Goal: Task Accomplishment & Management: Manage account settings

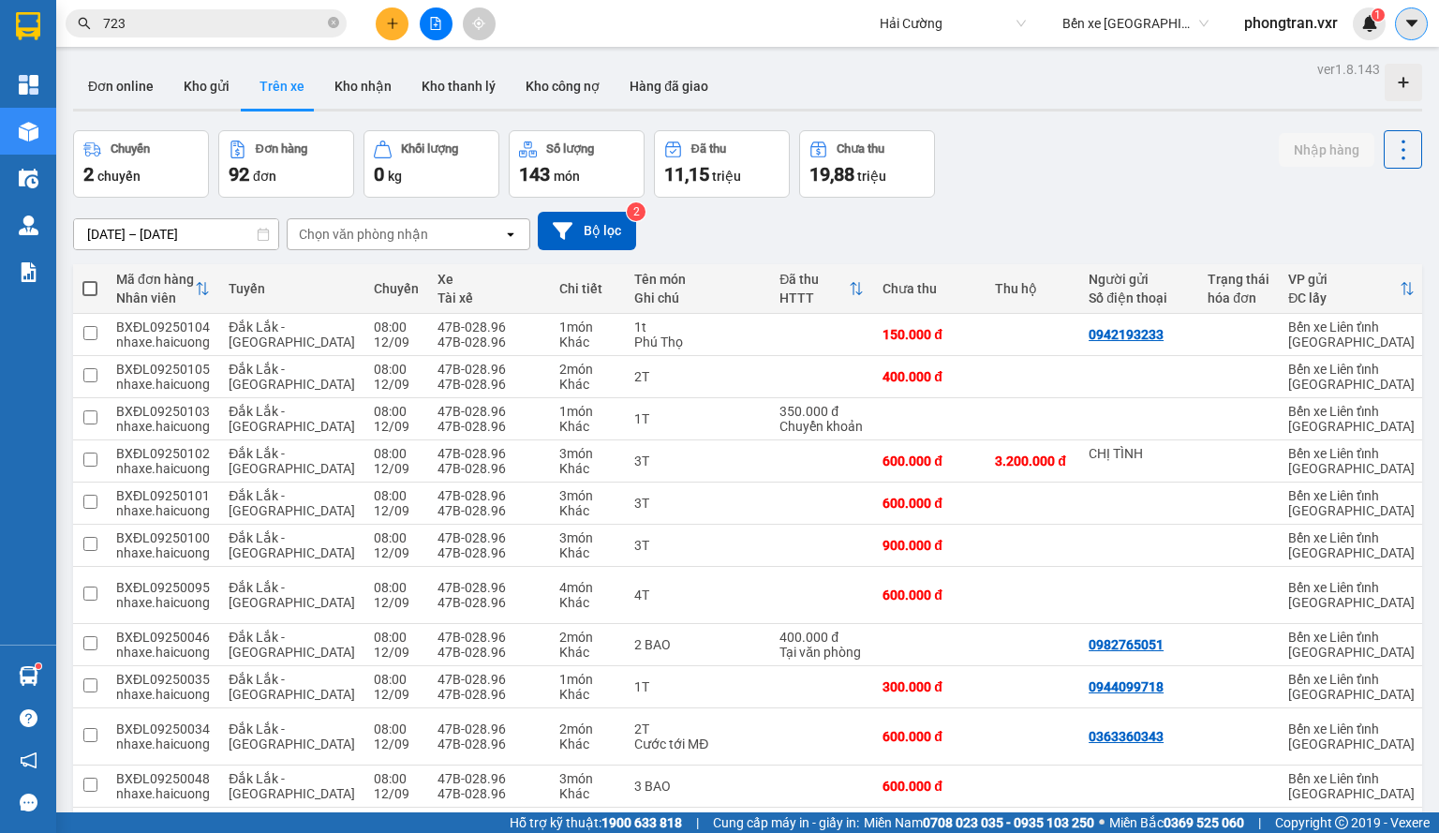
click at [1409, 13] on button at bounding box center [1411, 23] width 33 height 33
click at [1379, 57] on div "Cấu hình nhà xe" at bounding box center [1346, 70] width 140 height 36
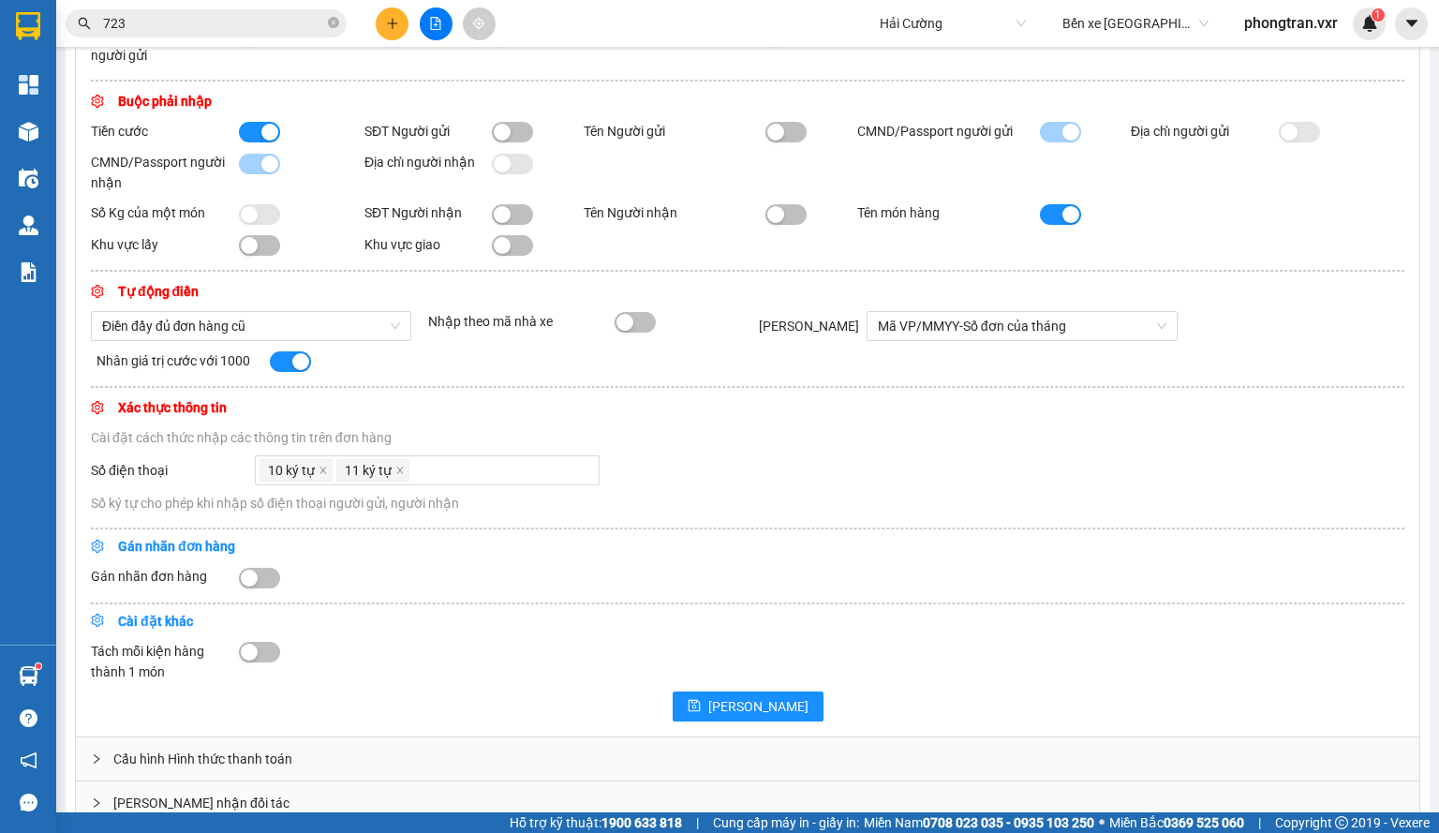
scroll to position [499, 0]
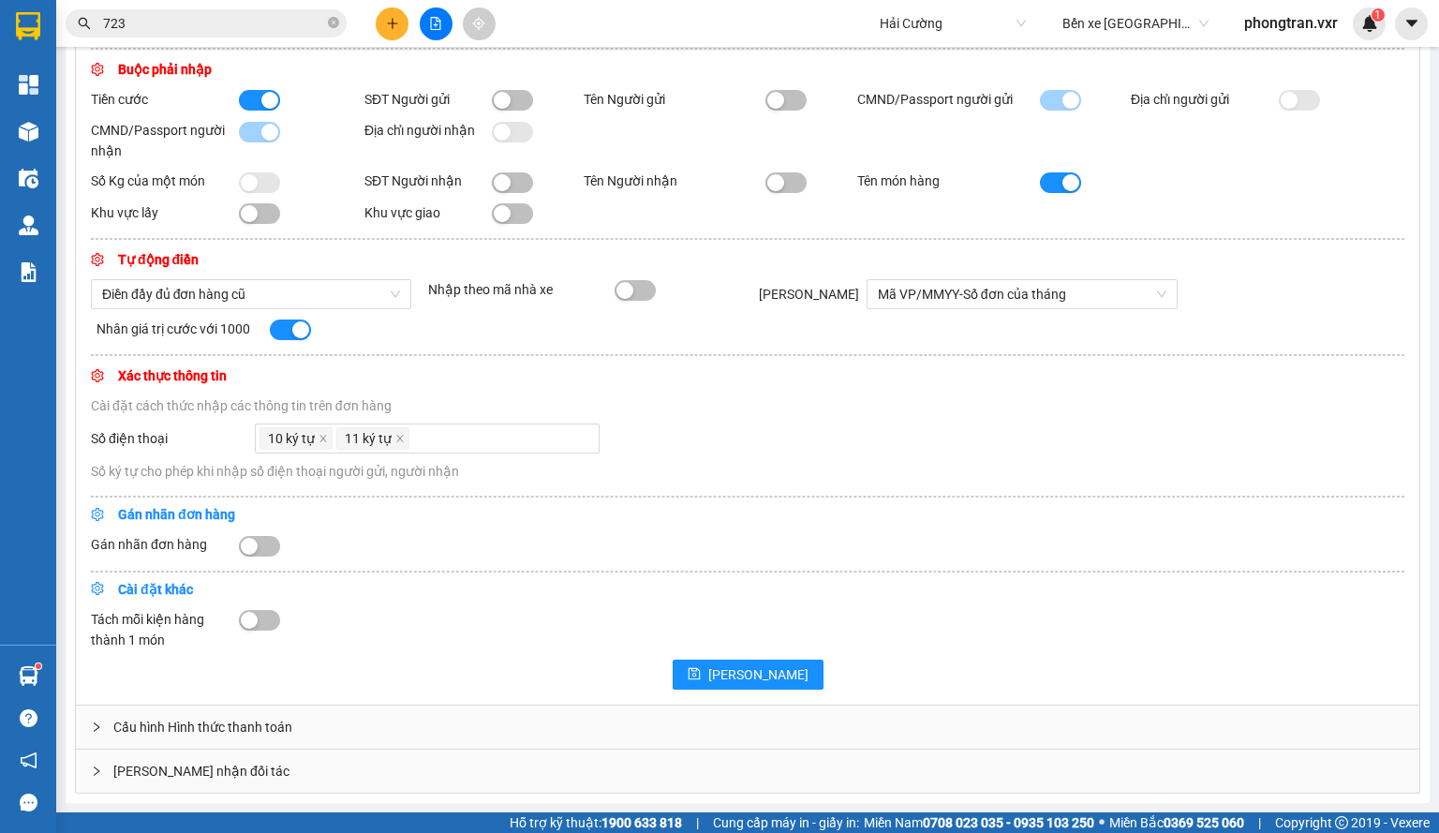
click at [264, 554] on button "button" at bounding box center [259, 546] width 41 height 21
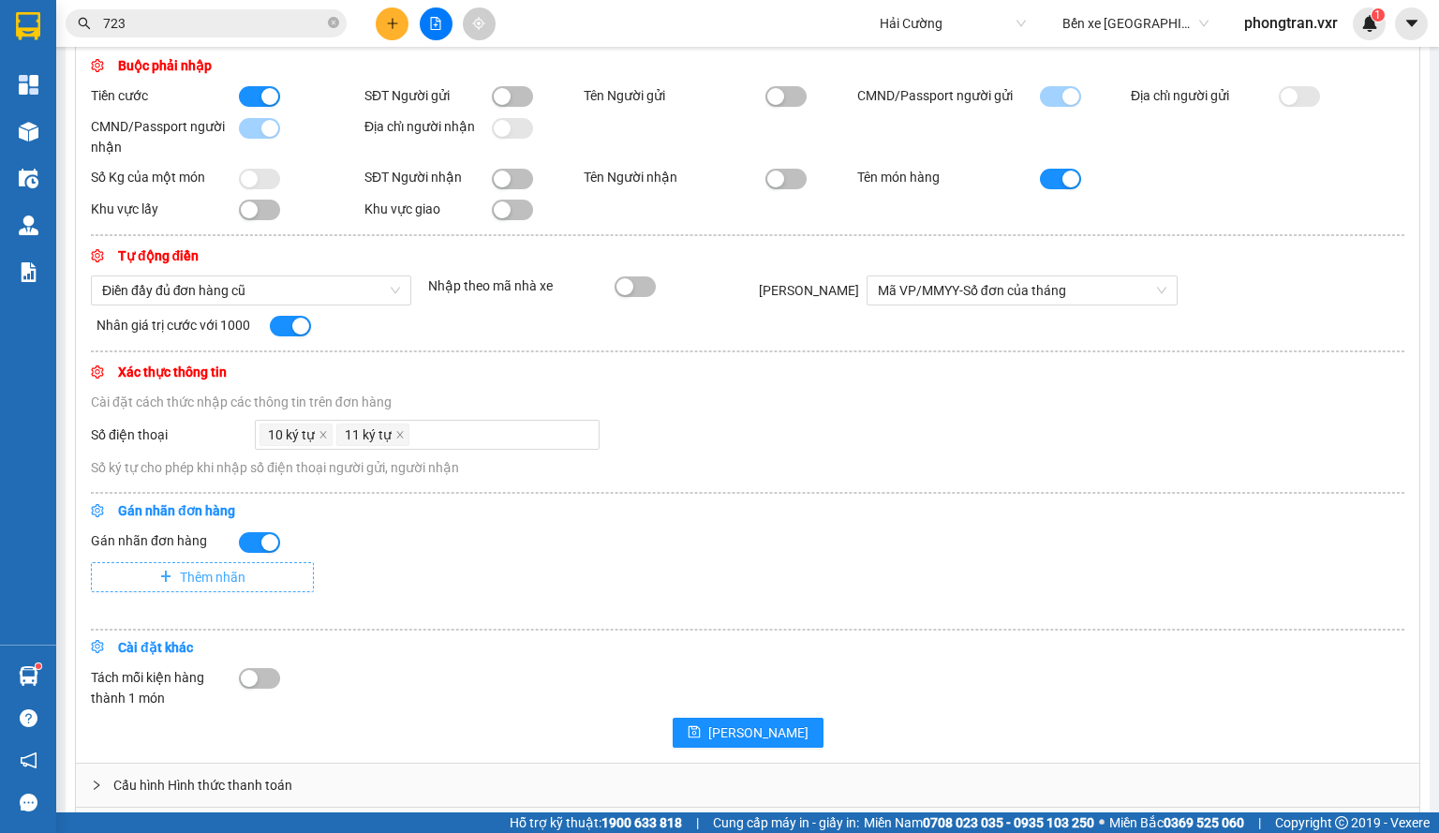
click at [223, 587] on span "Thêm nhãn" at bounding box center [213, 577] width 66 height 21
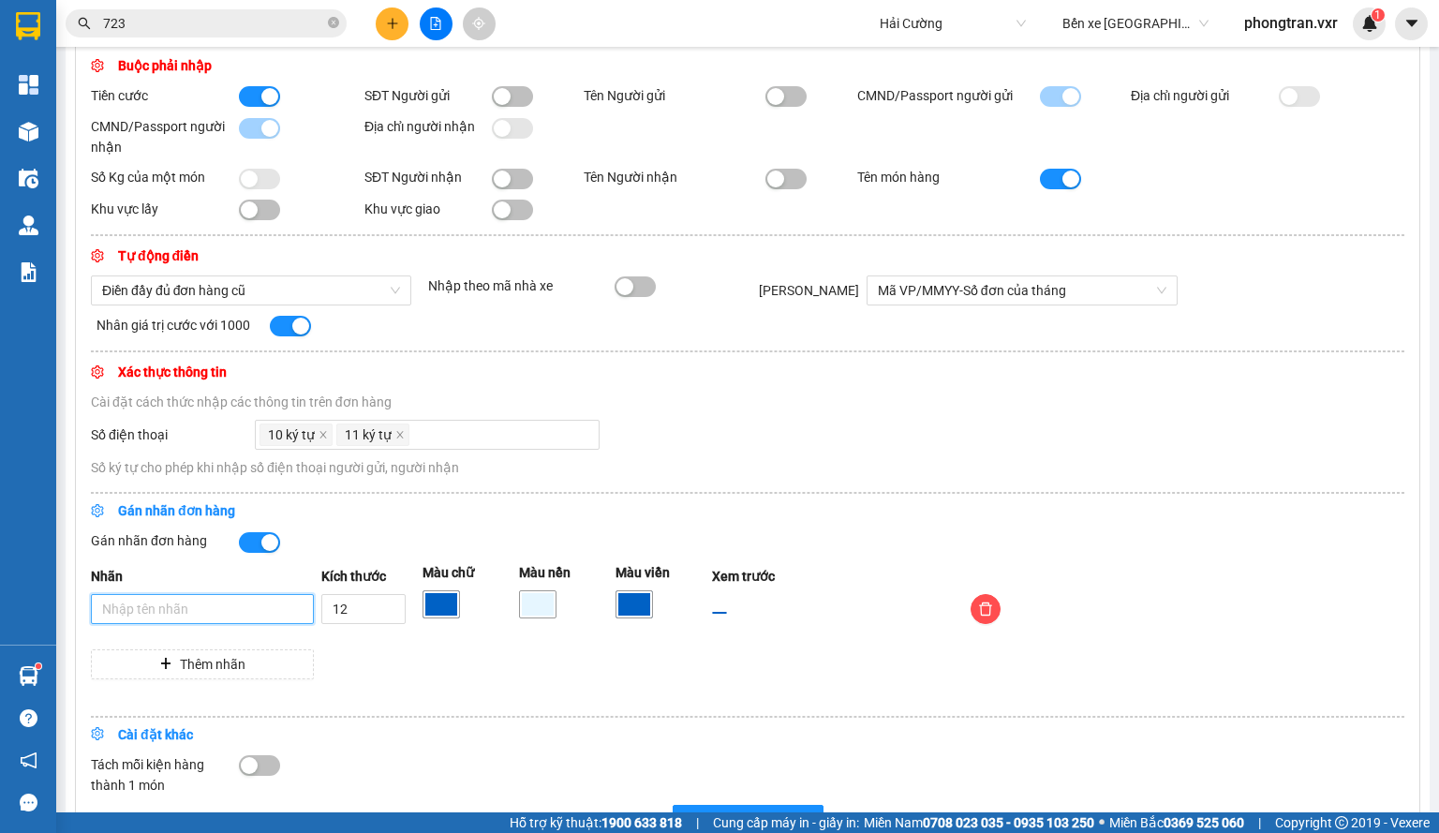
click at [238, 623] on input "Nhãn" at bounding box center [202, 609] width 223 height 30
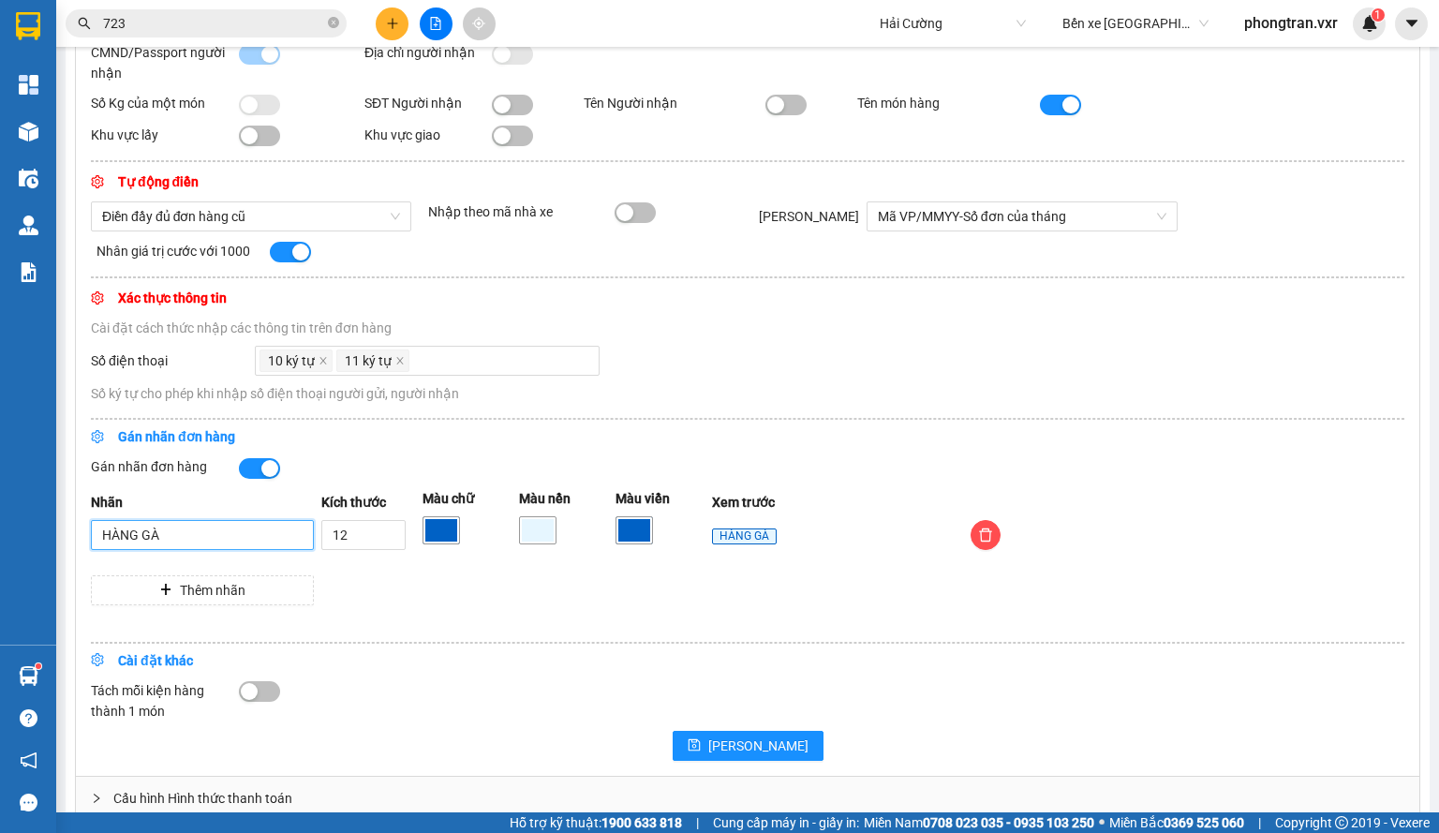
scroll to position [647, 0]
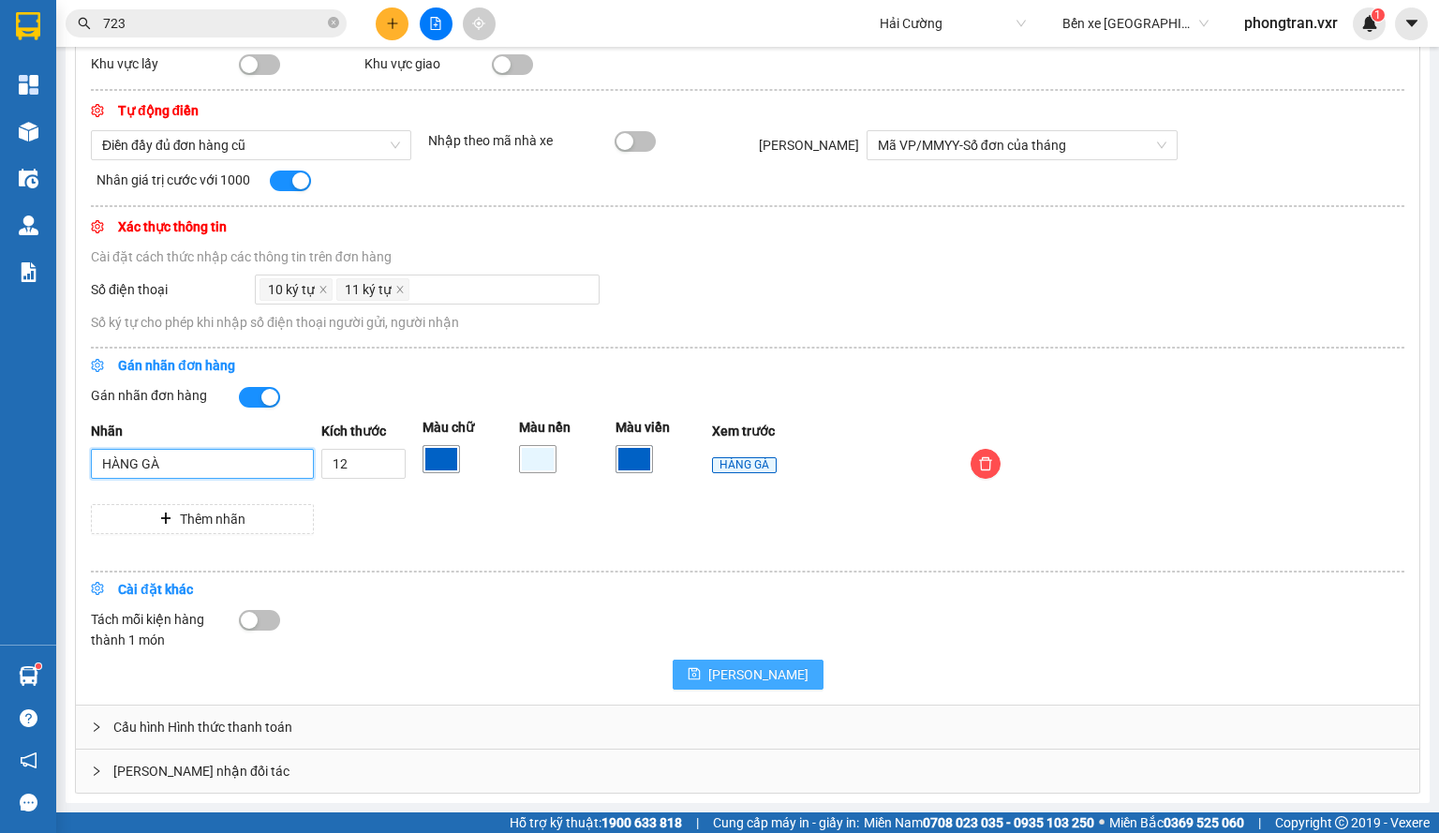
type input "HÀNG GÀ"
click at [745, 670] on span "[PERSON_NAME]" at bounding box center [758, 674] width 100 height 21
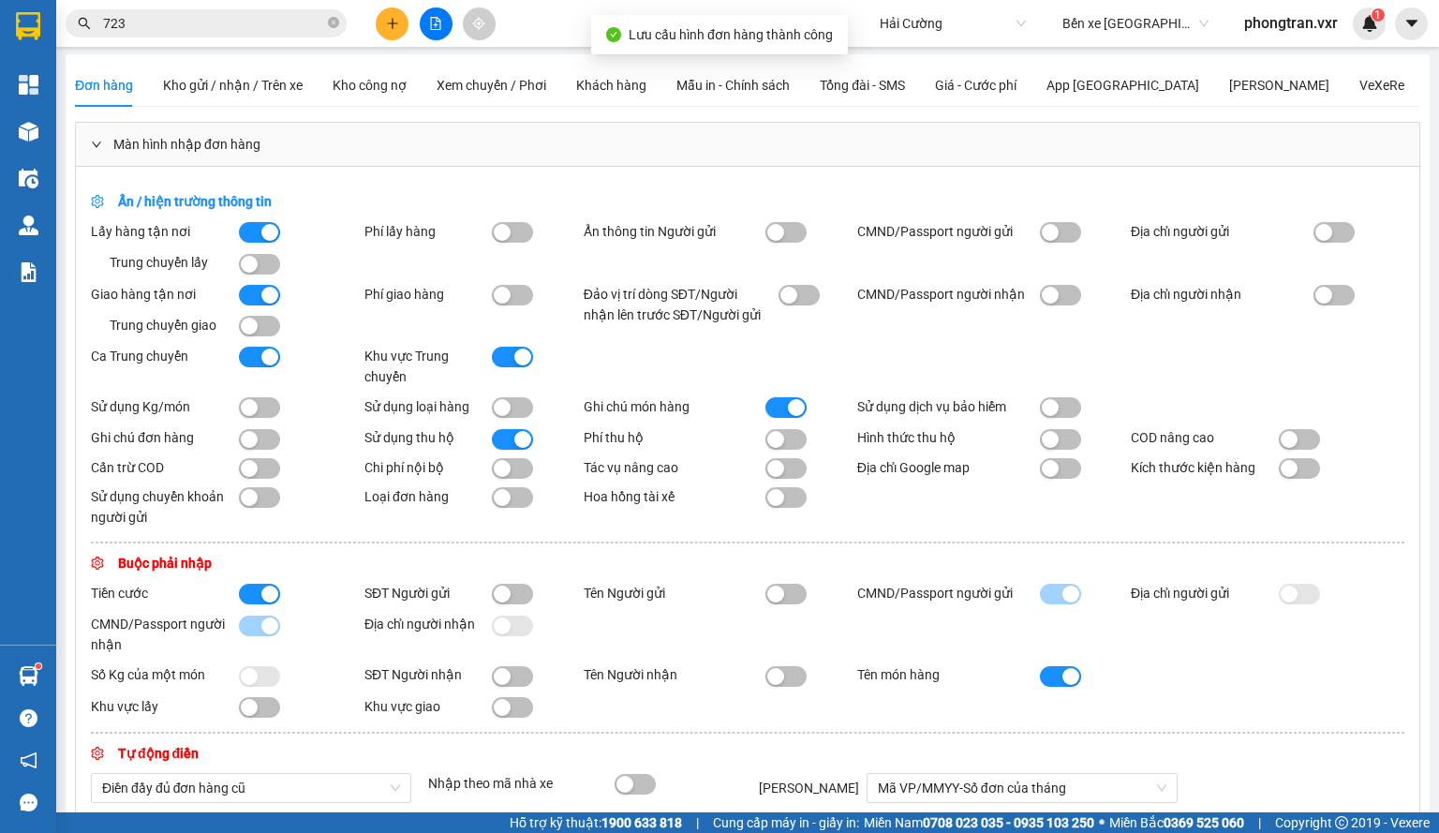
scroll to position [0, 0]
click at [283, 93] on span "Kho gửi / nhận / Trên xe" at bounding box center [233, 87] width 140 height 15
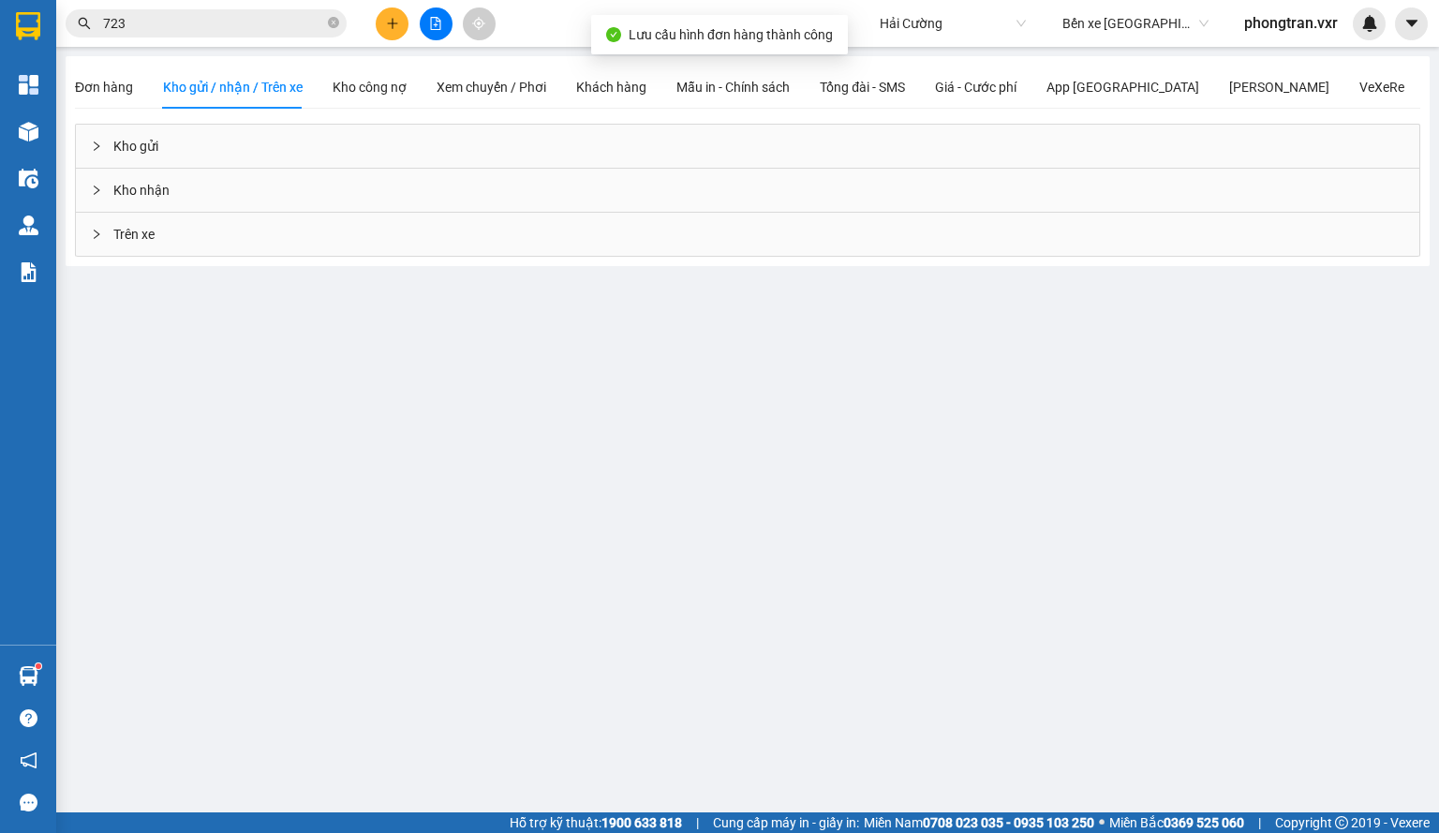
click at [211, 231] on div "Trên xe" at bounding box center [747, 234] width 1343 height 43
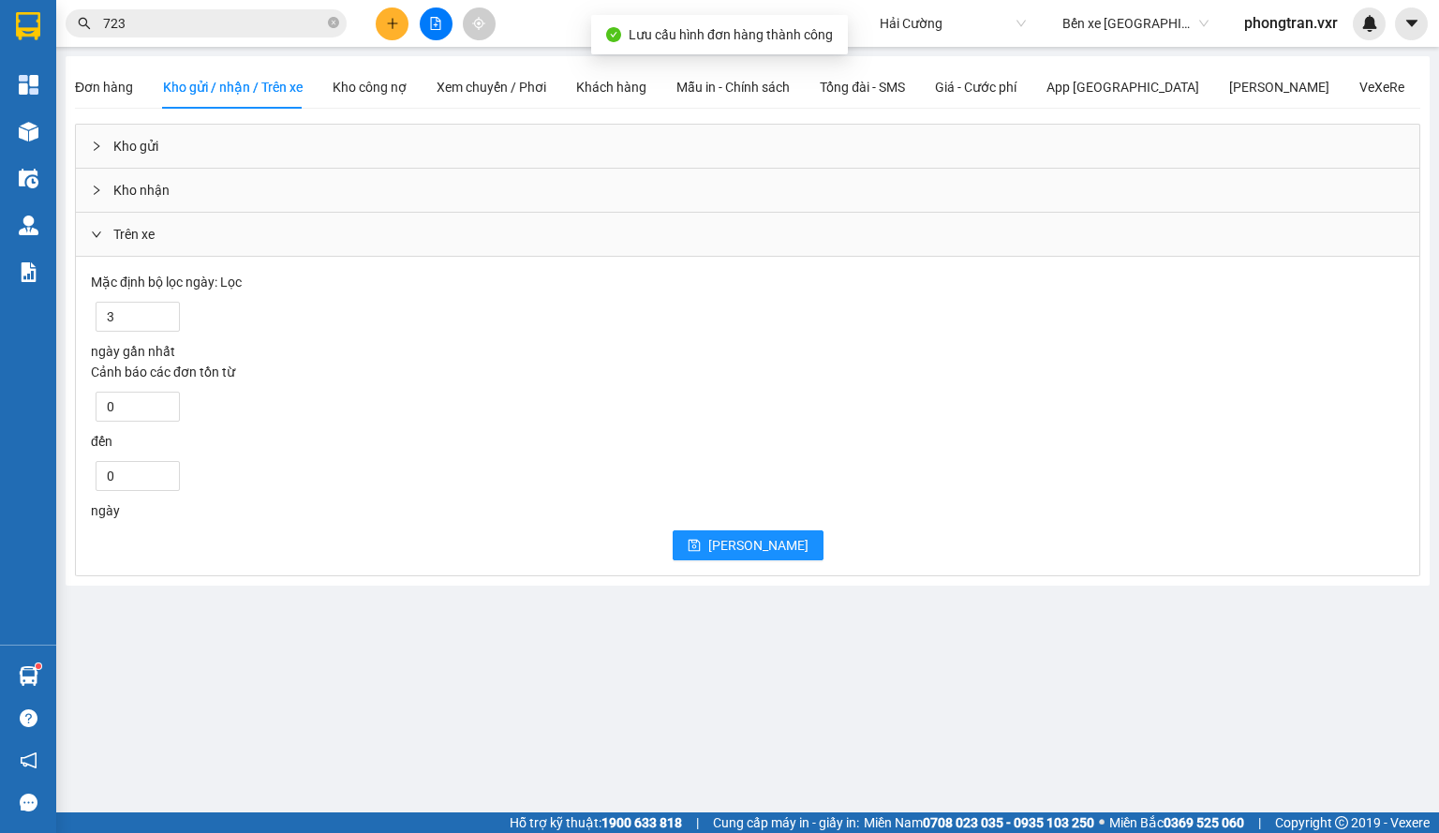
click at [210, 207] on div "Kho nhận" at bounding box center [747, 190] width 1343 height 43
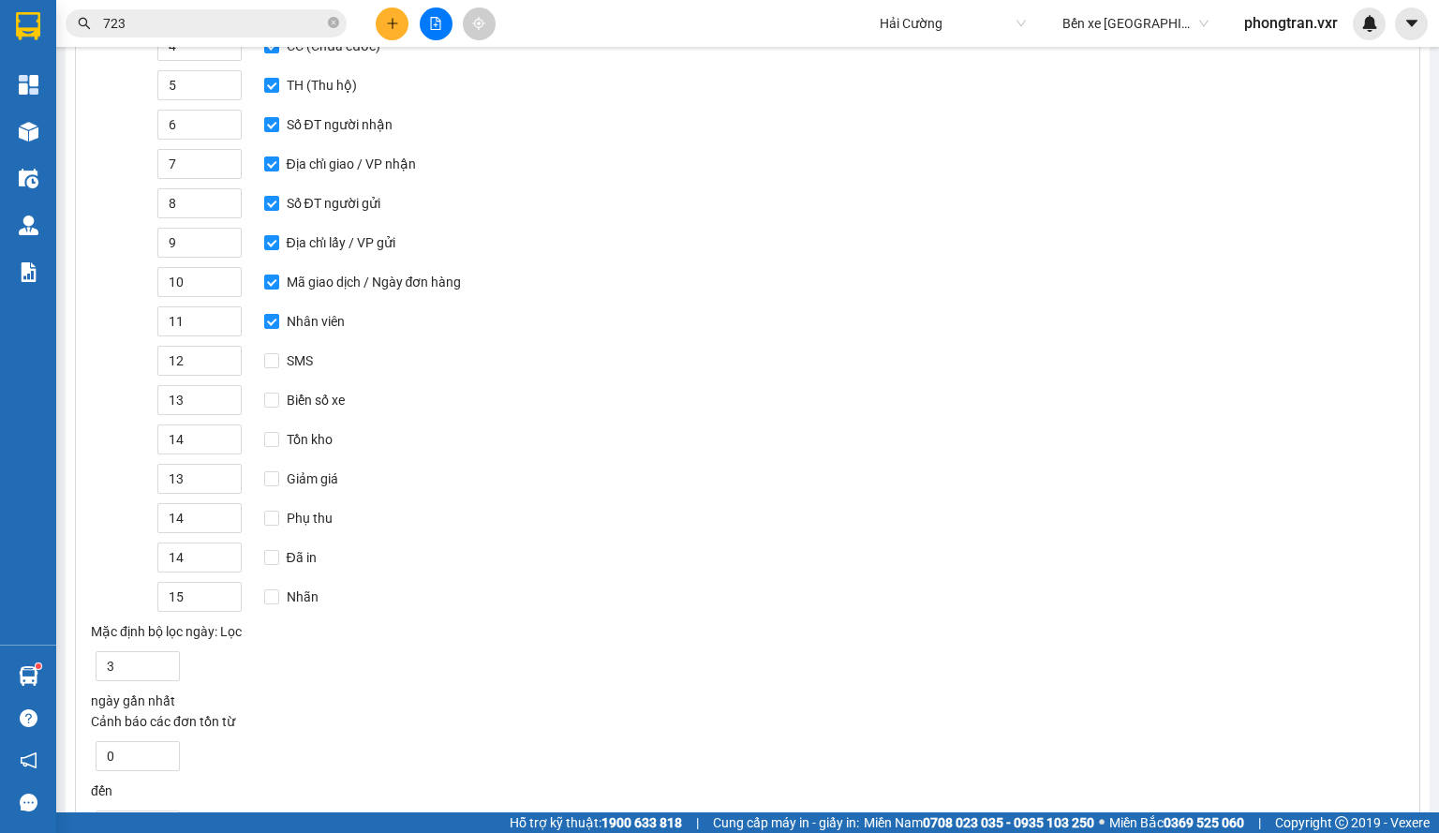
scroll to position [375, 0]
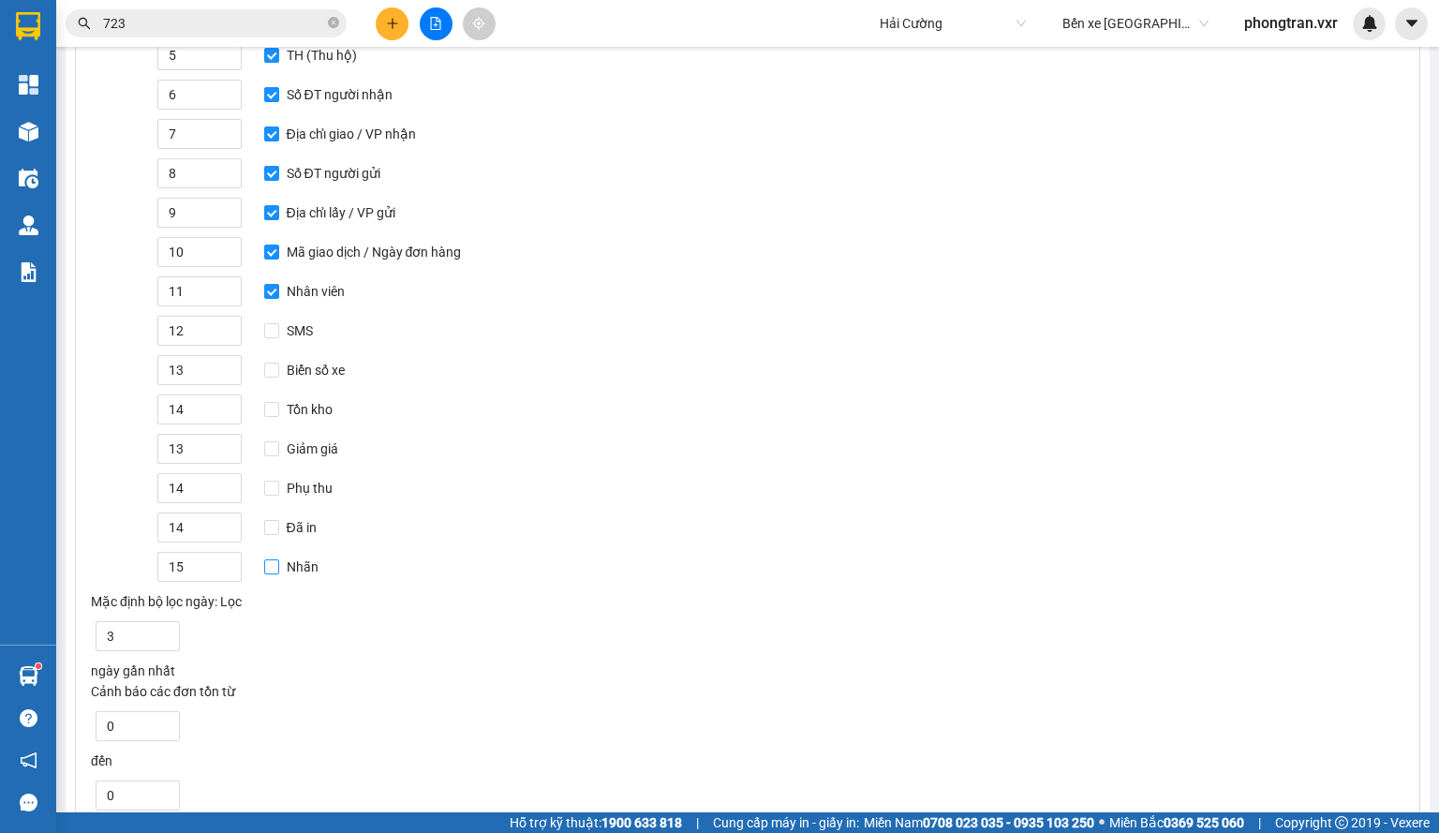
click at [275, 561] on input "Nhãn" at bounding box center [271, 566] width 15 height 15
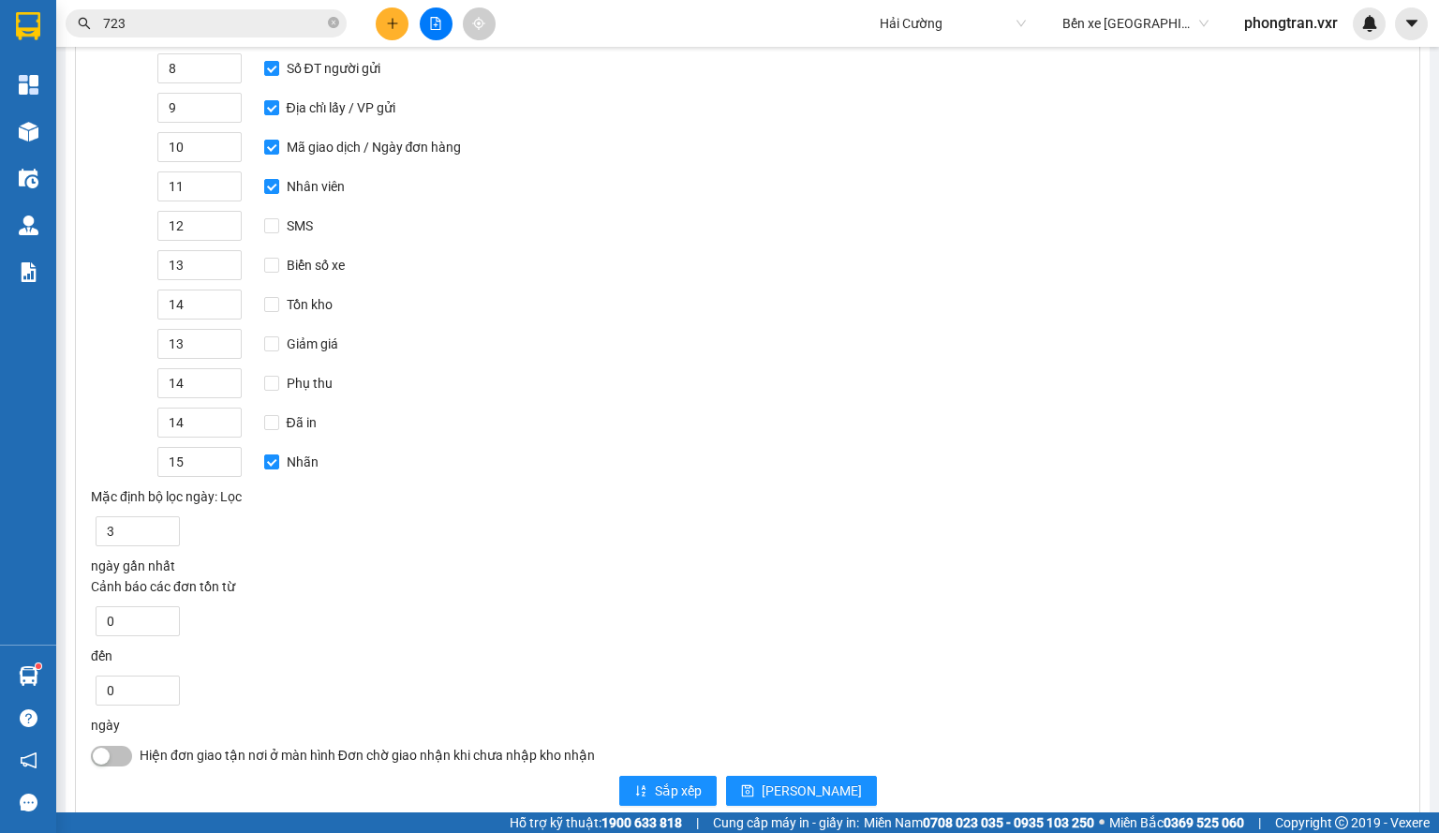
scroll to position [538, 0]
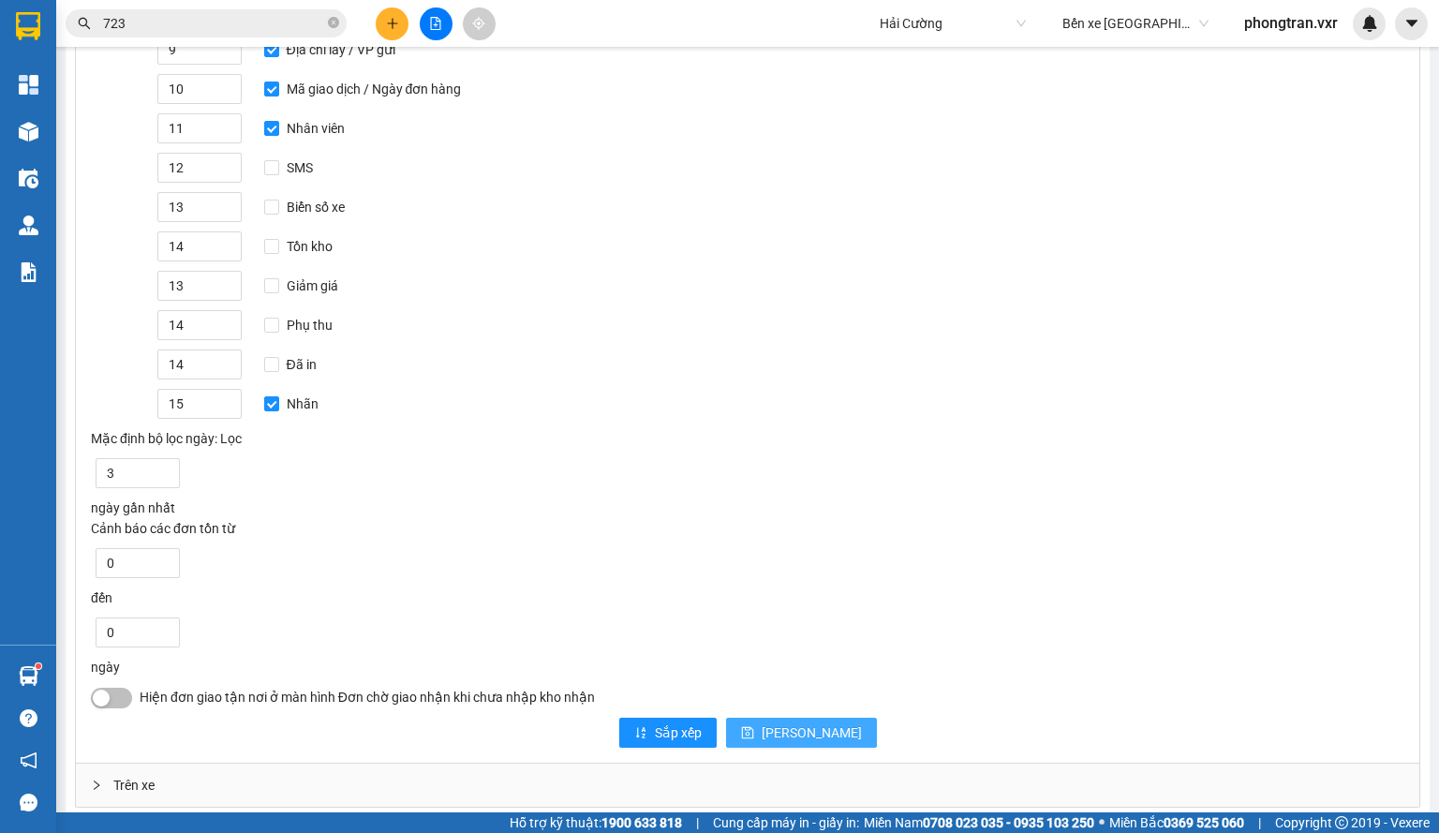
click at [790, 717] on button "[PERSON_NAME]" at bounding box center [801, 732] width 151 height 30
checkbox input "false"
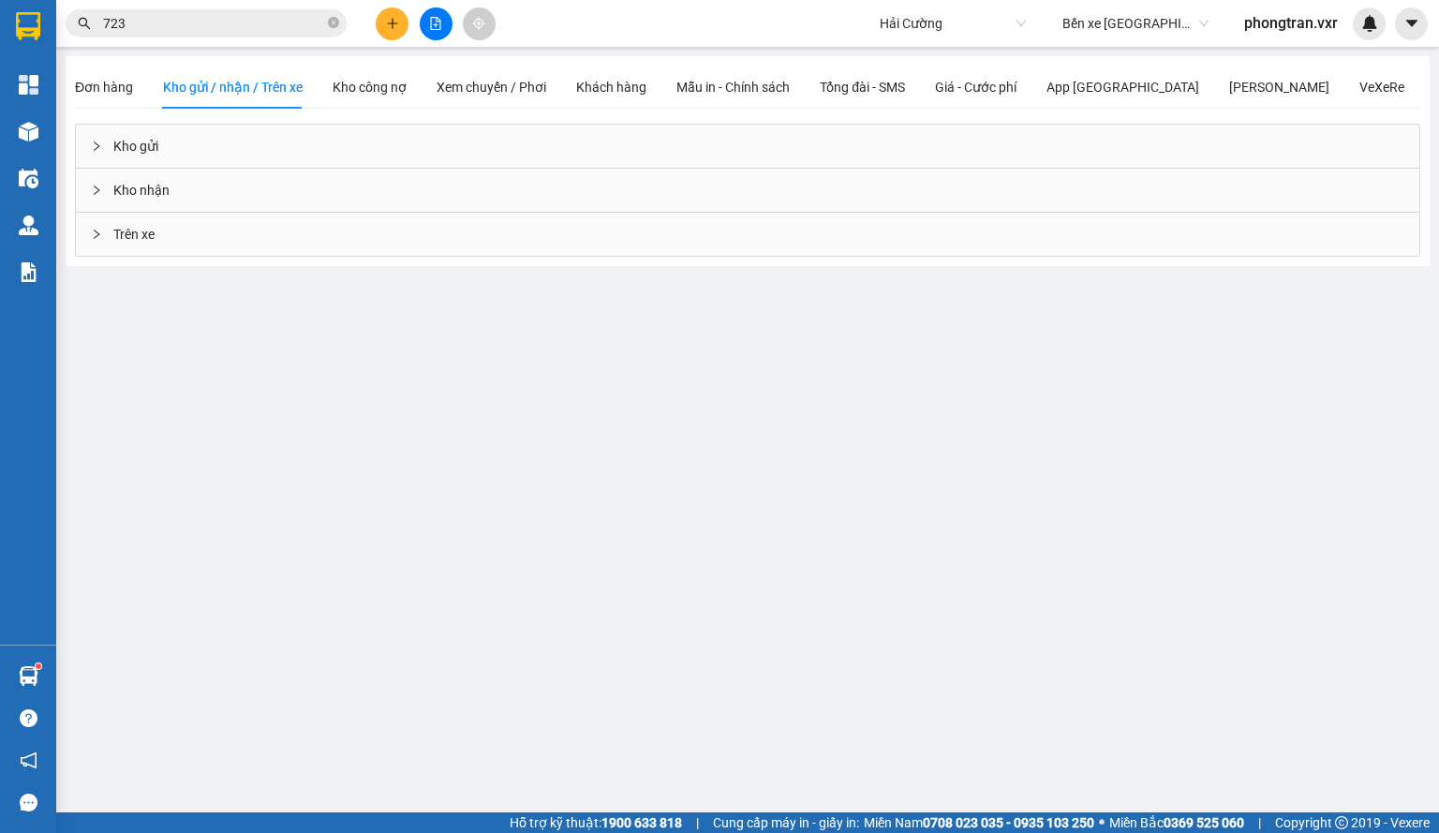
scroll to position [0, 0]
click at [176, 141] on div "Kho gửi" at bounding box center [747, 146] width 1343 height 43
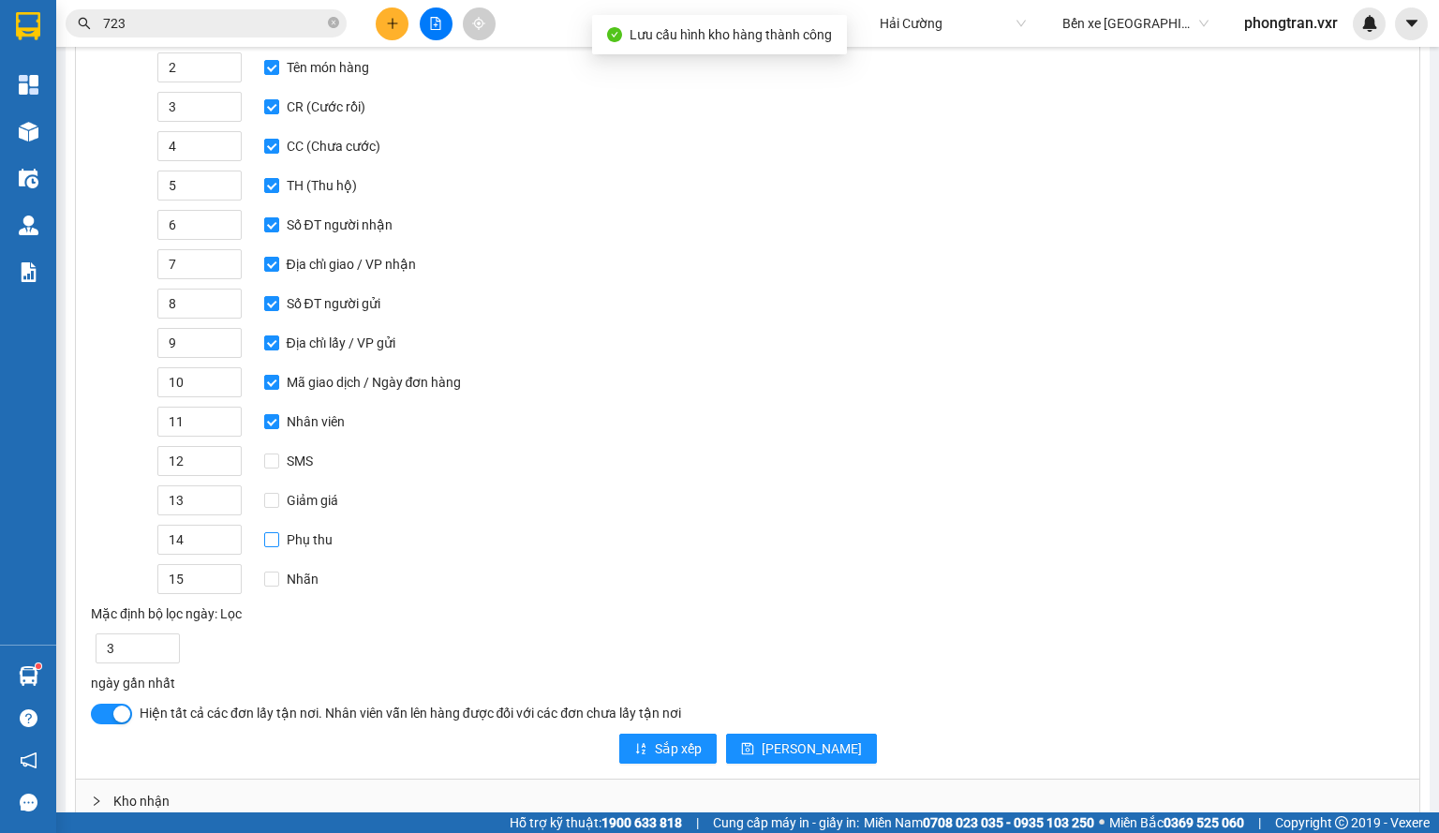
scroll to position [263, 0]
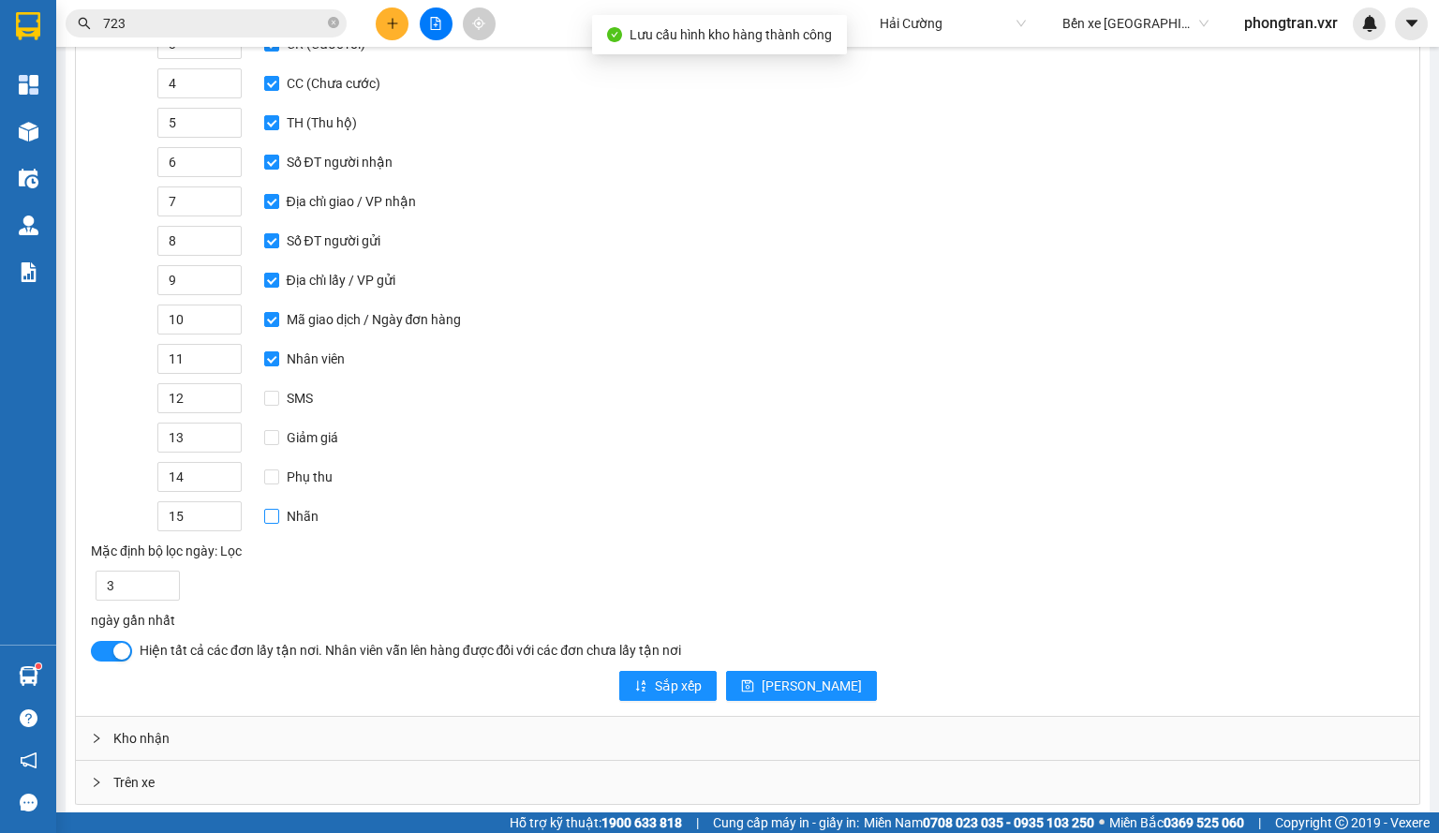
click at [279, 513] on span "Nhãn" at bounding box center [302, 516] width 47 height 21
click at [278, 513] on input "Nhãn" at bounding box center [271, 516] width 15 height 15
checkbox input "true"
click at [794, 671] on button "[PERSON_NAME]" at bounding box center [801, 686] width 151 height 30
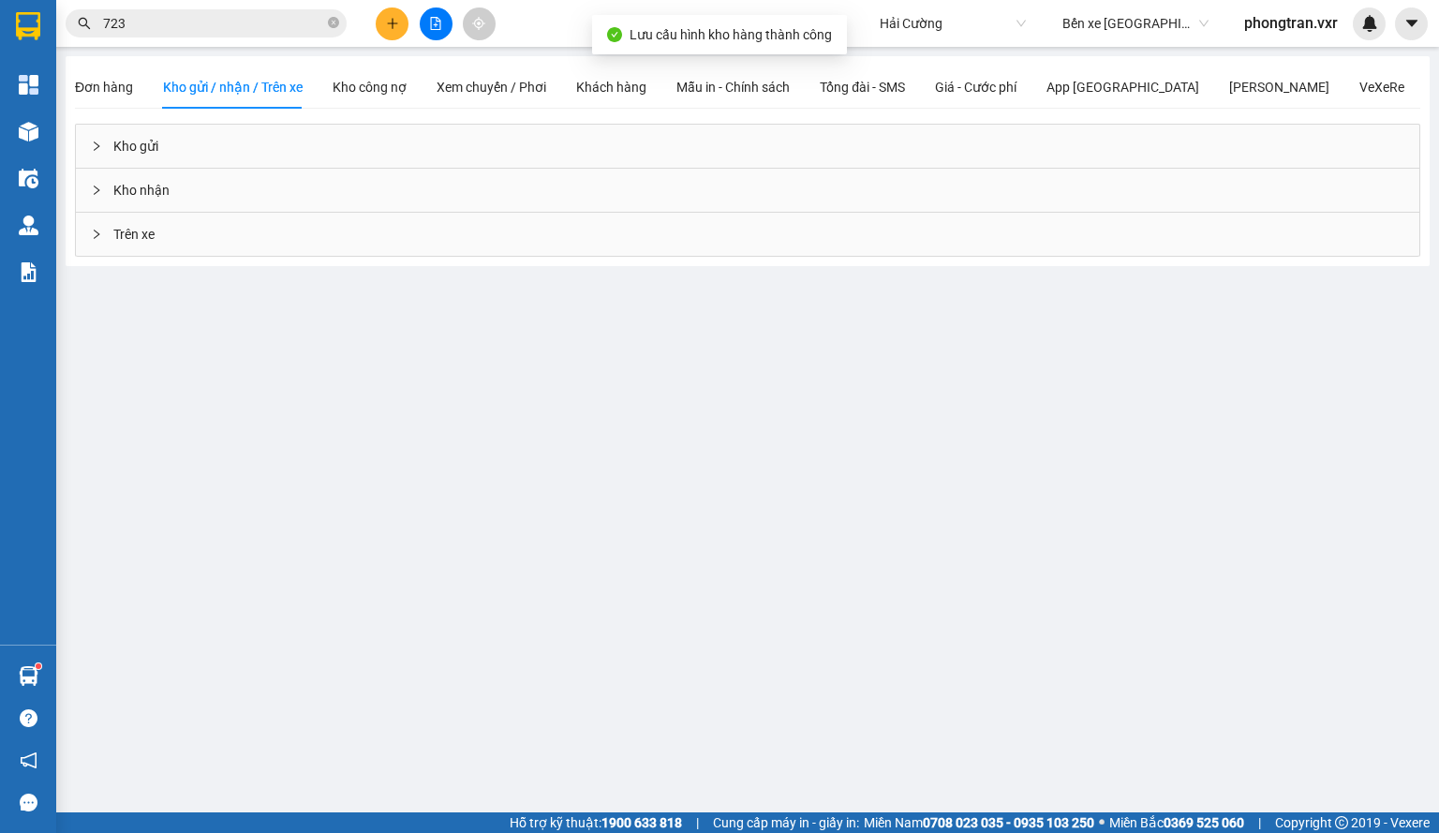
scroll to position [0, 0]
click at [502, 92] on span "Xem chuyến / Phơi" at bounding box center [491, 87] width 110 height 15
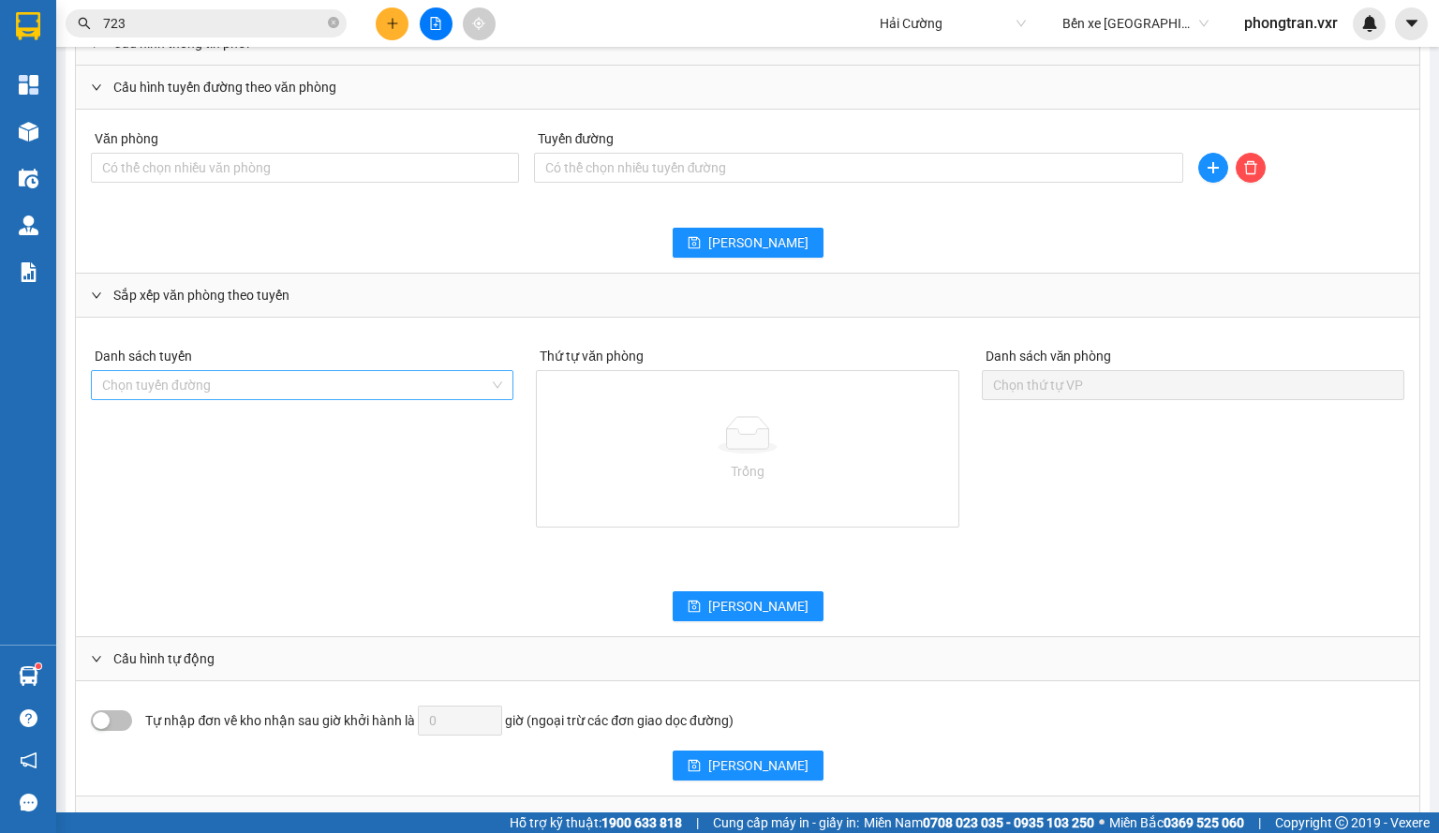
scroll to position [1311, 0]
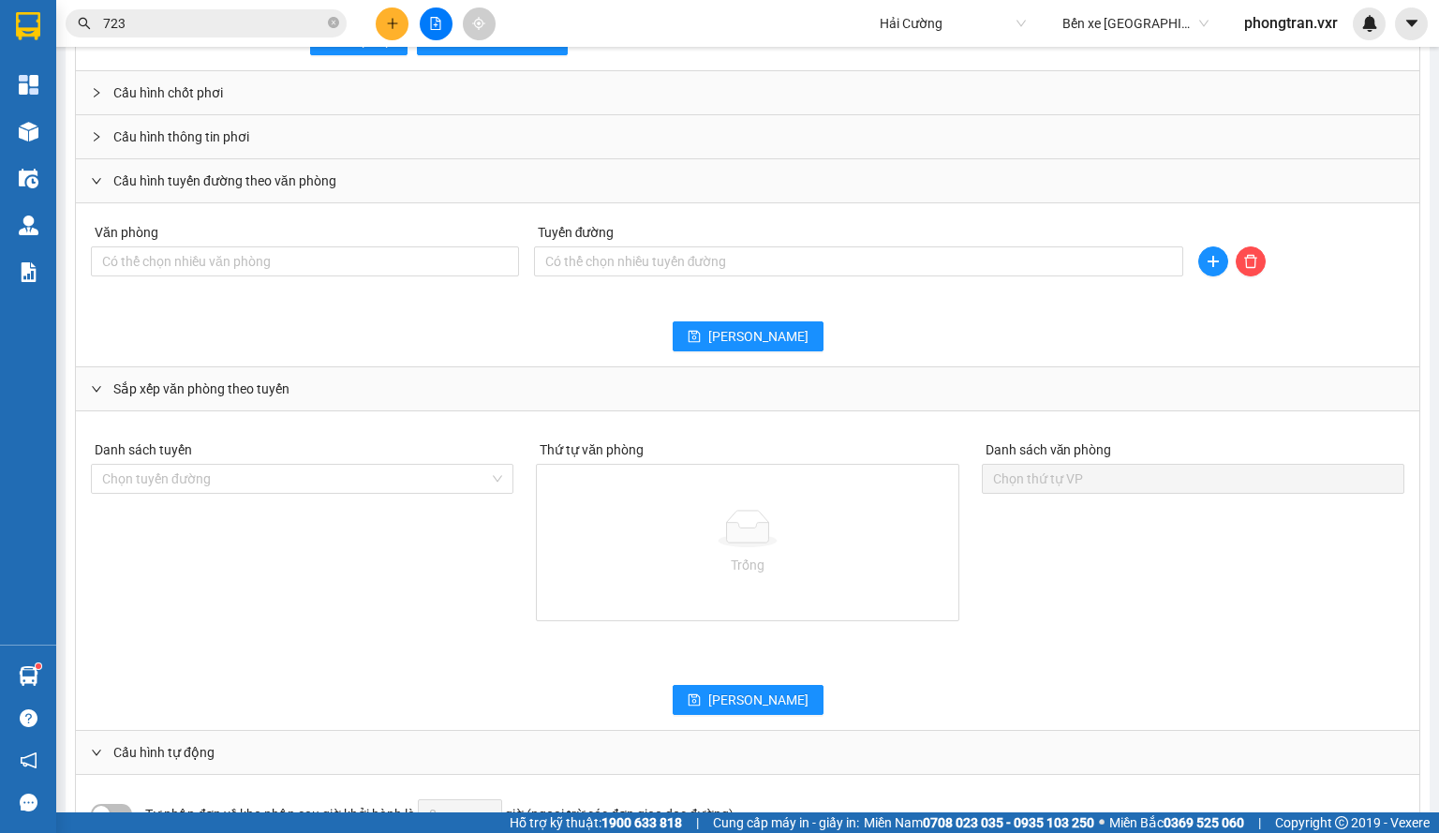
click at [268, 263] on div "Văn phòng Có thể chọn nhiều văn phòng Tuyến đường Có thể chọn nhiều tuyến đường" at bounding box center [747, 254] width 1313 height 73
click at [266, 256] on div at bounding box center [305, 261] width 419 height 22
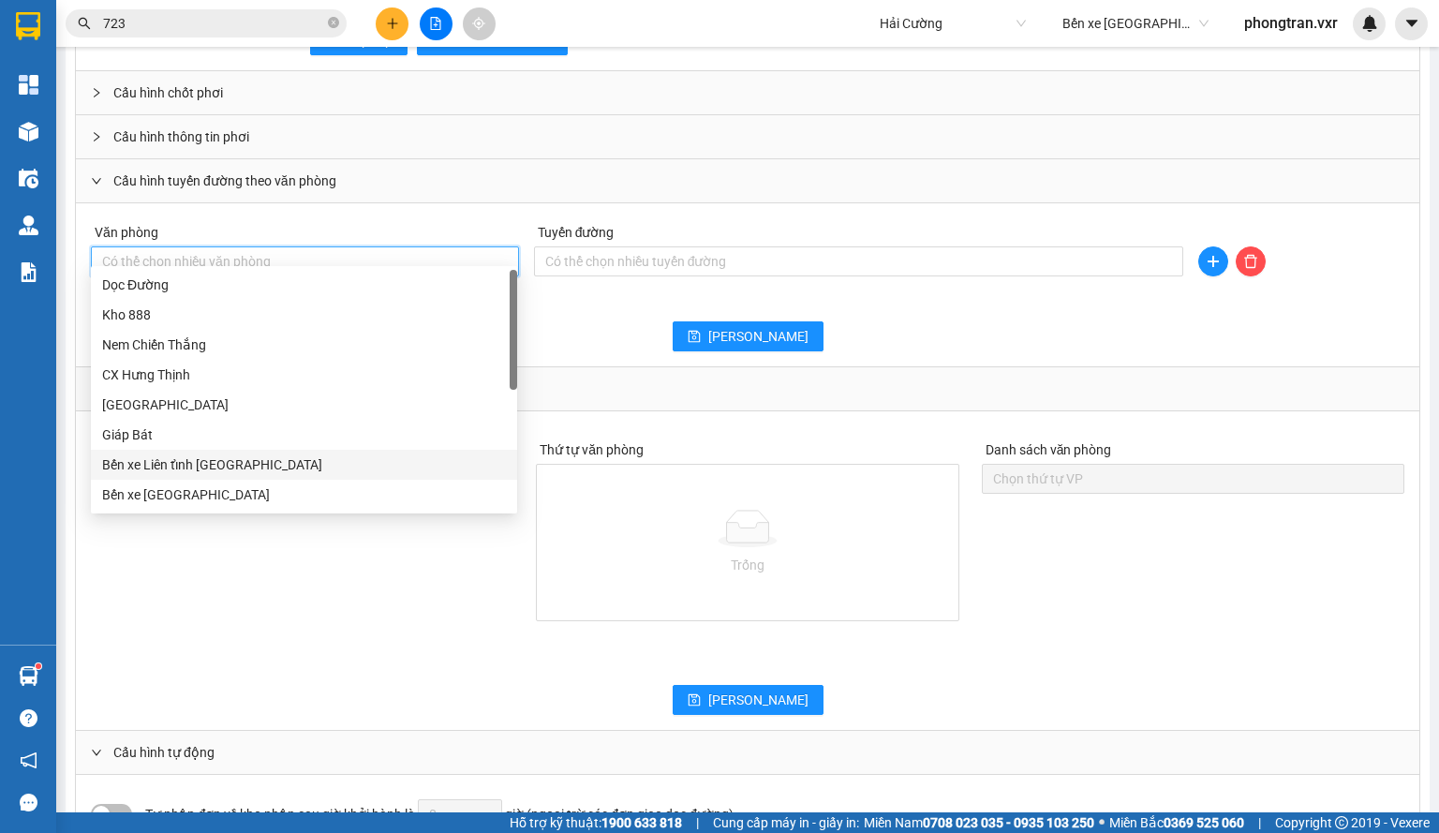
click at [263, 457] on div "Bến xe Liên tỉnh [GEOGRAPHIC_DATA]" at bounding box center [304, 464] width 404 height 21
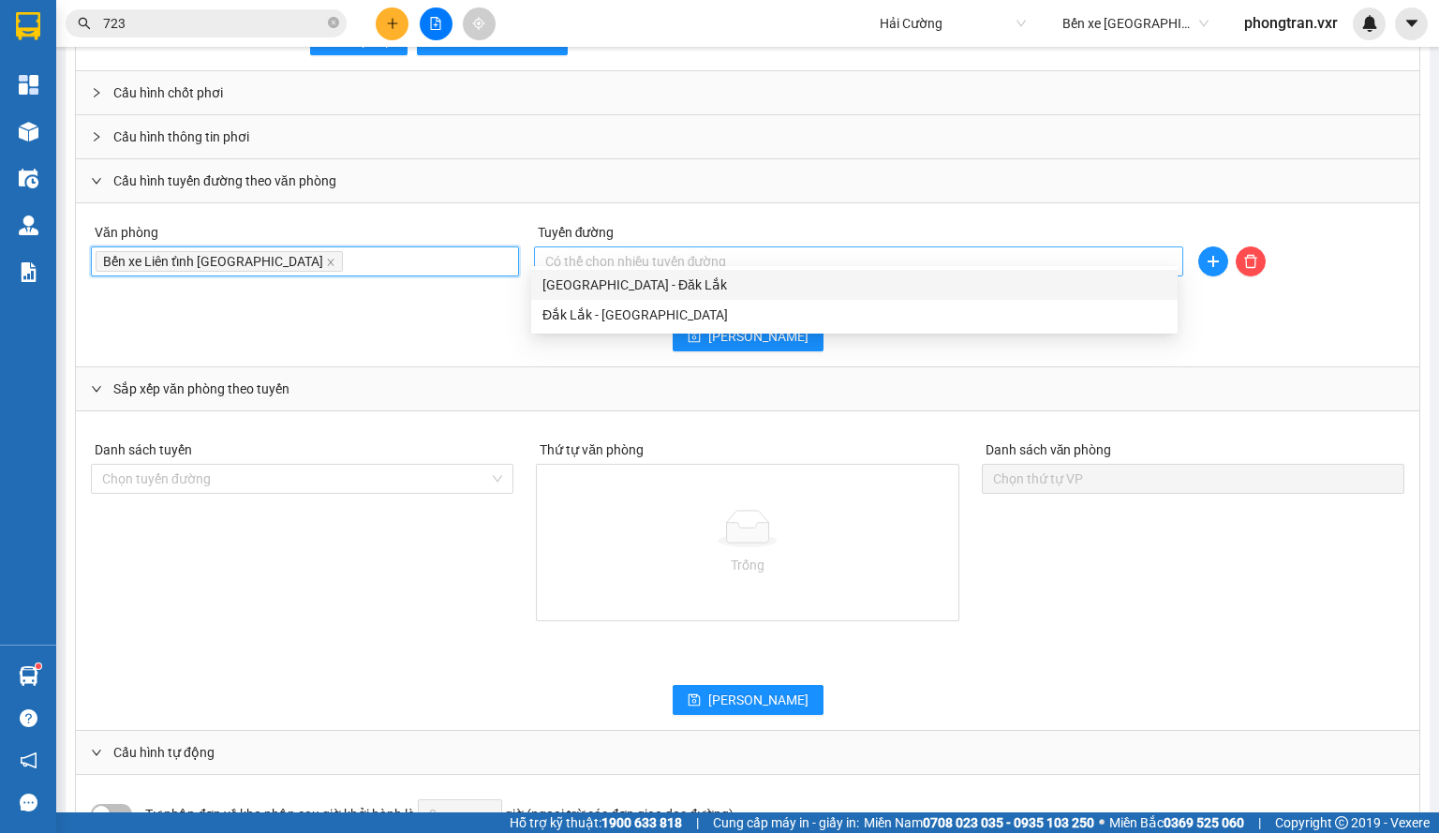
click at [611, 256] on div at bounding box center [859, 261] width 640 height 22
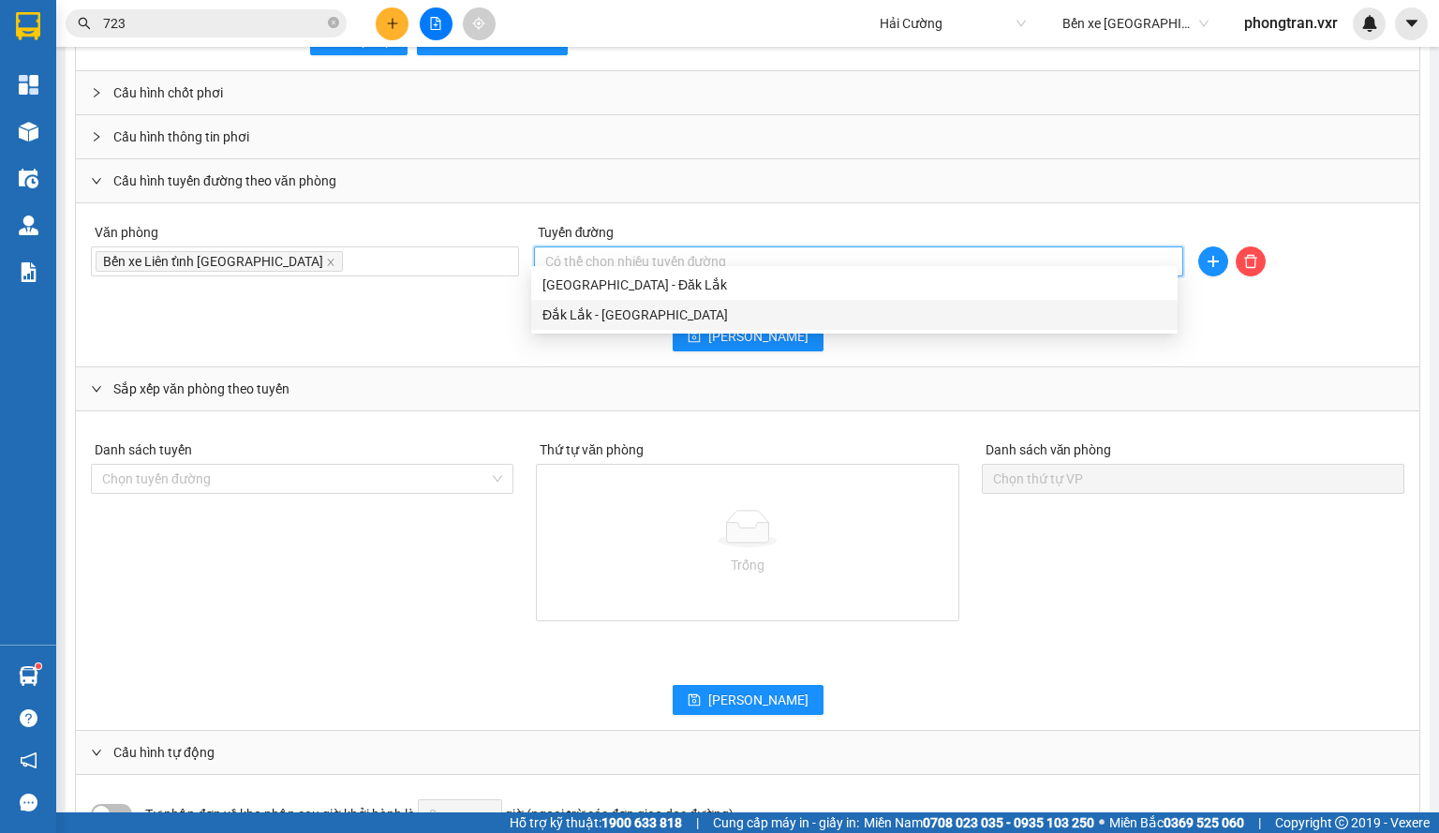
click at [622, 304] on div "Đắk Lắk - [GEOGRAPHIC_DATA]" at bounding box center [854, 314] width 624 height 21
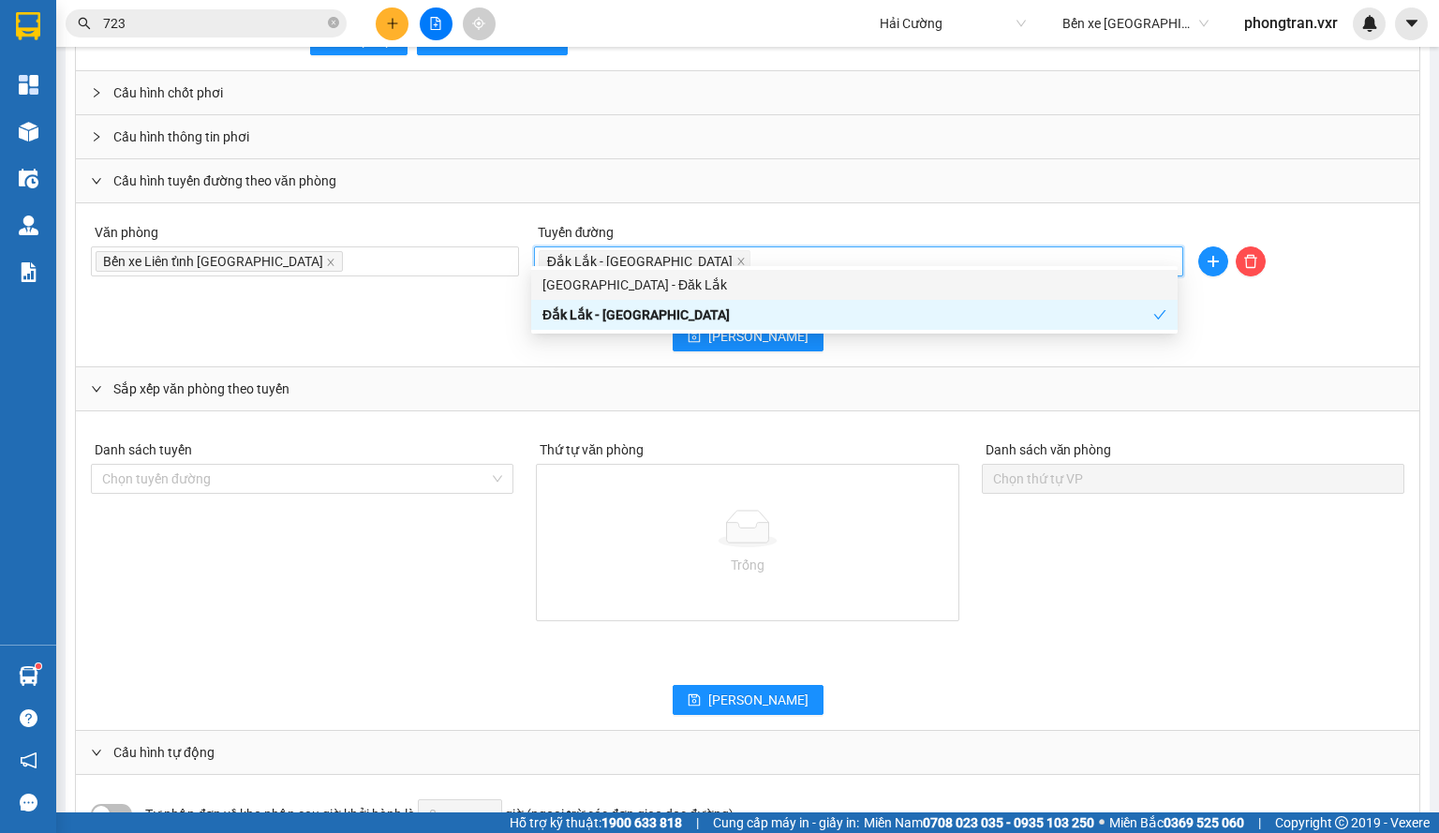
click at [657, 294] on div "[GEOGRAPHIC_DATA] - Đăk Lắk" at bounding box center [854, 284] width 624 height 21
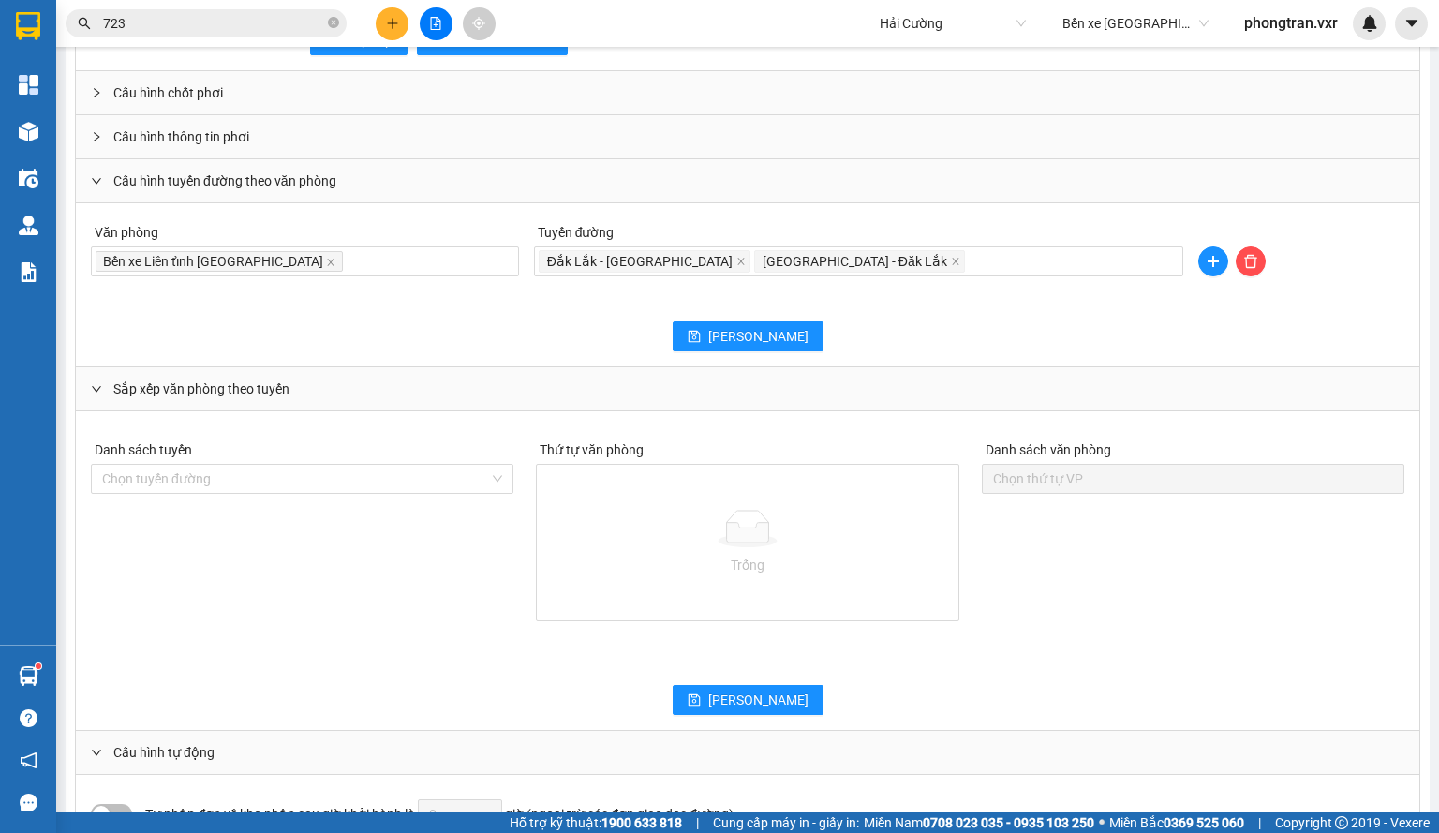
click at [771, 186] on div "Cấu hình tuyến đường theo văn phòng" at bounding box center [747, 180] width 1343 height 43
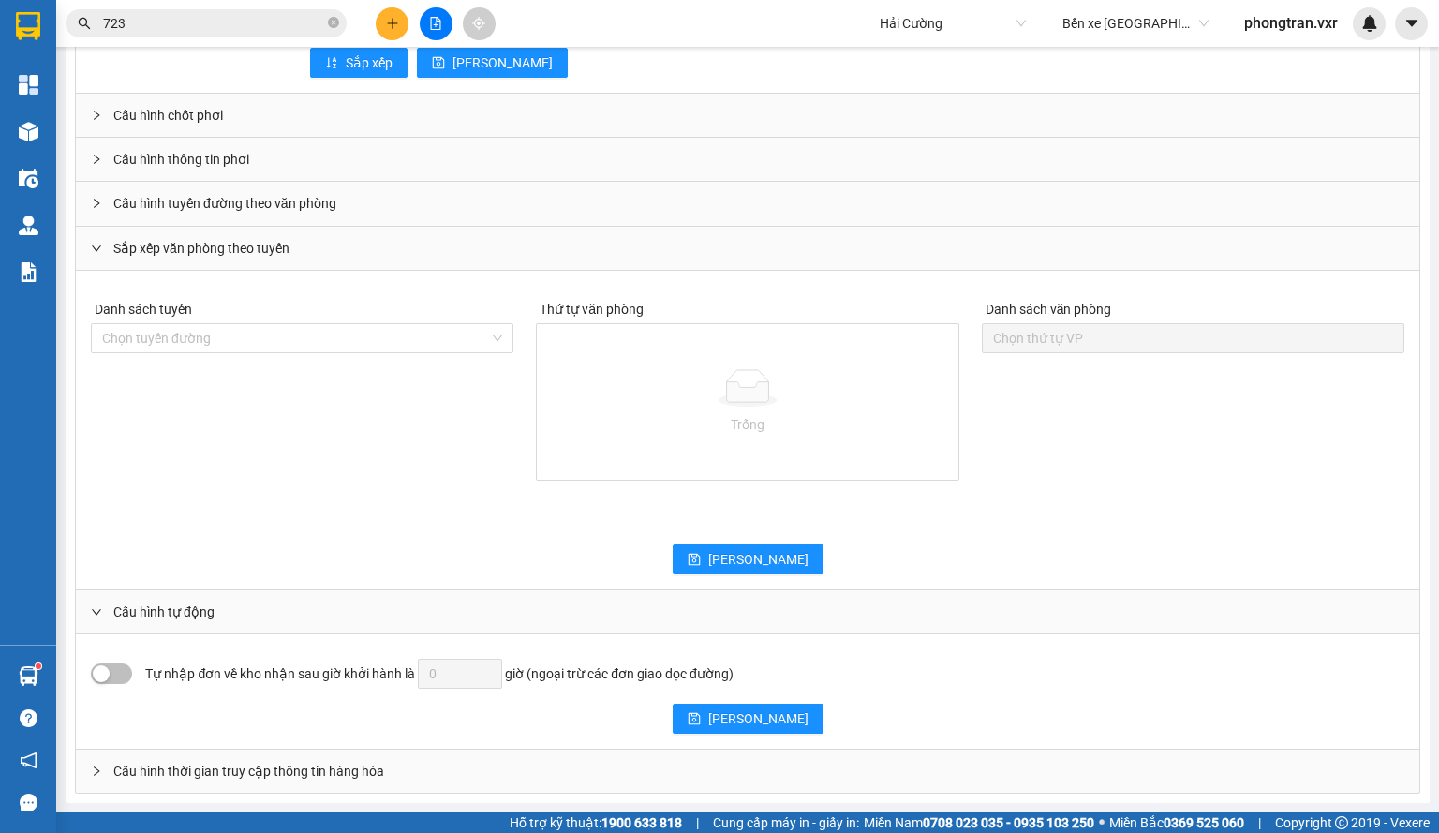
scroll to position [1272, 0]
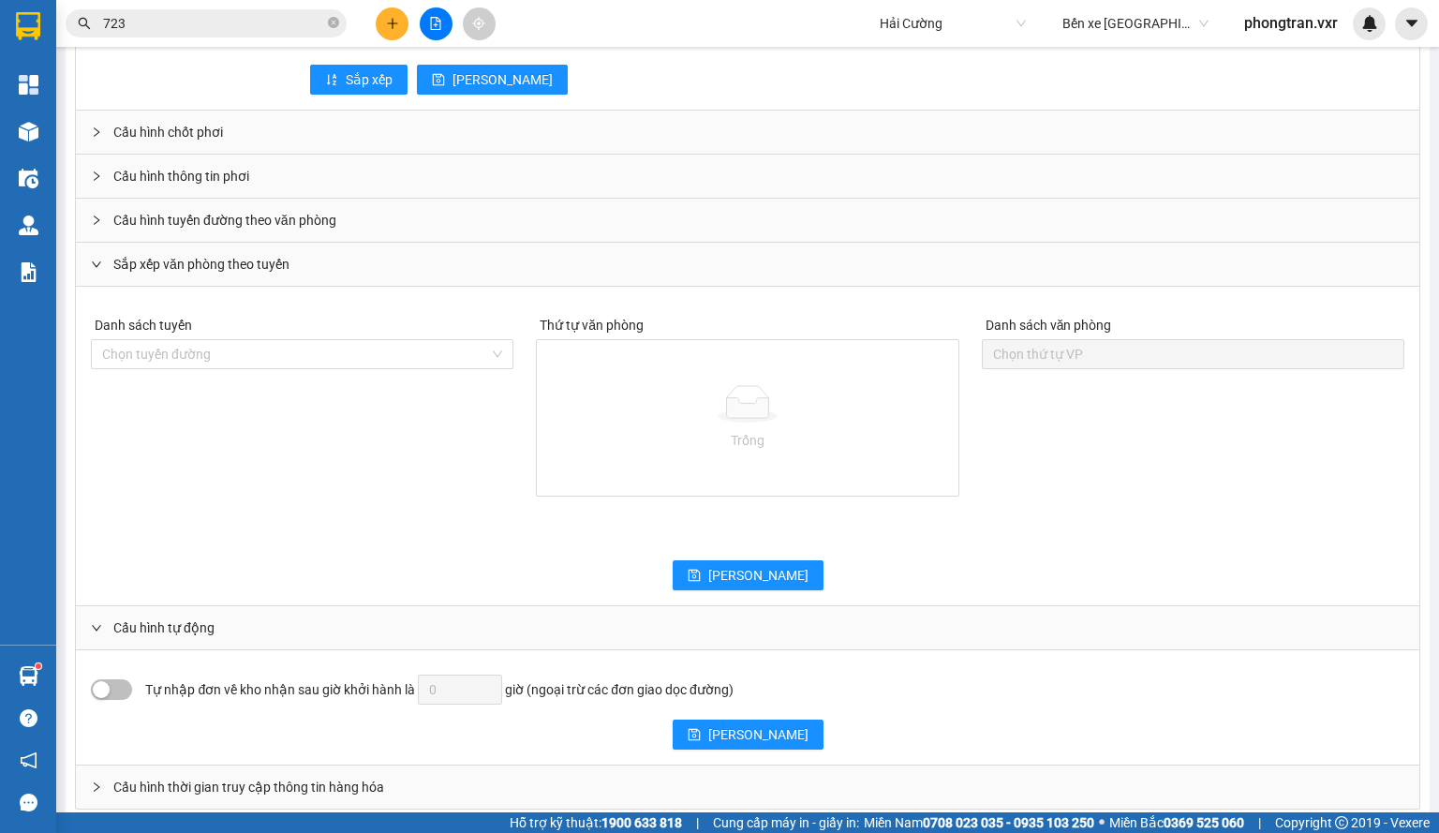
click at [246, 214] on div "Cấu hình tuyến đường theo văn phòng" at bounding box center [747, 220] width 1343 height 43
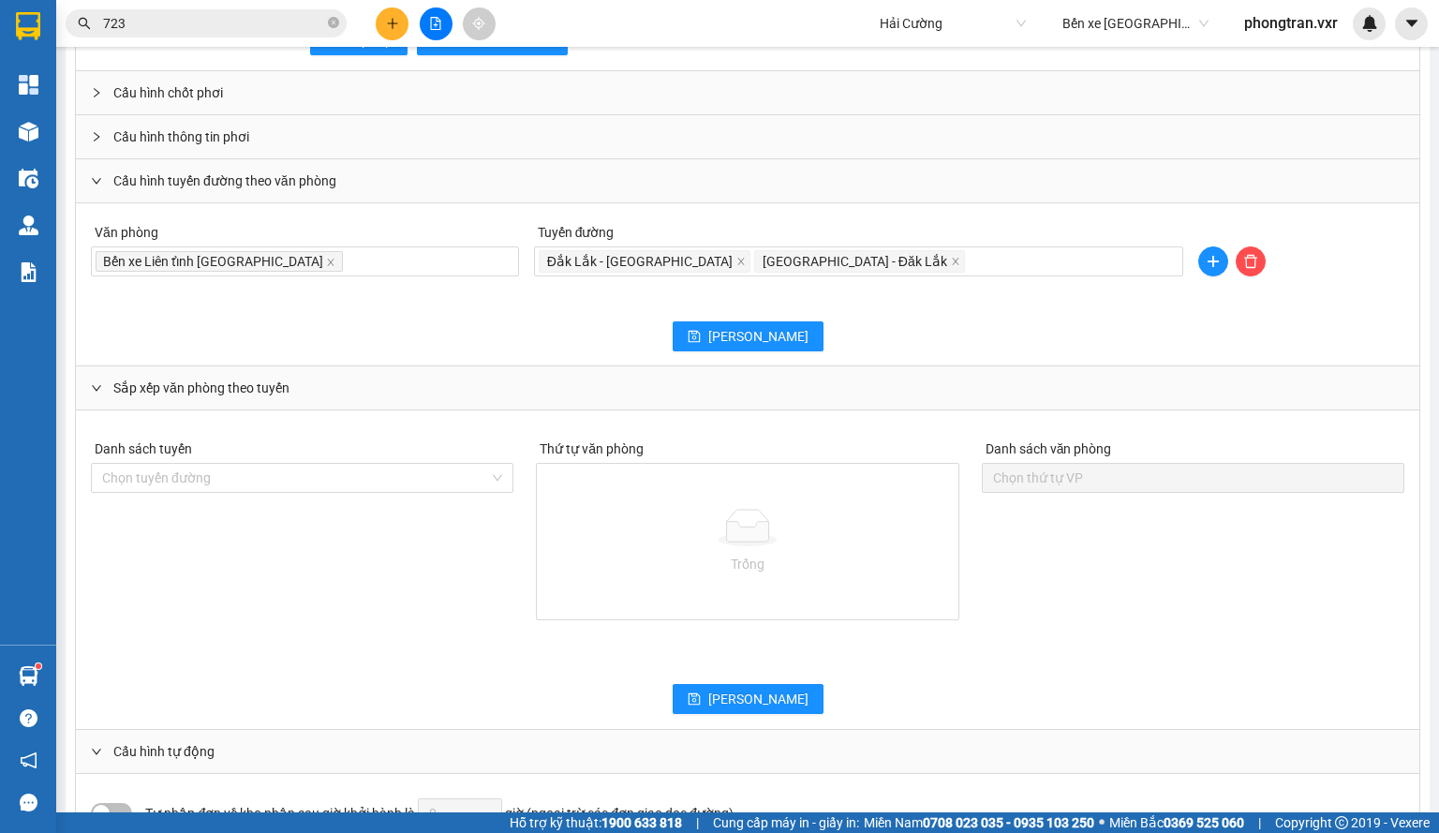
scroll to position [1311, 0]
click at [701, 330] on icon "save" at bounding box center [693, 336] width 13 height 13
click at [433, 20] on icon "file-add" at bounding box center [435, 23] width 13 height 13
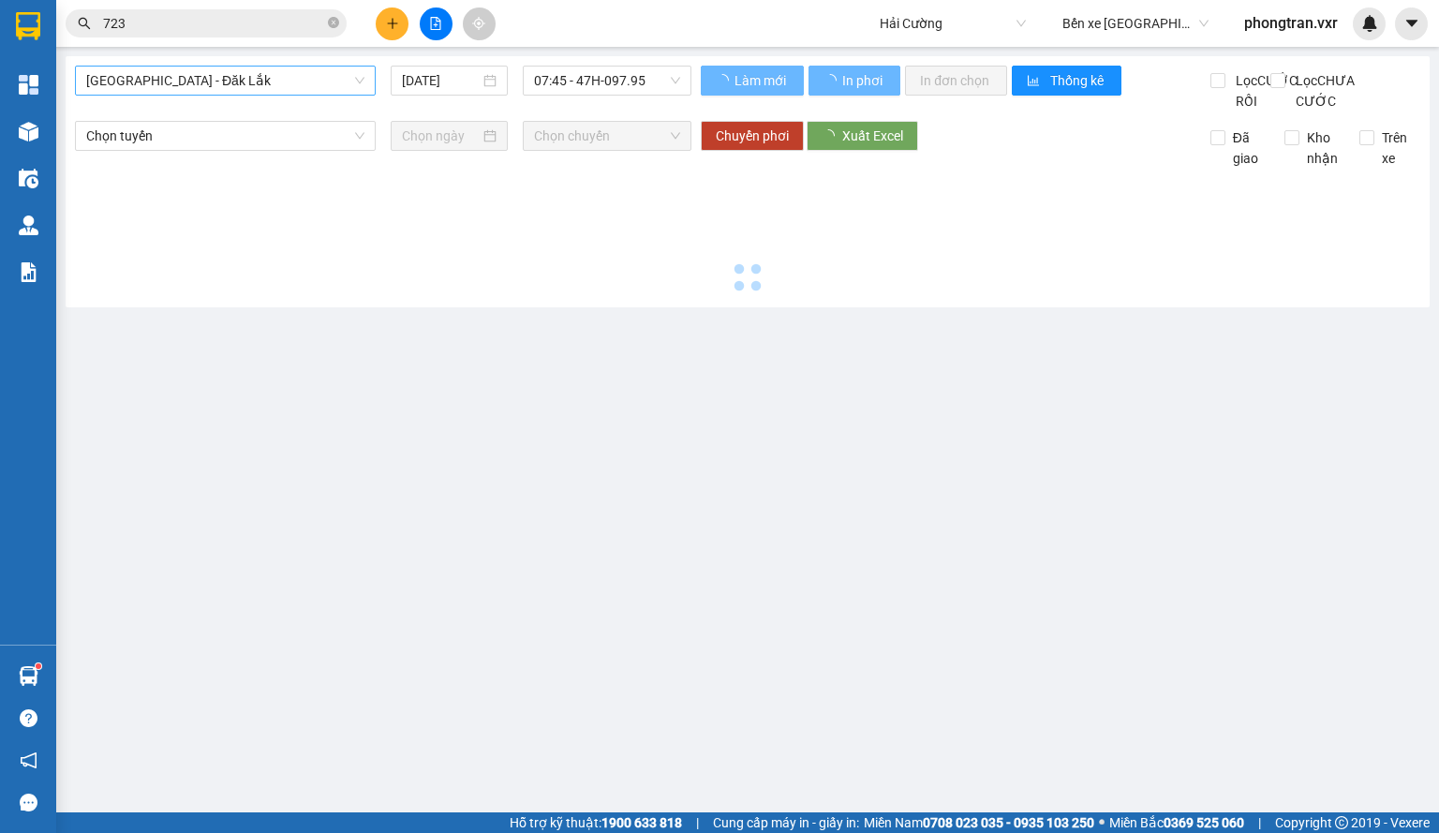
type input "[DATE]"
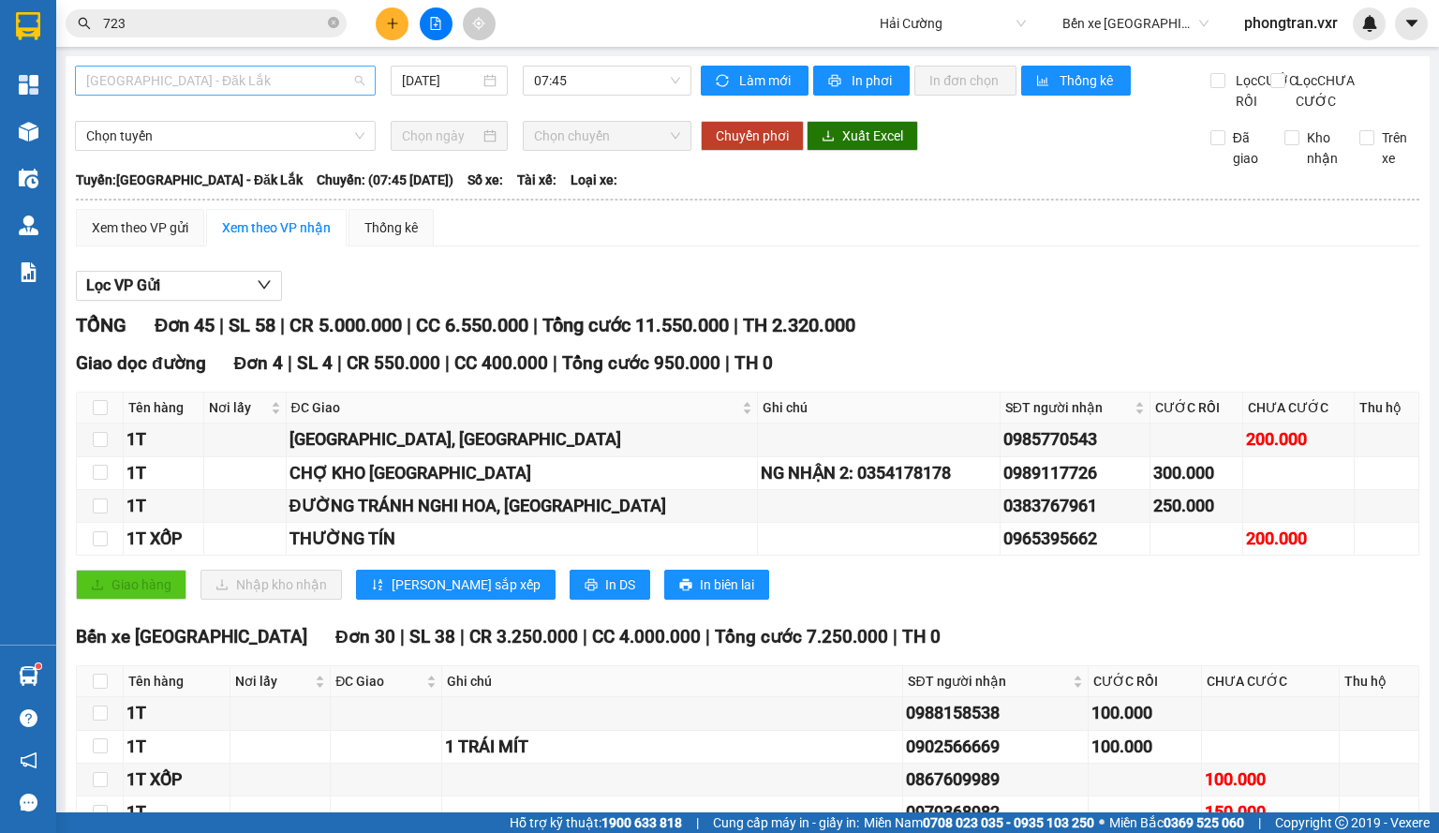
click at [246, 89] on span "[GEOGRAPHIC_DATA] - Đăk Lắk" at bounding box center [225, 80] width 278 height 28
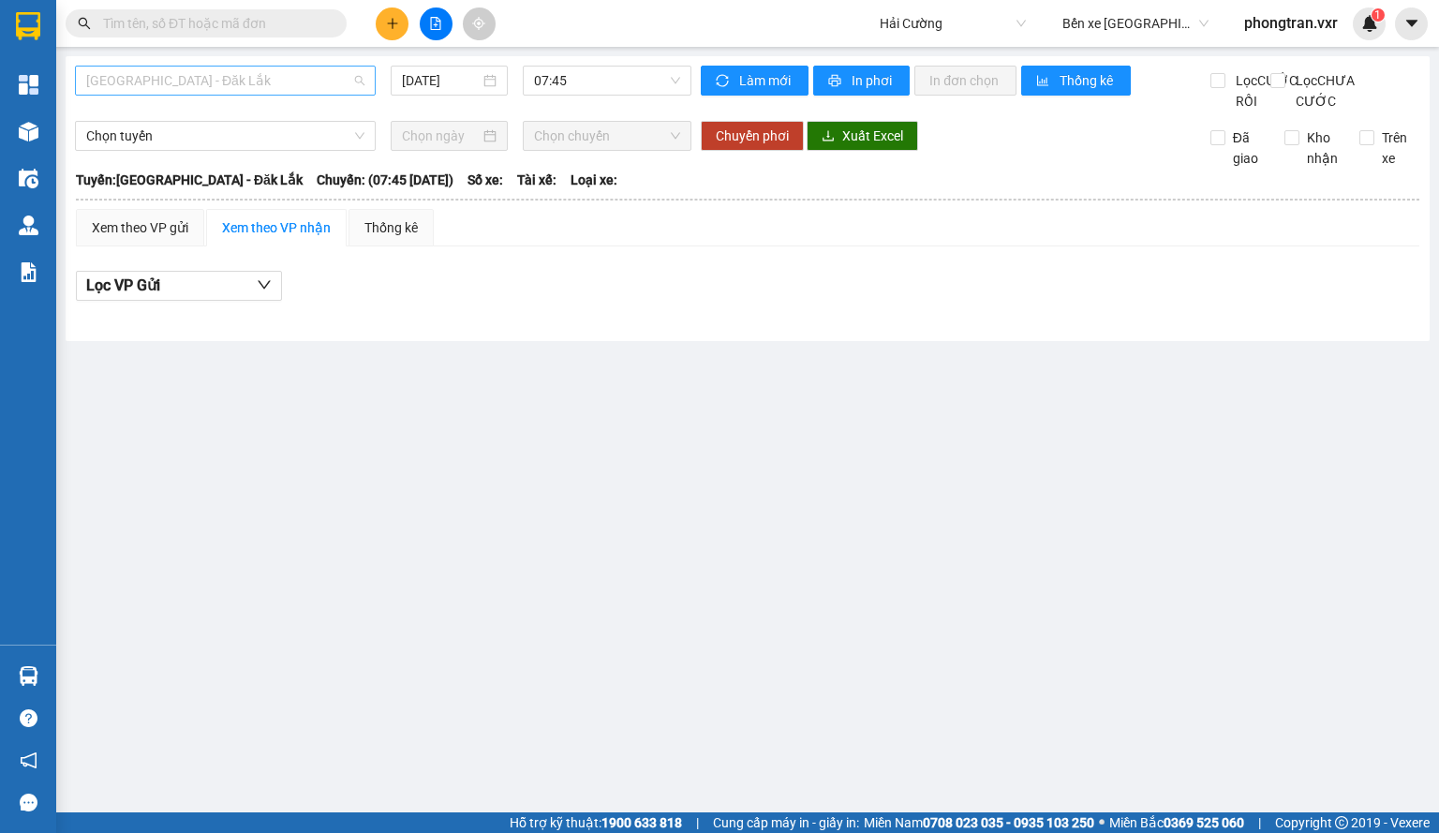
click at [268, 86] on span "[GEOGRAPHIC_DATA] - Đăk Lắk" at bounding box center [225, 80] width 278 height 28
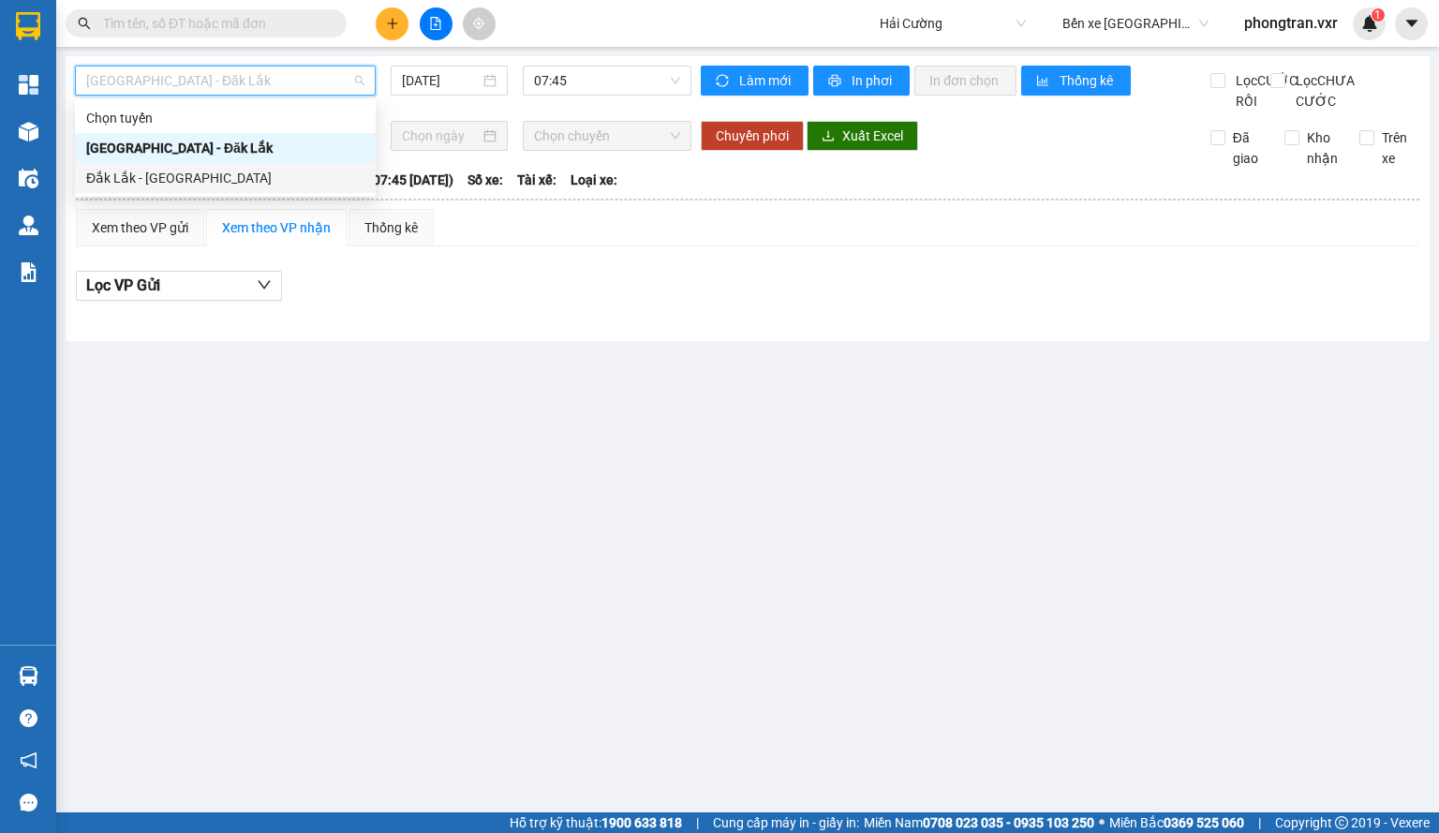
click at [240, 170] on div "Đắk Lắk - [GEOGRAPHIC_DATA]" at bounding box center [225, 178] width 278 height 21
type input "[DATE]"
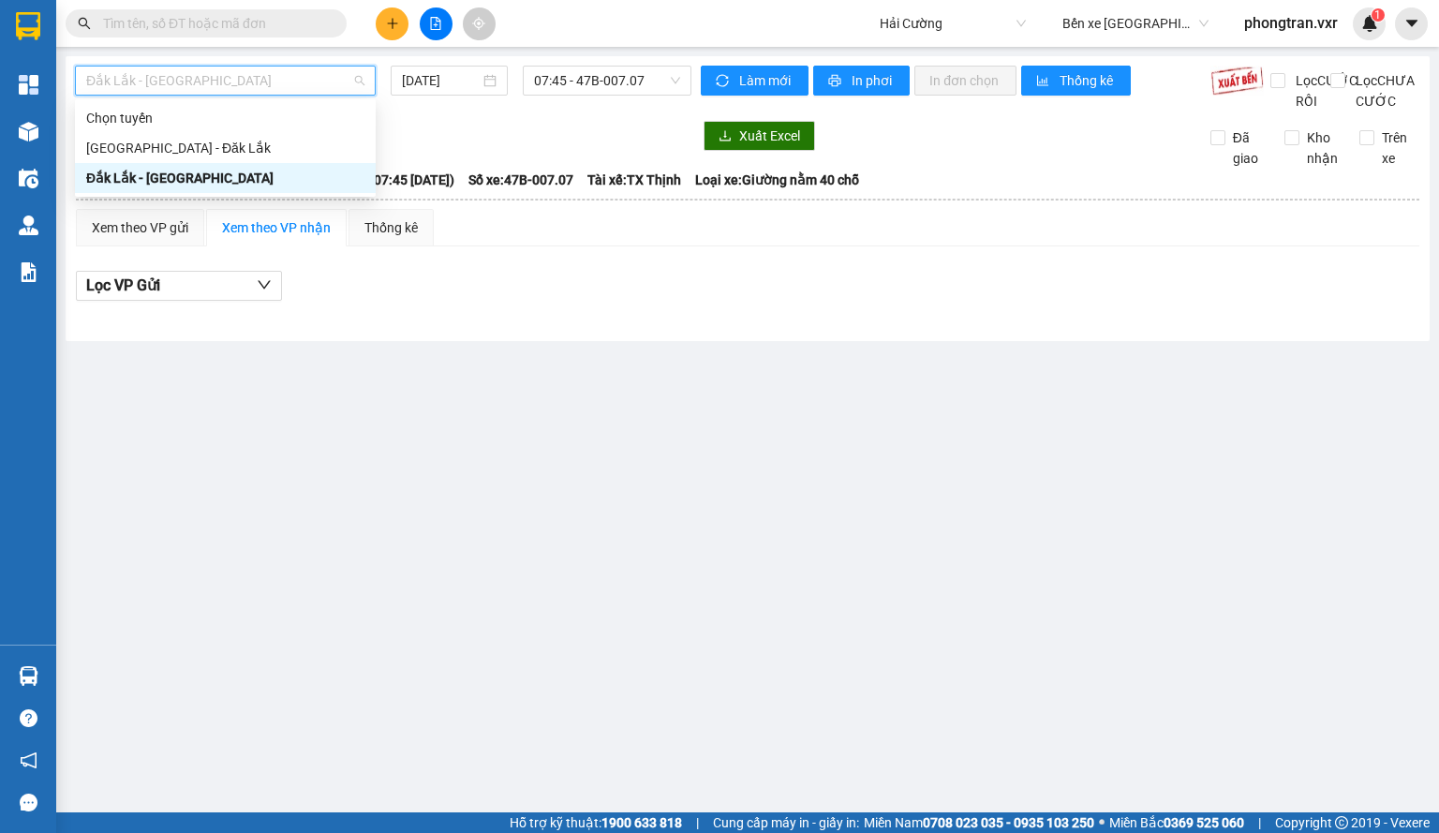
click at [268, 89] on span "Đắk Lắk - [GEOGRAPHIC_DATA]" at bounding box center [225, 80] width 278 height 28
click at [1395, 24] on button at bounding box center [1411, 23] width 33 height 33
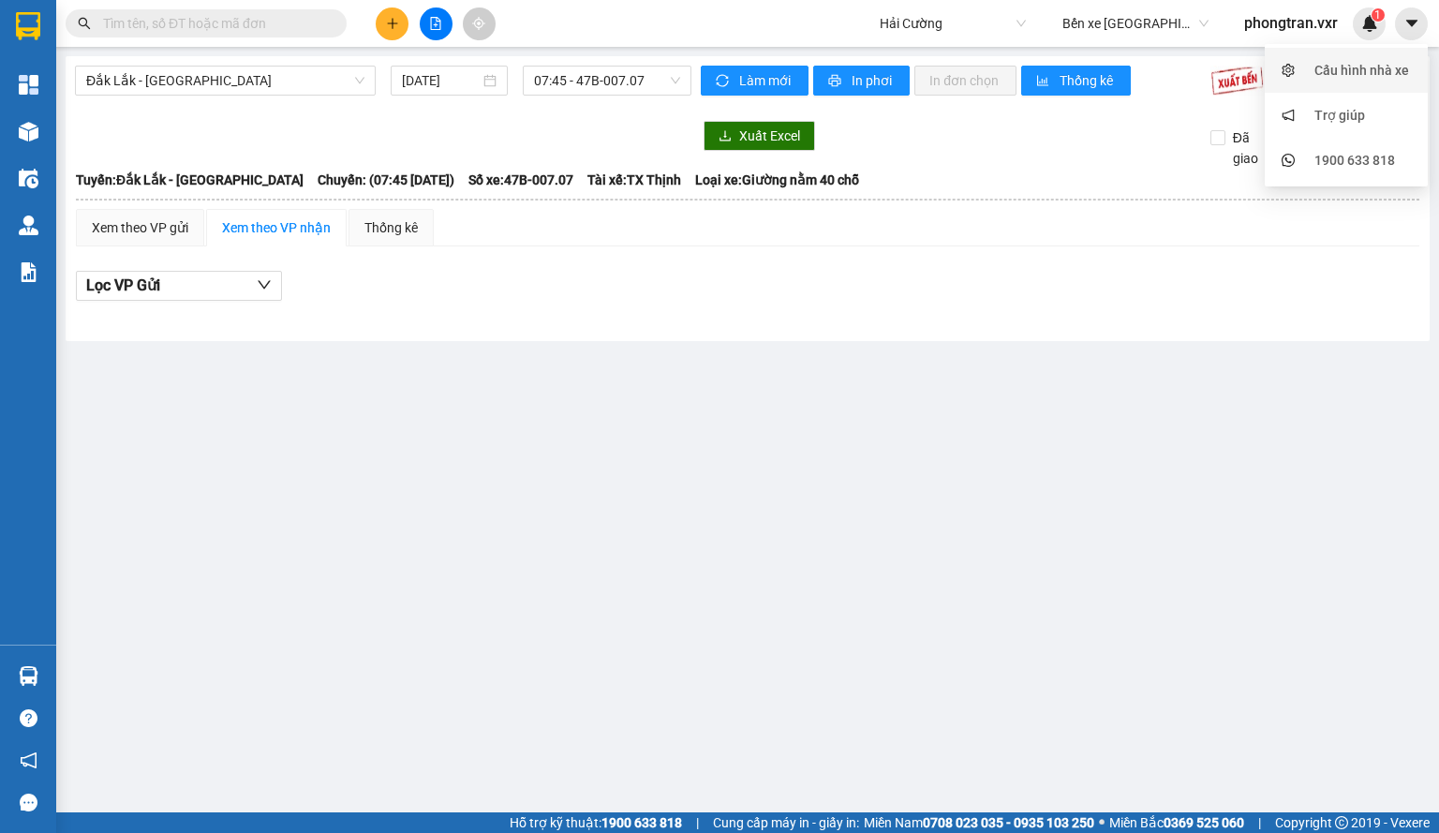
click at [1337, 68] on div "Cấu hình nhà xe" at bounding box center [1361, 70] width 95 height 21
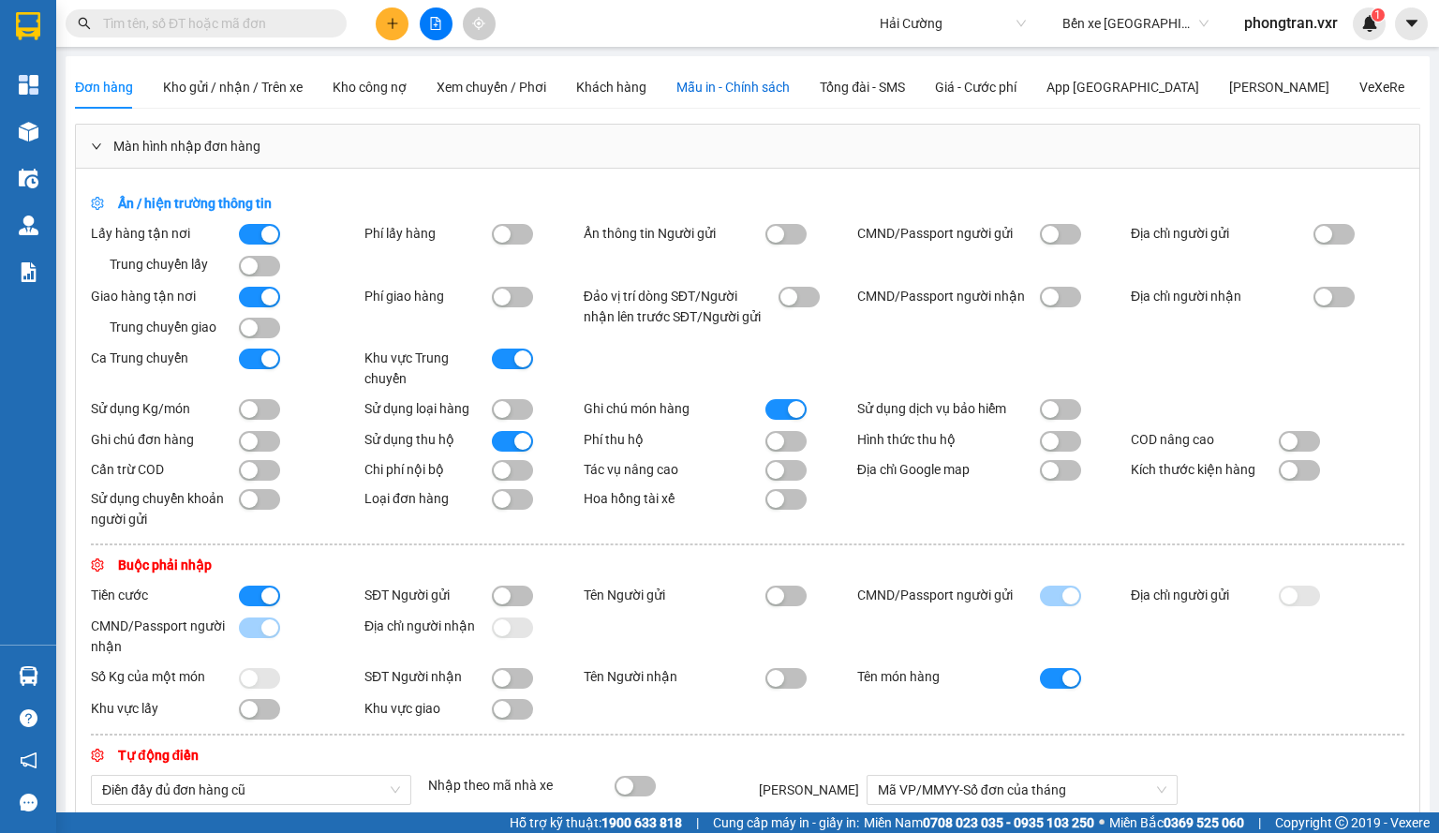
click at [696, 87] on span "Mẫu in - Chính sách" at bounding box center [732, 87] width 113 height 15
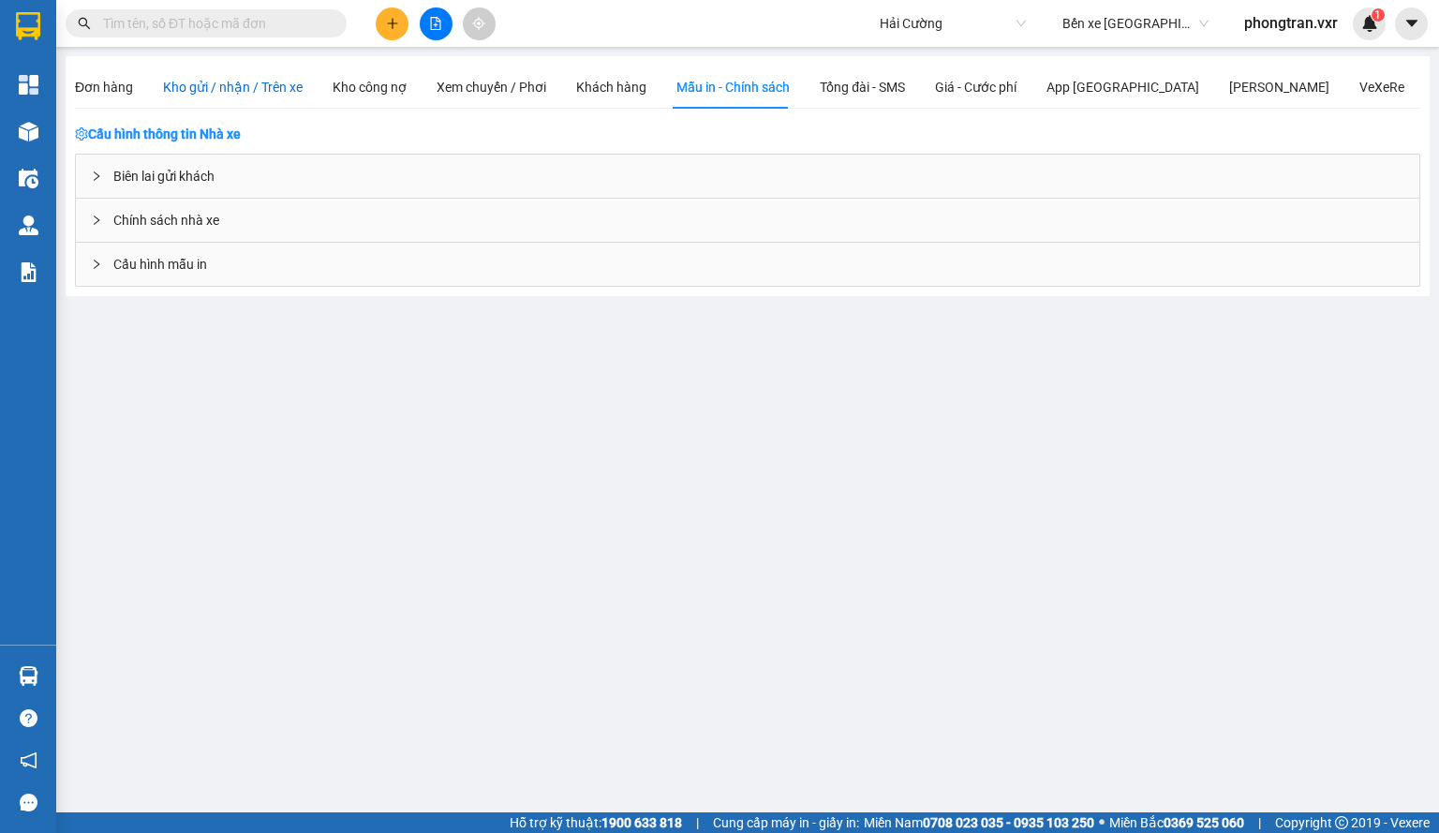
click at [288, 95] on span "Kho gửi / nhận / Trên xe" at bounding box center [233, 87] width 140 height 15
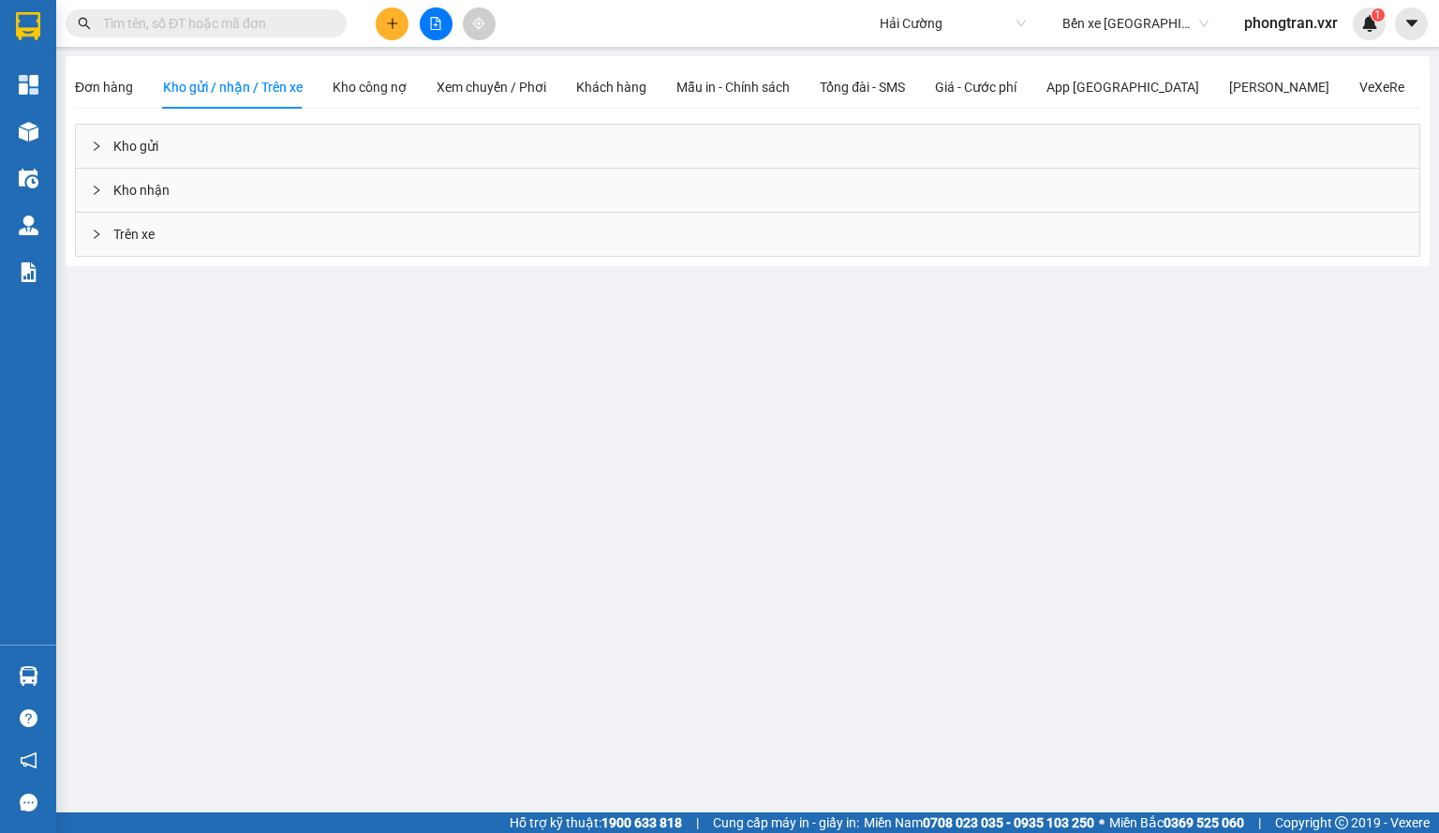
click at [248, 237] on div "Trên xe" at bounding box center [747, 234] width 1343 height 43
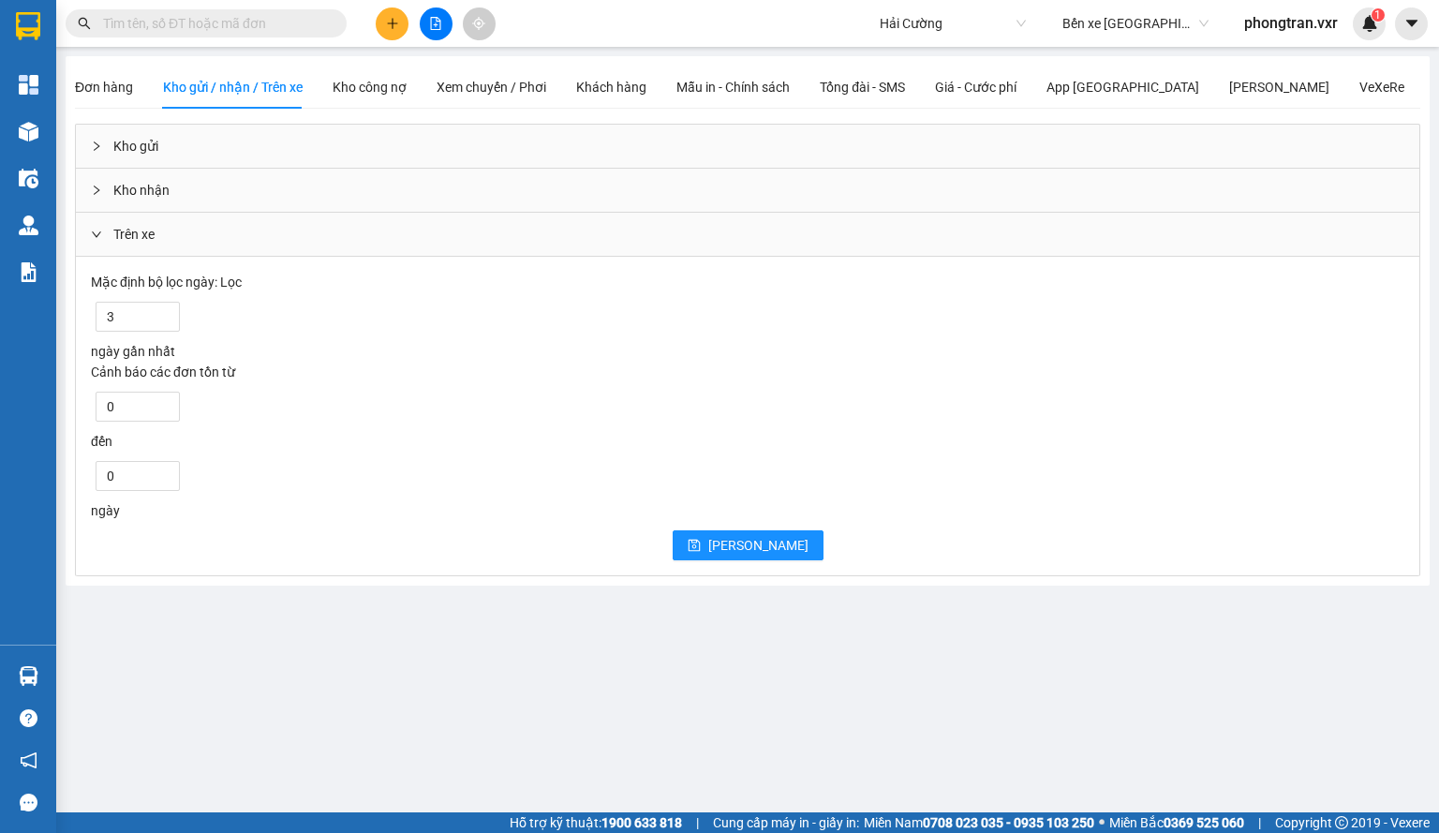
click at [245, 184] on div "Kho nhận" at bounding box center [747, 190] width 1343 height 43
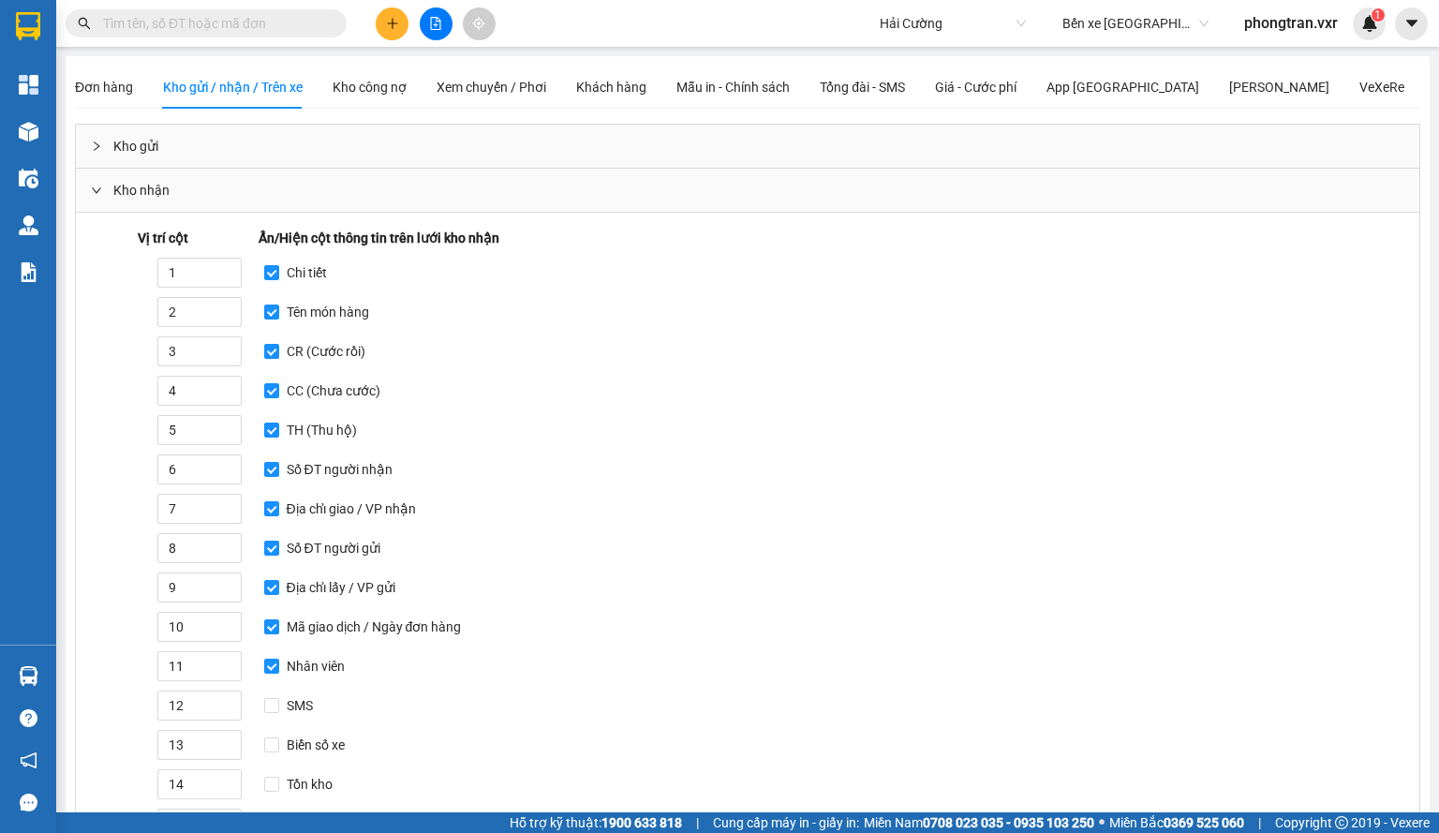
click at [248, 146] on div "Kho gửi" at bounding box center [747, 146] width 1343 height 43
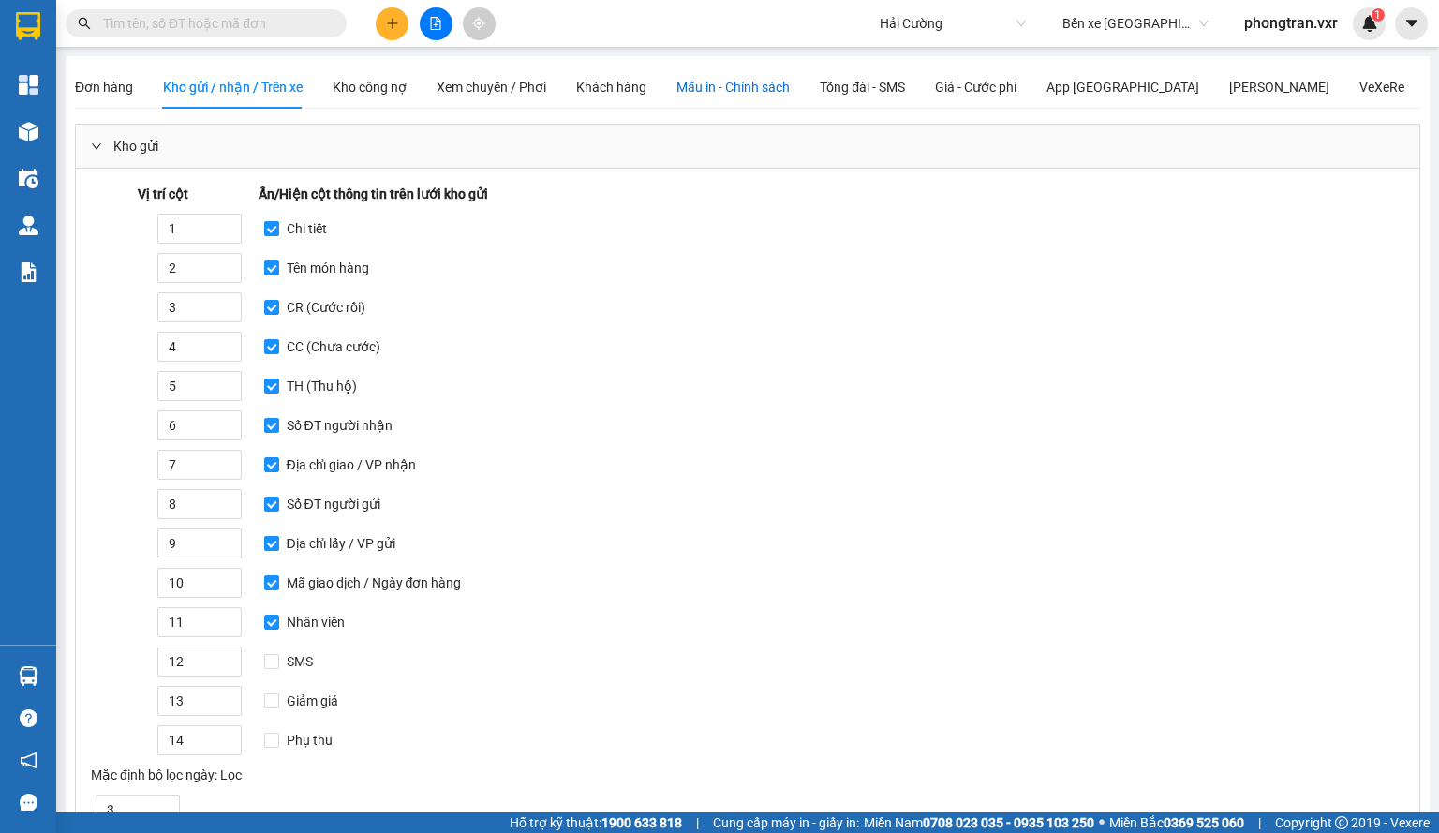
drag, startPoint x: 753, startPoint y: 85, endPoint x: 737, endPoint y: 101, distance: 22.5
click at [752, 88] on span "Mẫu in - Chính sách" at bounding box center [732, 87] width 113 height 15
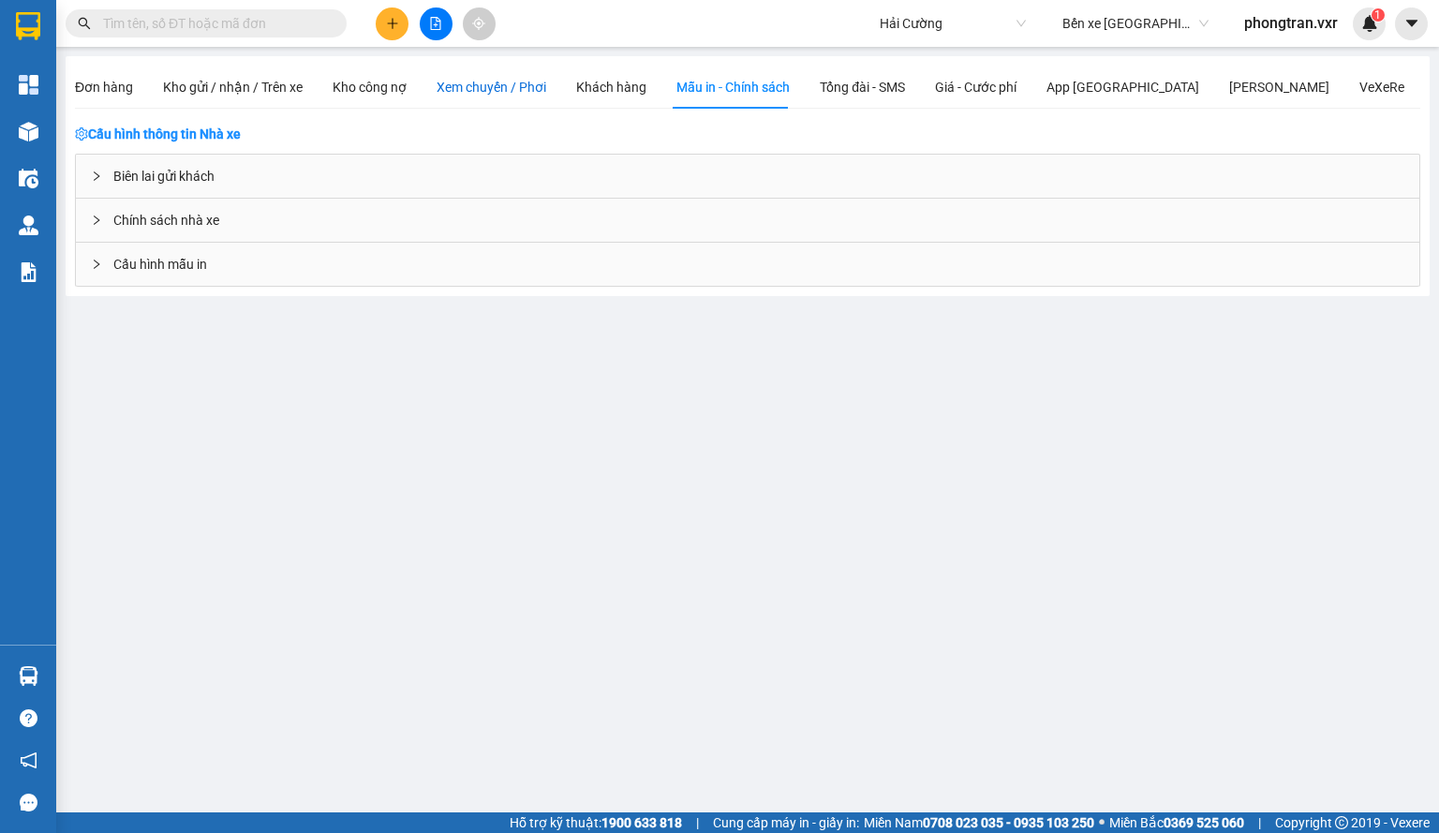
click at [478, 91] on span "Xem chuyến / Phơi" at bounding box center [491, 87] width 110 height 15
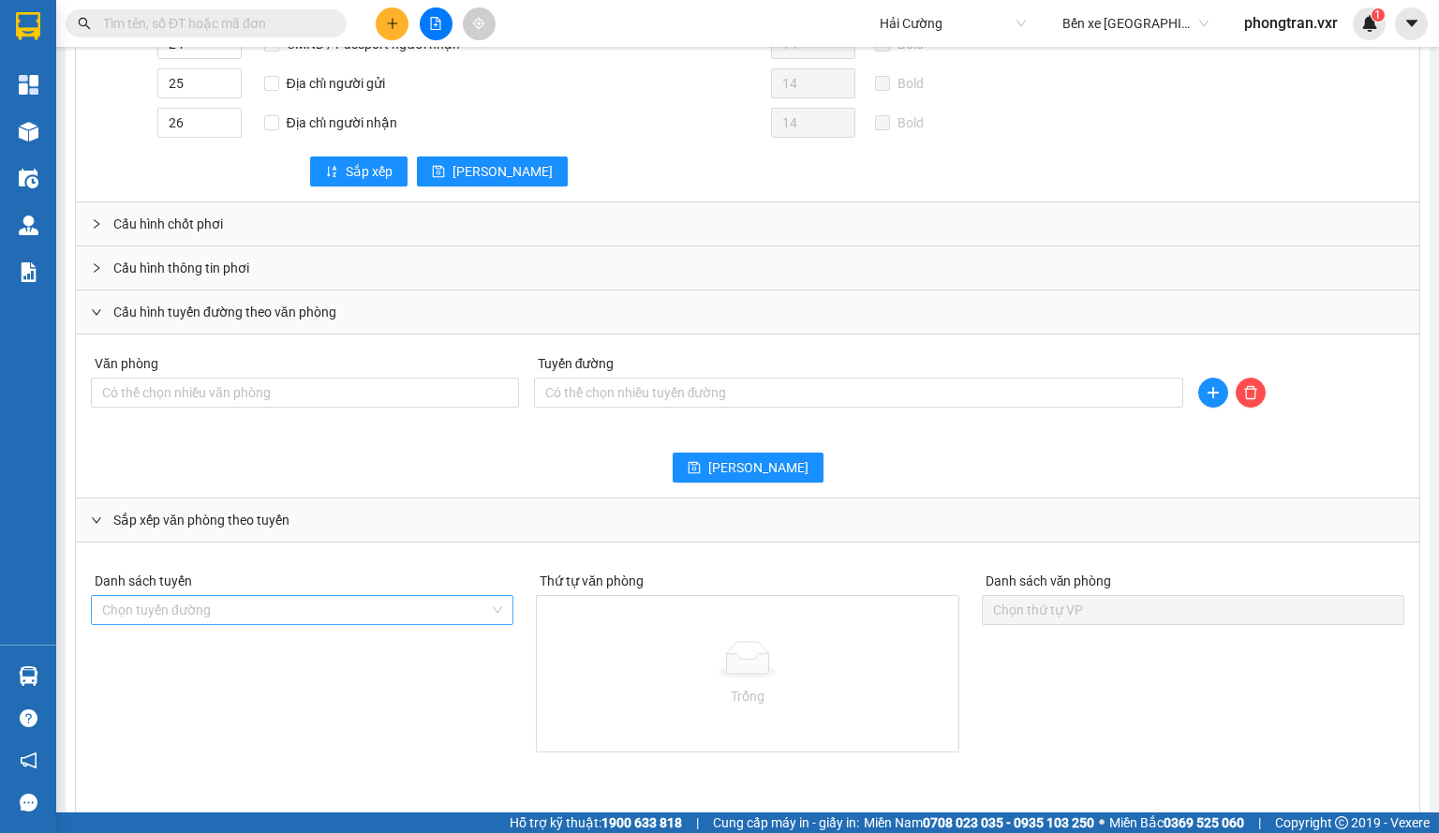
scroll to position [1218, 0]
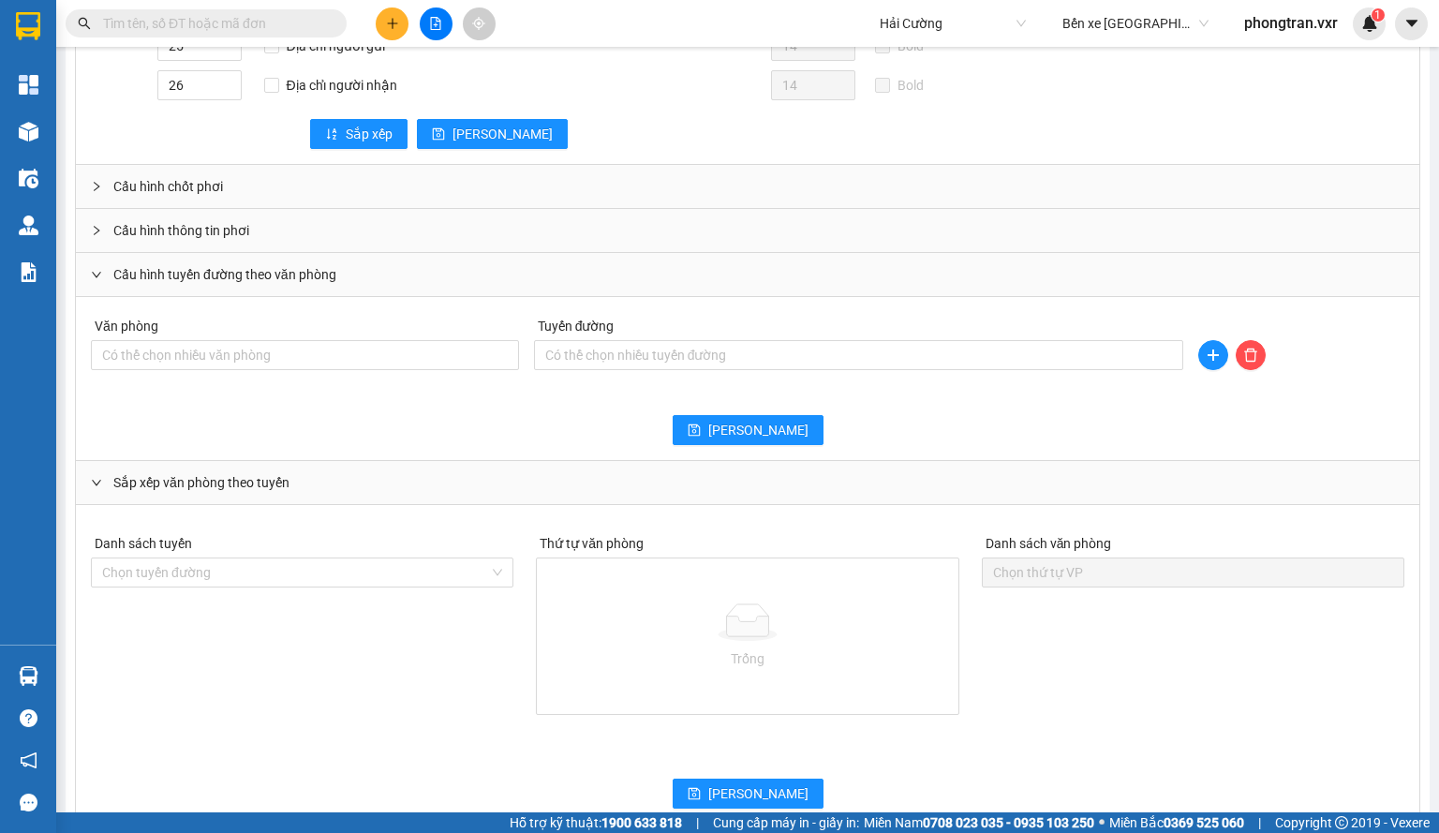
click at [240, 228] on div "Cấu hình thông tin phơi" at bounding box center [747, 230] width 1343 height 43
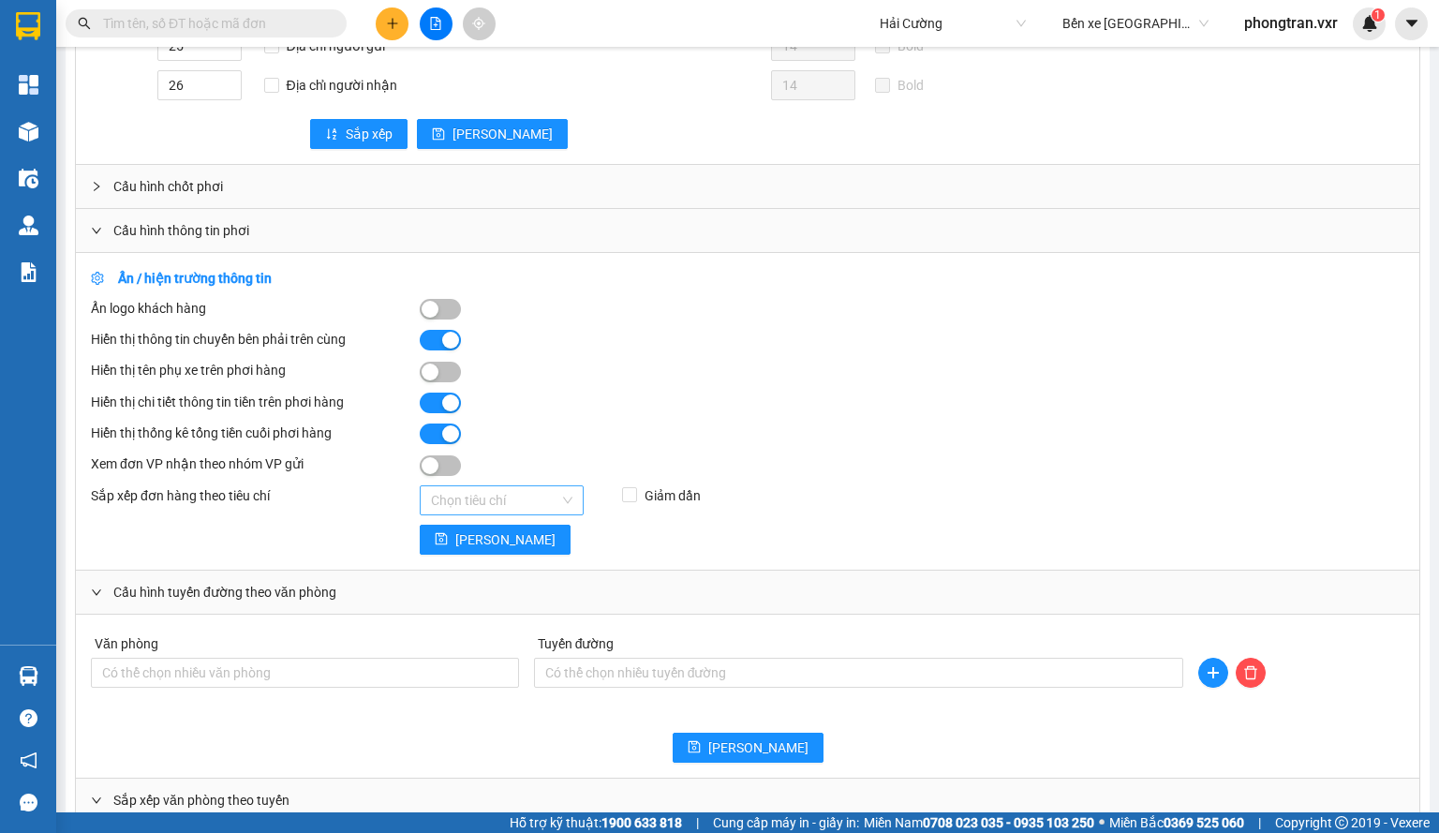
click at [486, 498] on input "search" at bounding box center [495, 500] width 128 height 28
click at [539, 524] on div "Mã Đơn hàng" at bounding box center [499, 529] width 141 height 21
click at [478, 534] on button "[PERSON_NAME]" at bounding box center [495, 539] width 151 height 30
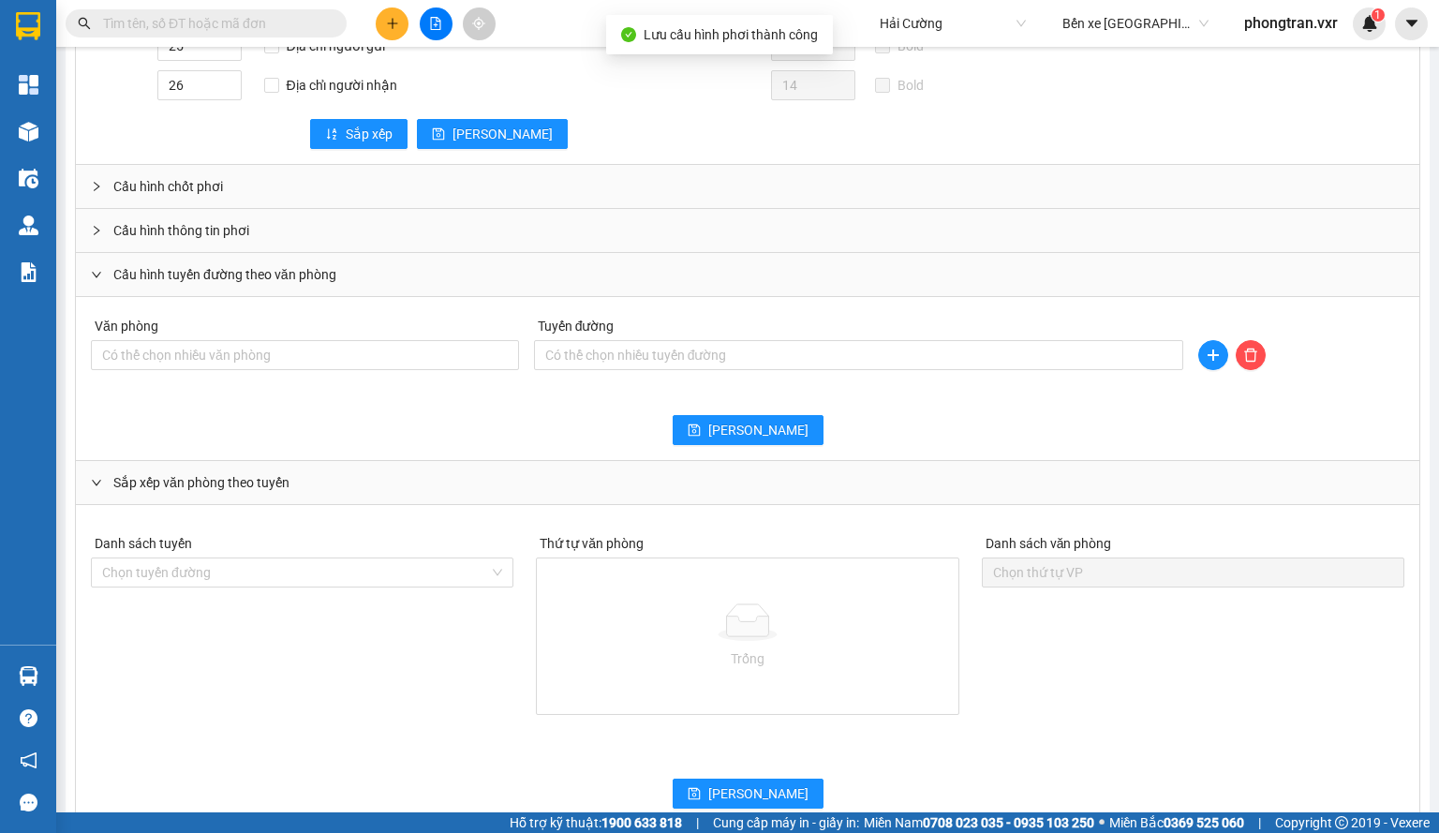
click at [186, 220] on span "Cấu hình thông tin phơi" at bounding box center [181, 230] width 136 height 21
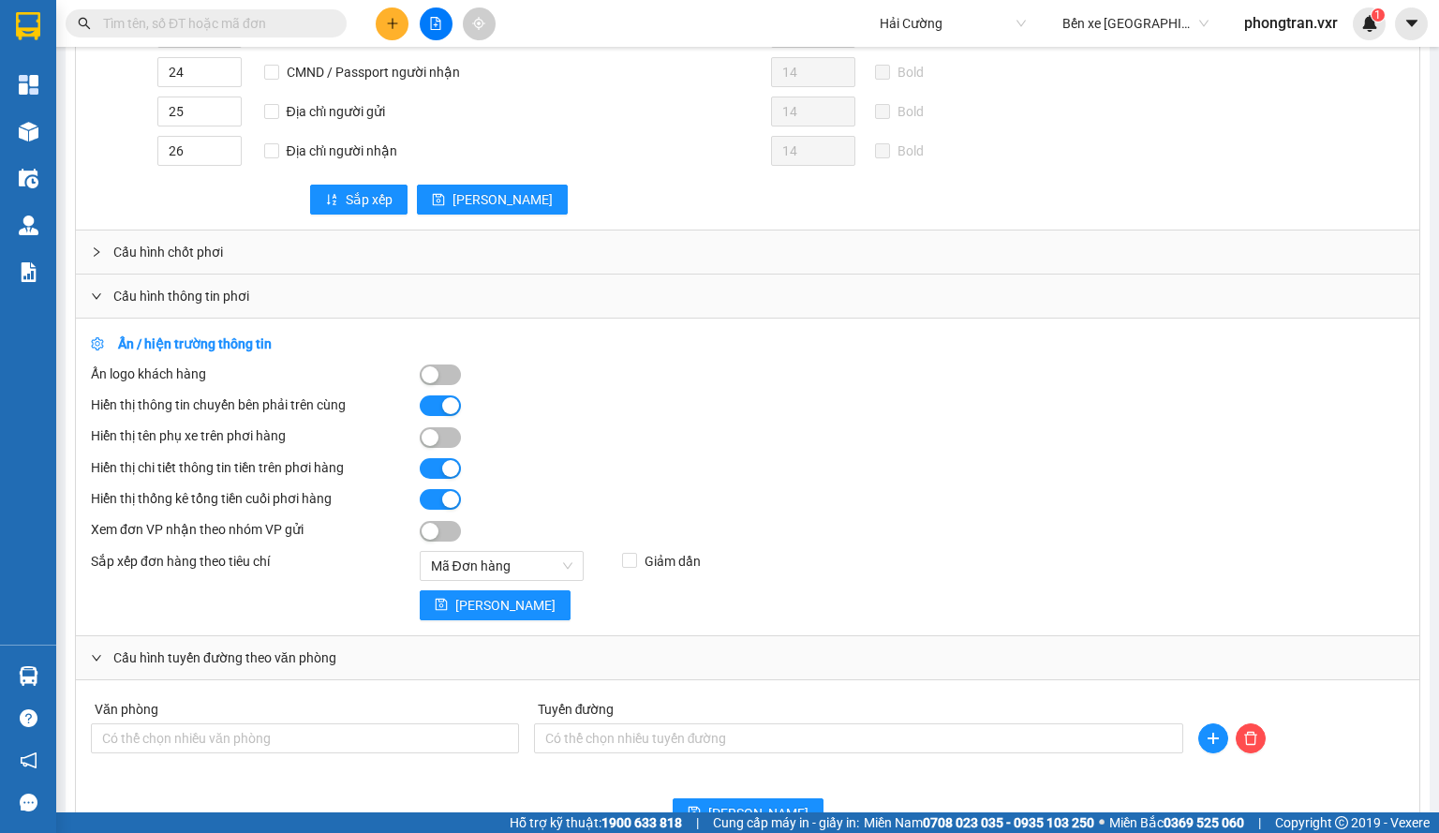
scroll to position [1124, 0]
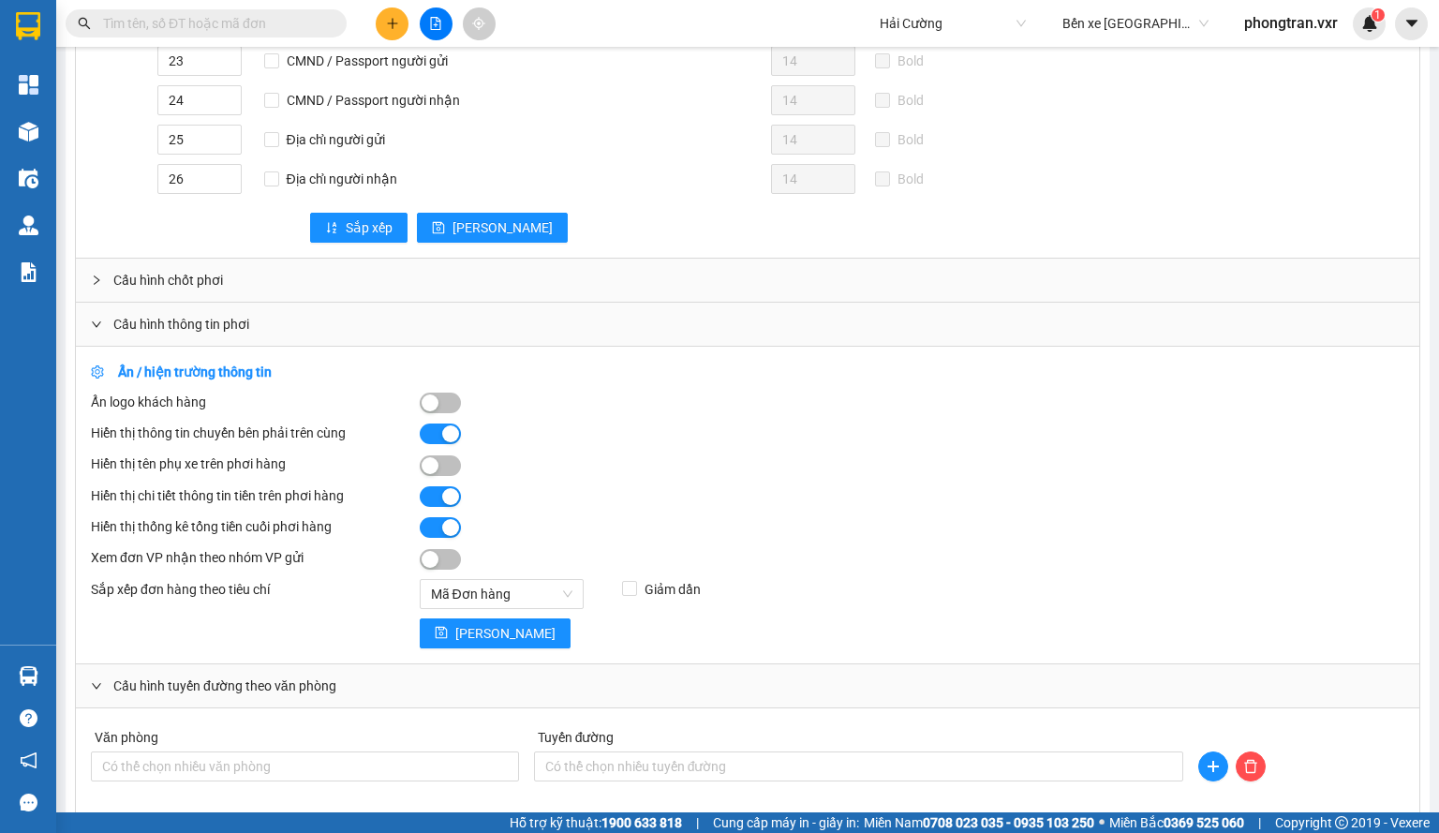
click at [55, 272] on div "Báo cáo" at bounding box center [28, 271] width 56 height 47
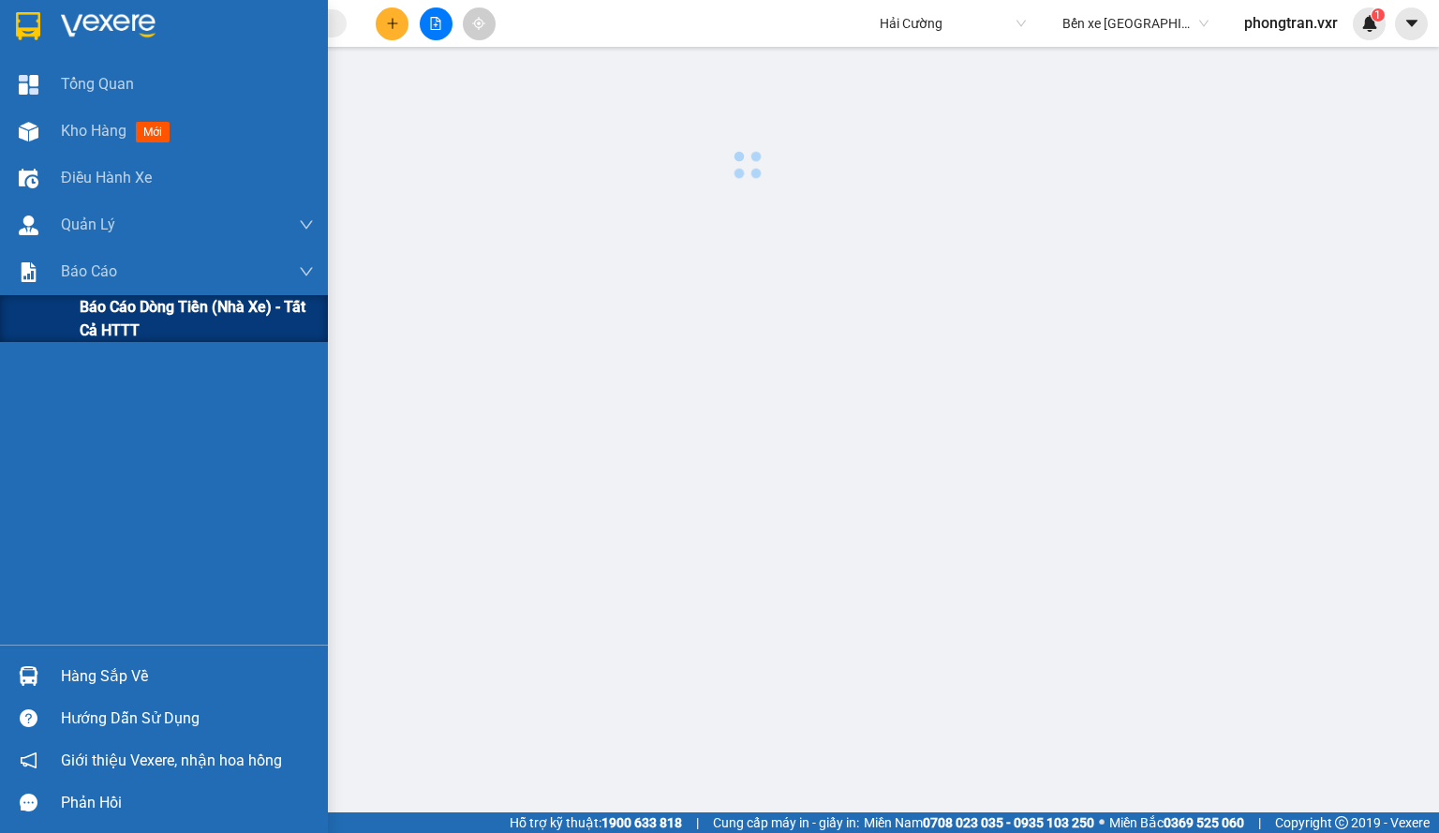
click at [118, 304] on span "Báo cáo dòng tiền (nhà xe) - tất cả HTTT" at bounding box center [197, 318] width 234 height 47
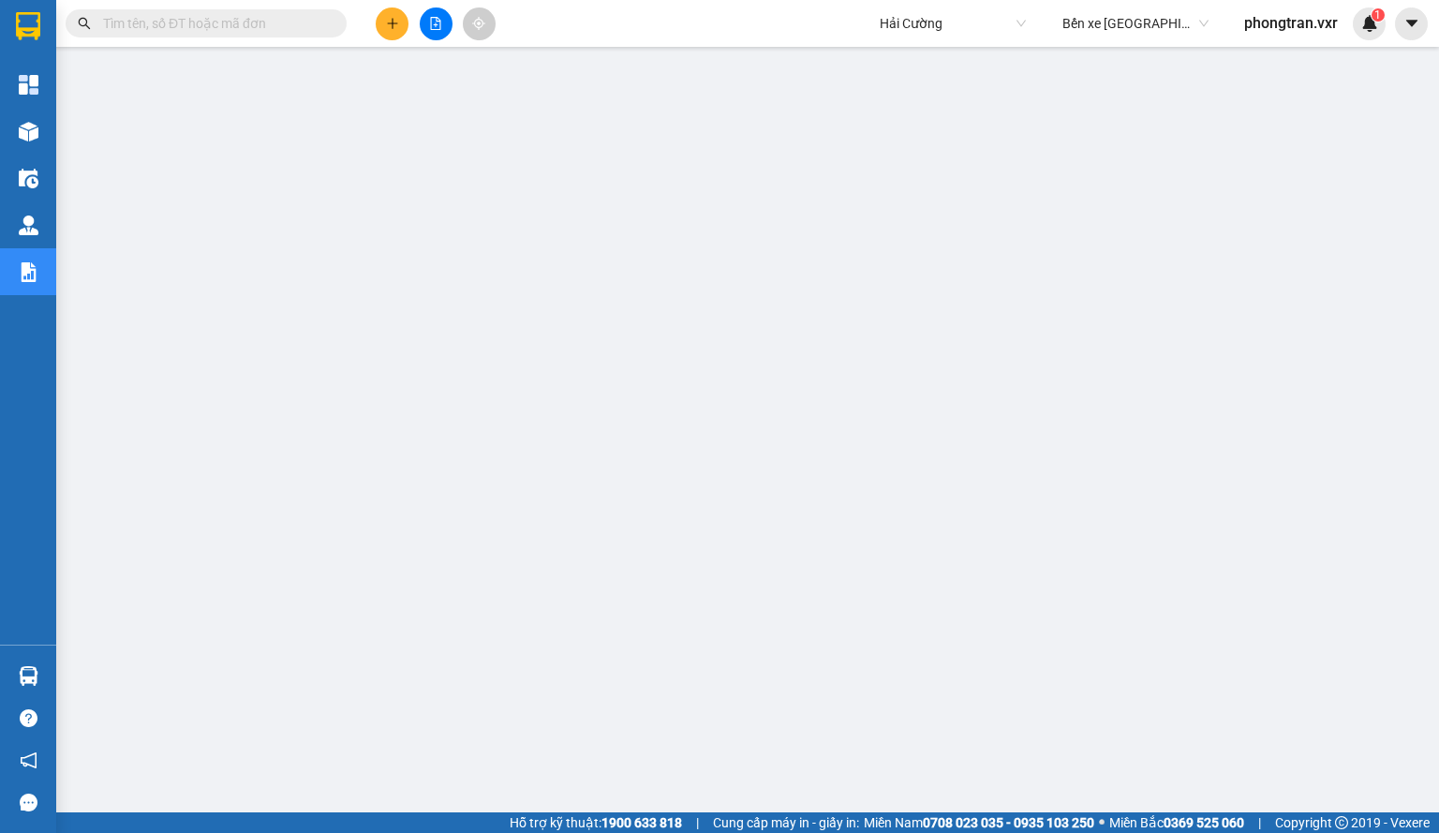
scroll to position [96, 0]
click at [1412, 35] on button at bounding box center [1411, 23] width 33 height 33
click at [1356, 63] on div "Cấu hình nhà xe" at bounding box center [1361, 70] width 95 height 21
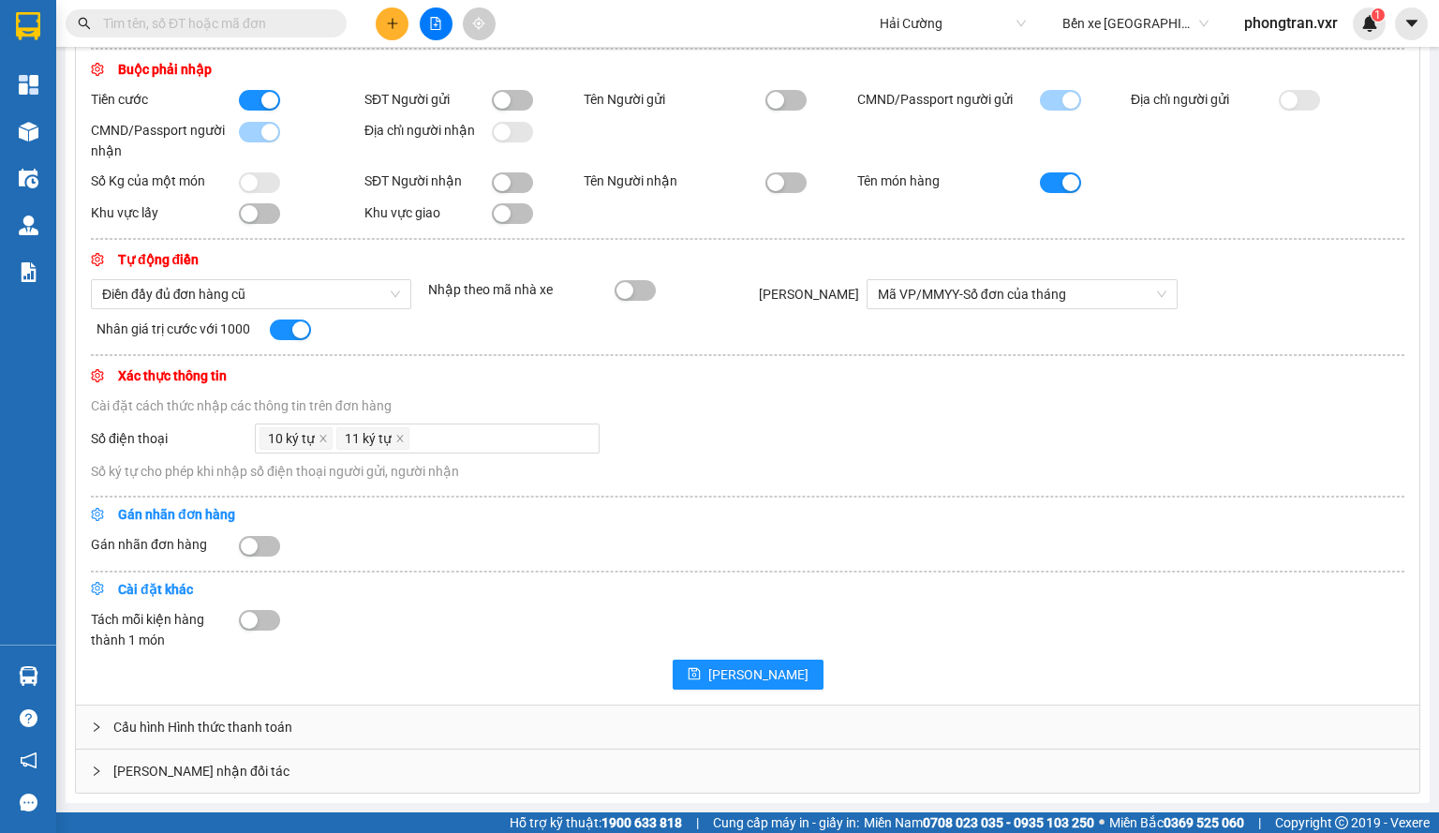
scroll to position [312, 0]
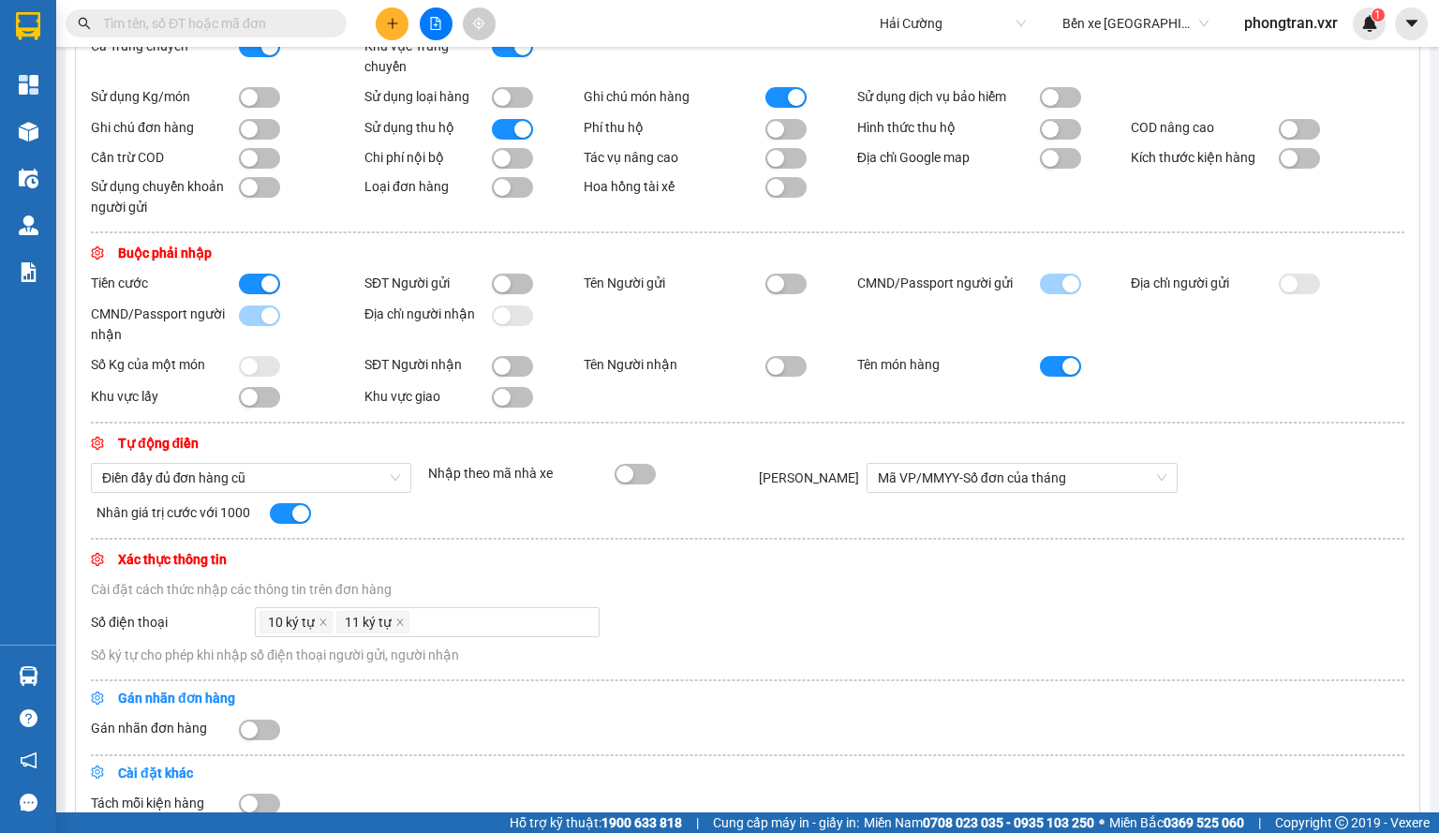
click at [501, 167] on div "button" at bounding box center [502, 158] width 17 height 17
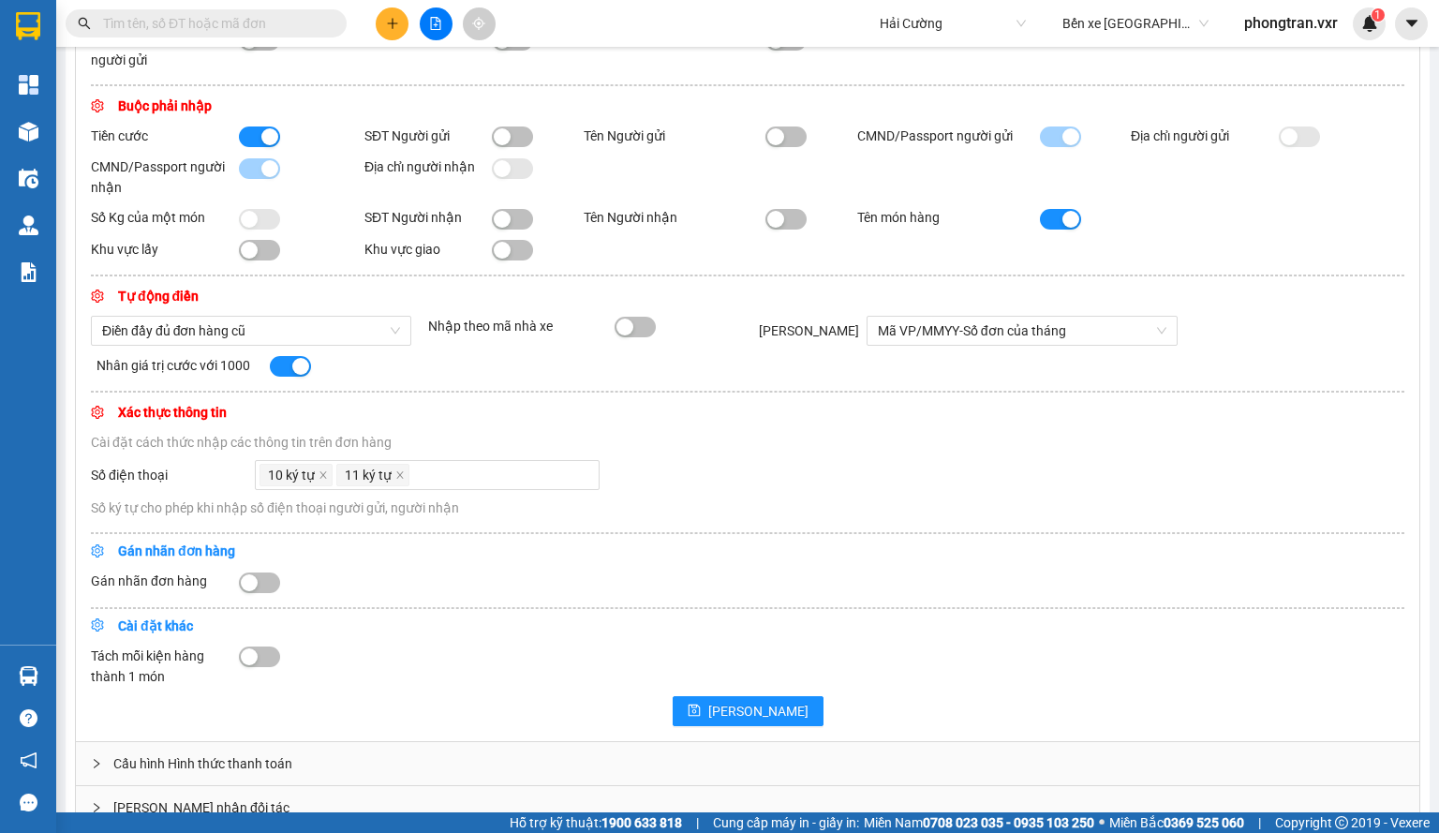
scroll to position [499, 0]
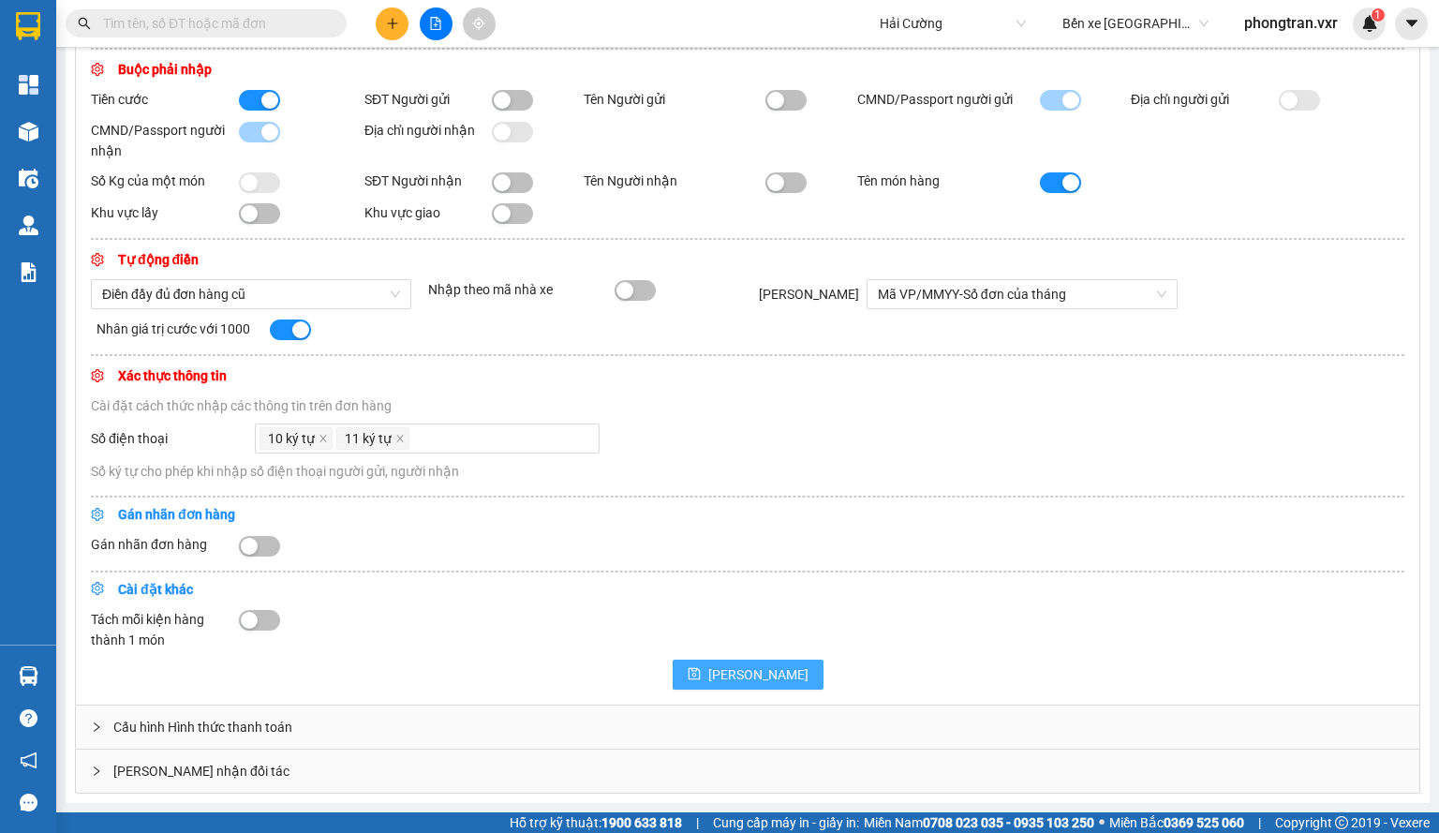
click at [740, 682] on button "[PERSON_NAME]" at bounding box center [747, 674] width 151 height 30
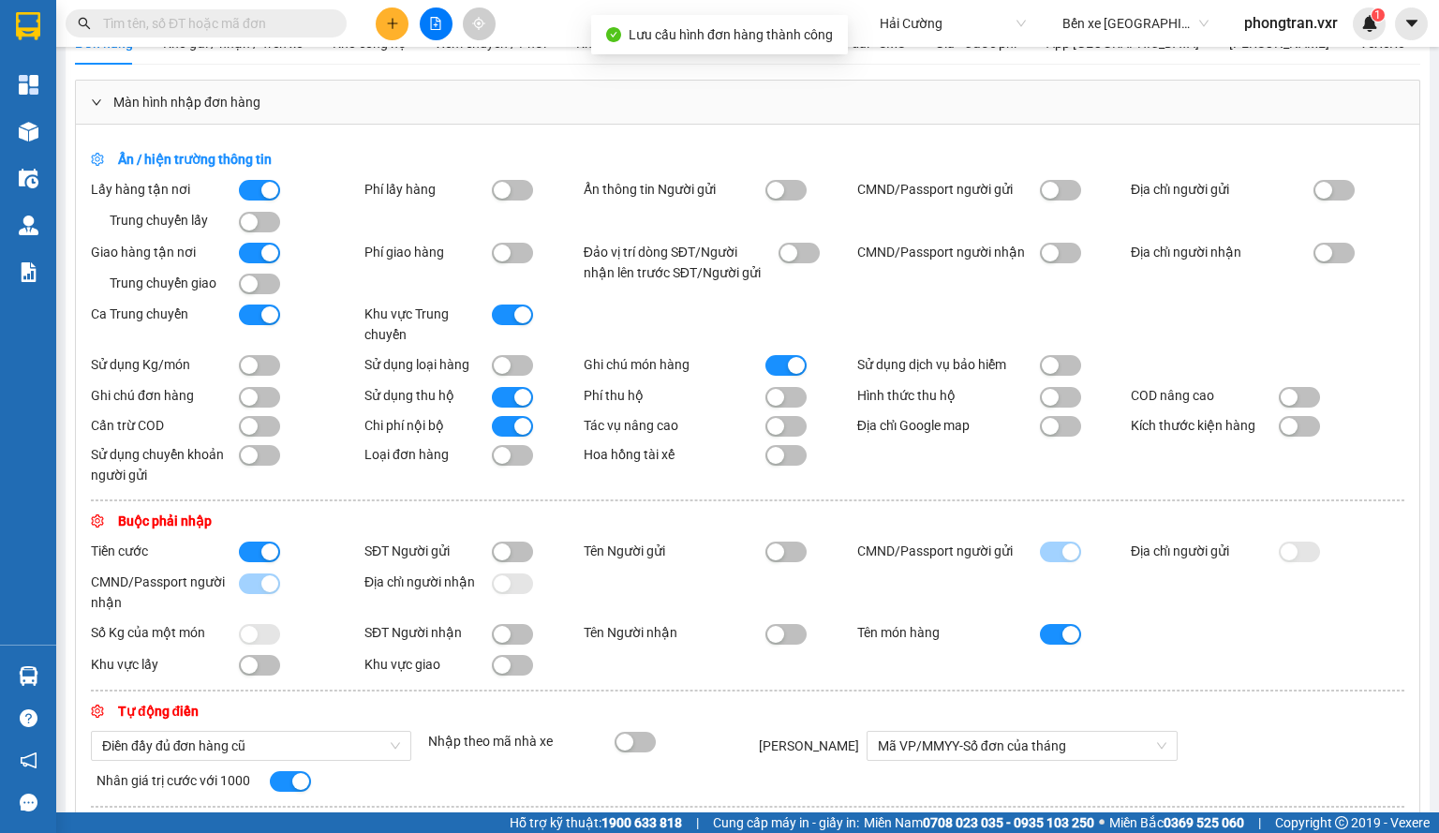
scroll to position [0, 0]
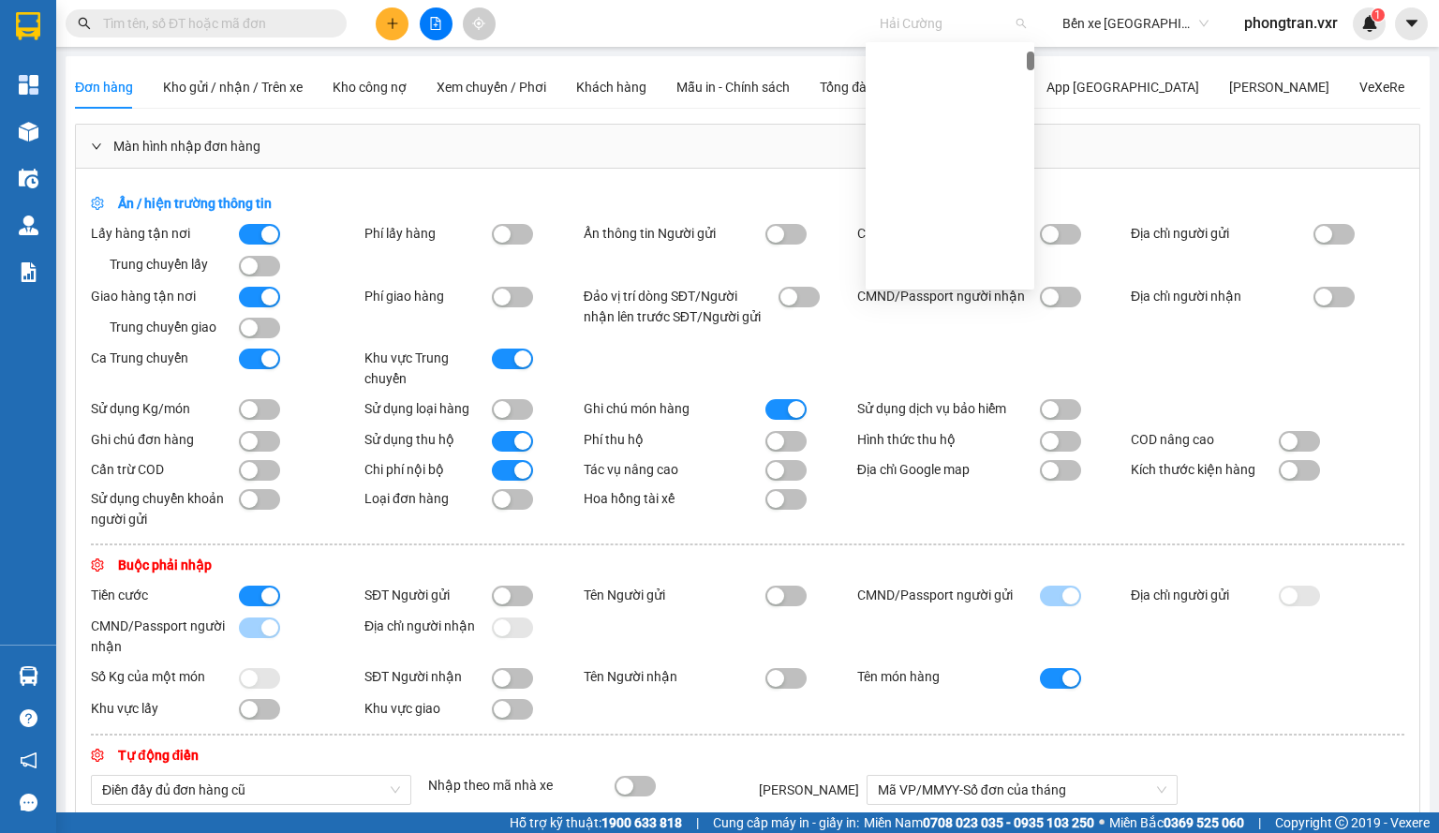
click at [904, 10] on span "Hải Cường" at bounding box center [952, 23] width 146 height 28
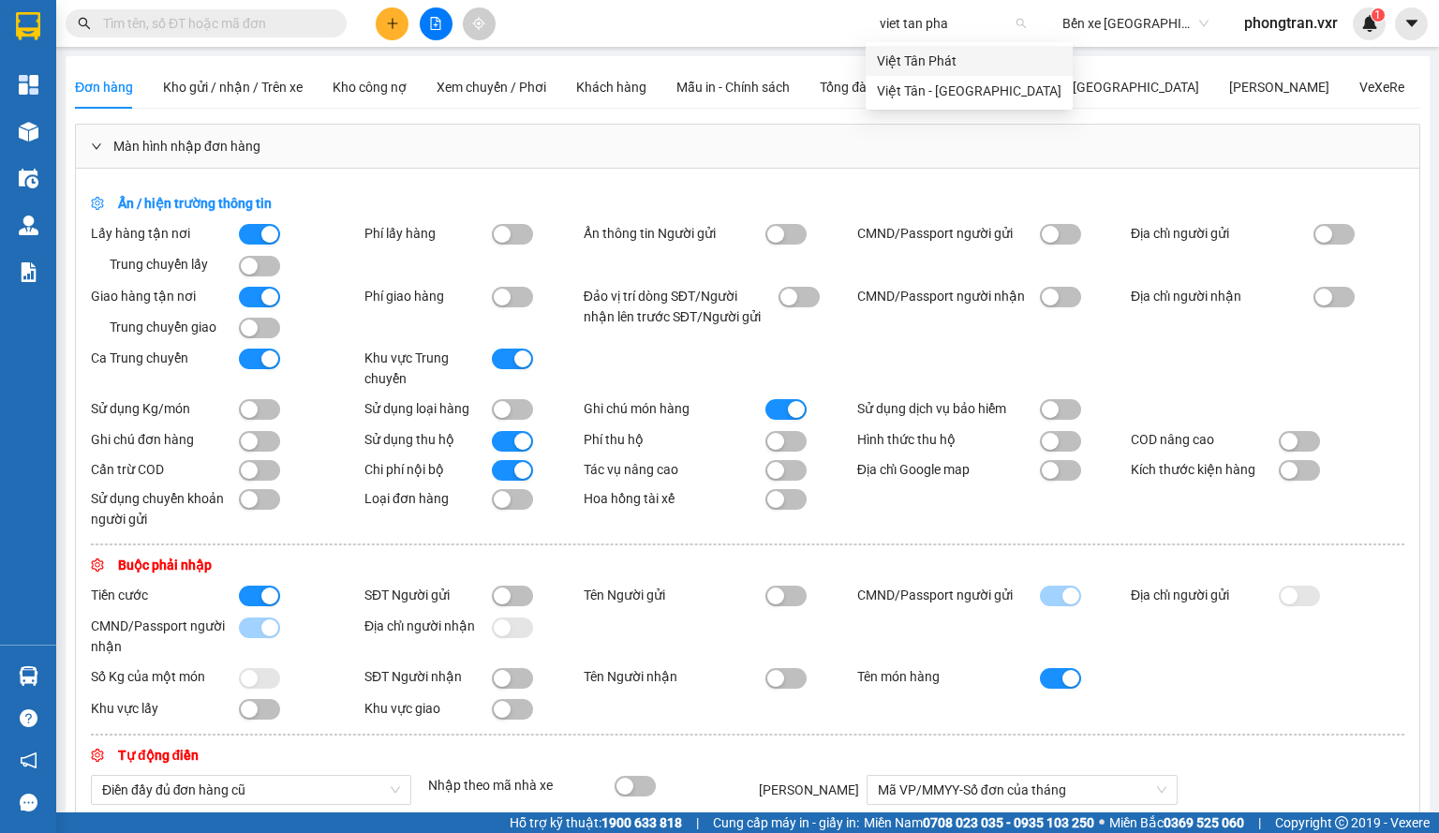
type input "viet tan phat"
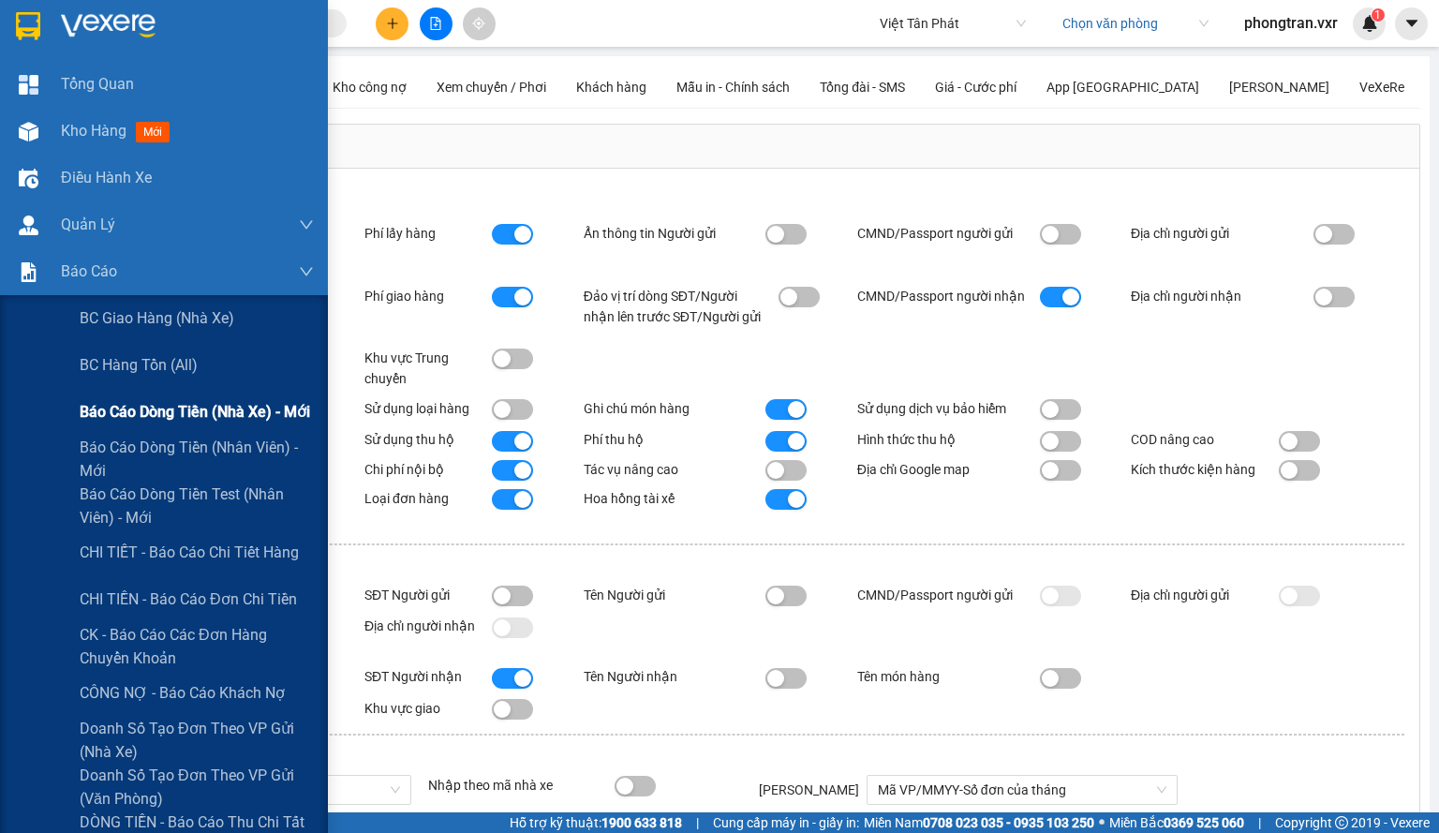
click at [219, 423] on span "Báo cáo dòng tiền (nhà xe) - mới" at bounding box center [195, 411] width 230 height 23
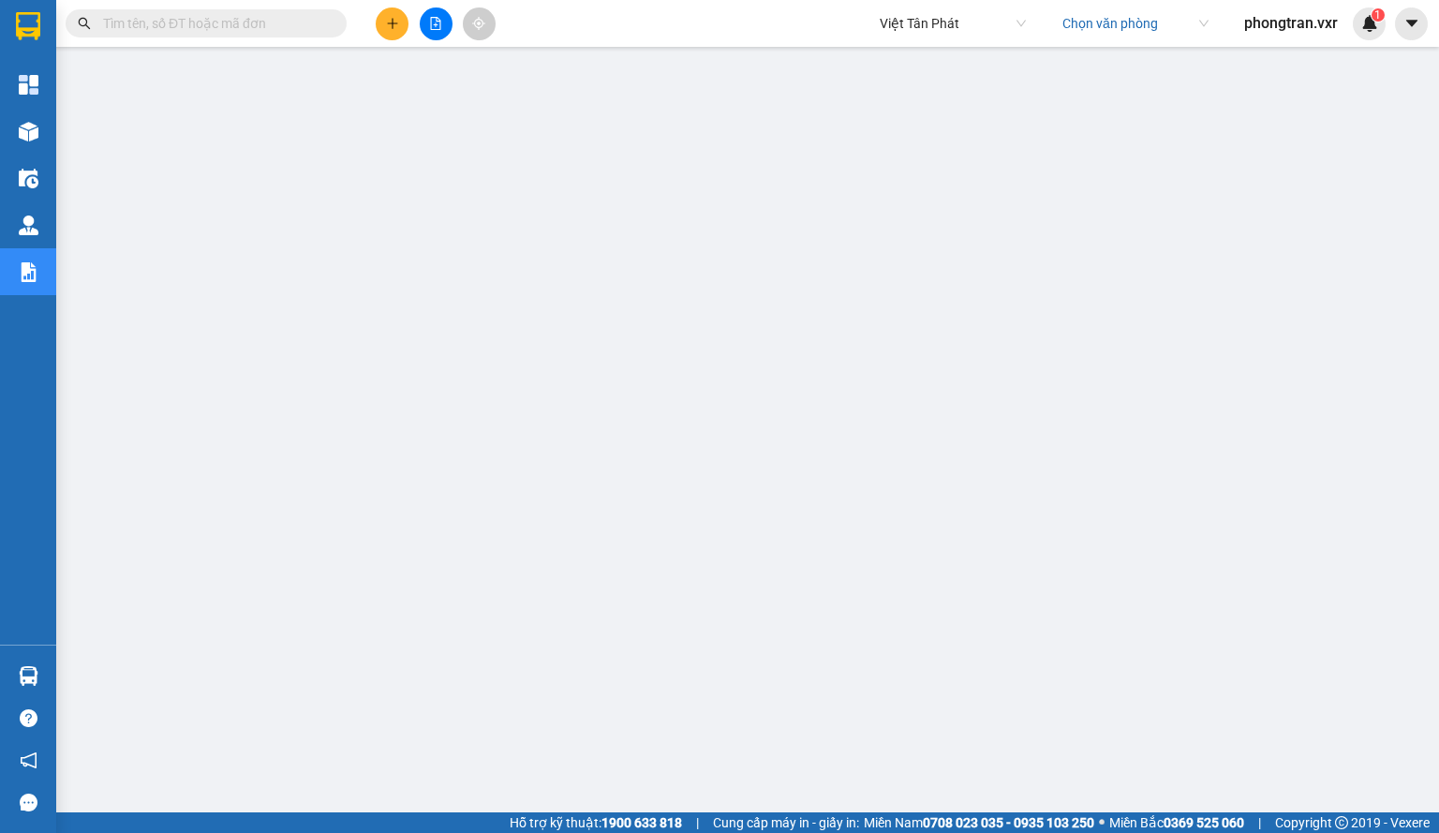
scroll to position [96, 0]
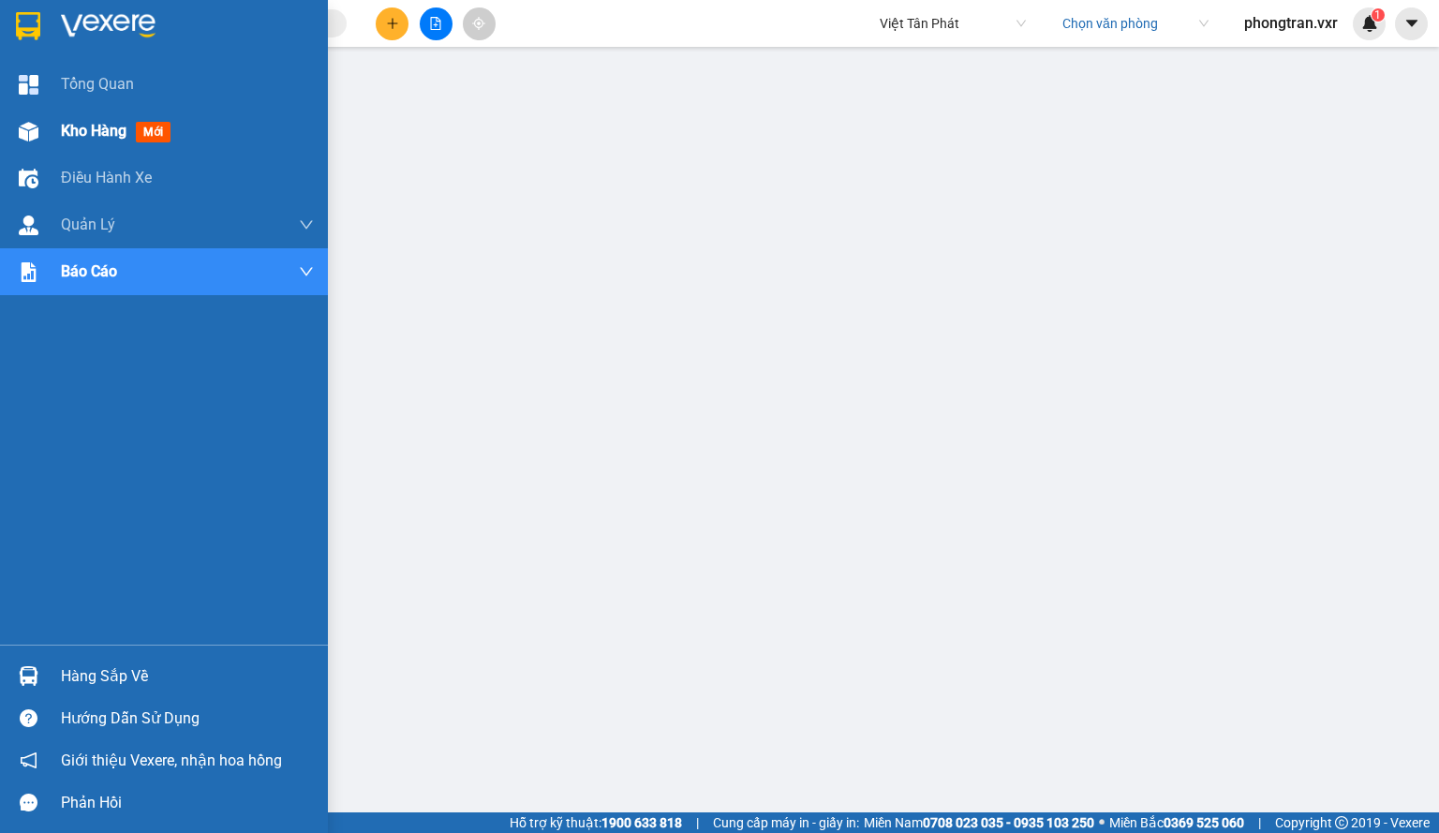
click at [39, 132] on div at bounding box center [28, 131] width 33 height 33
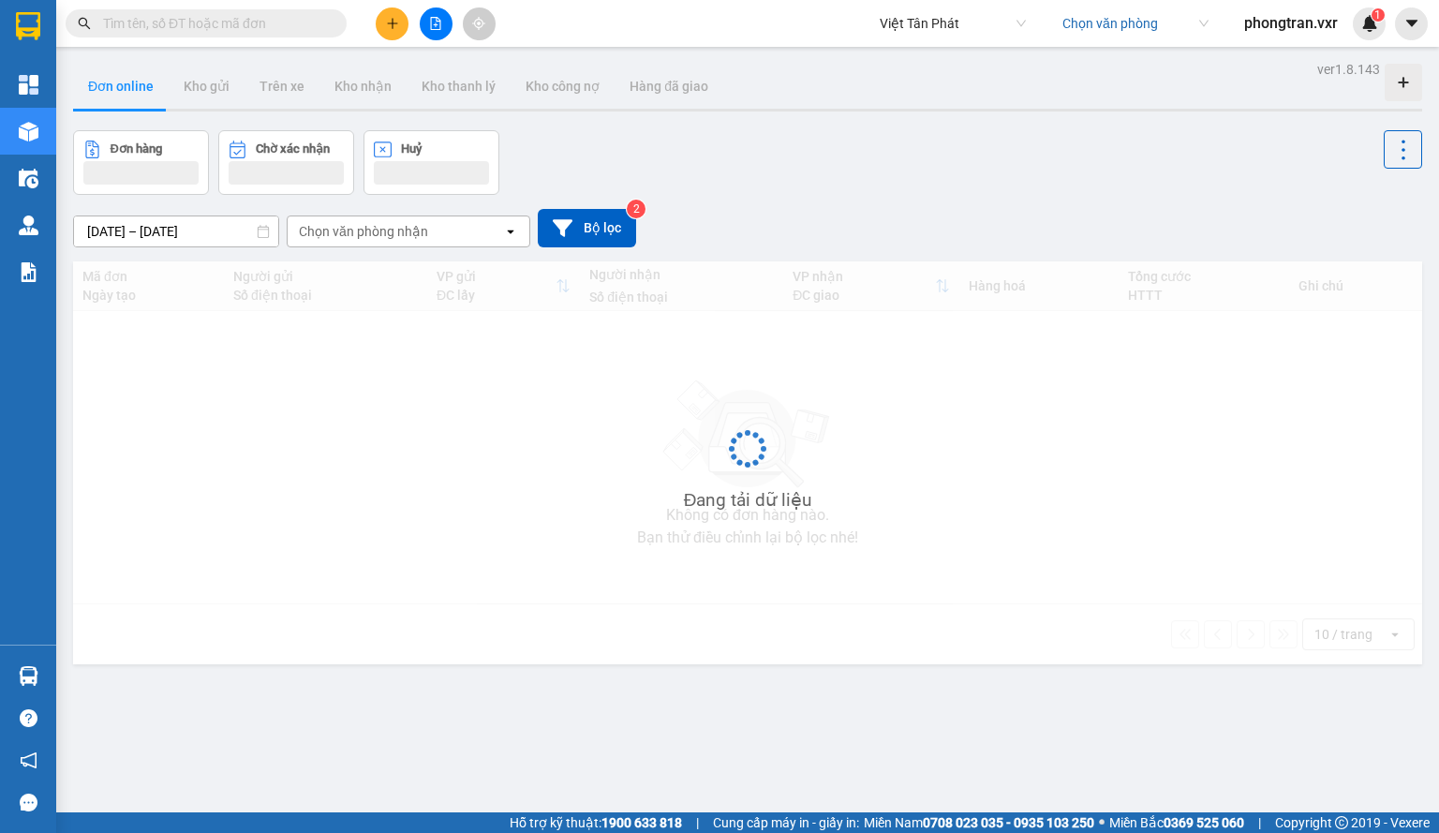
click at [899, 20] on span "Việt Tân Phát" at bounding box center [952, 23] width 146 height 28
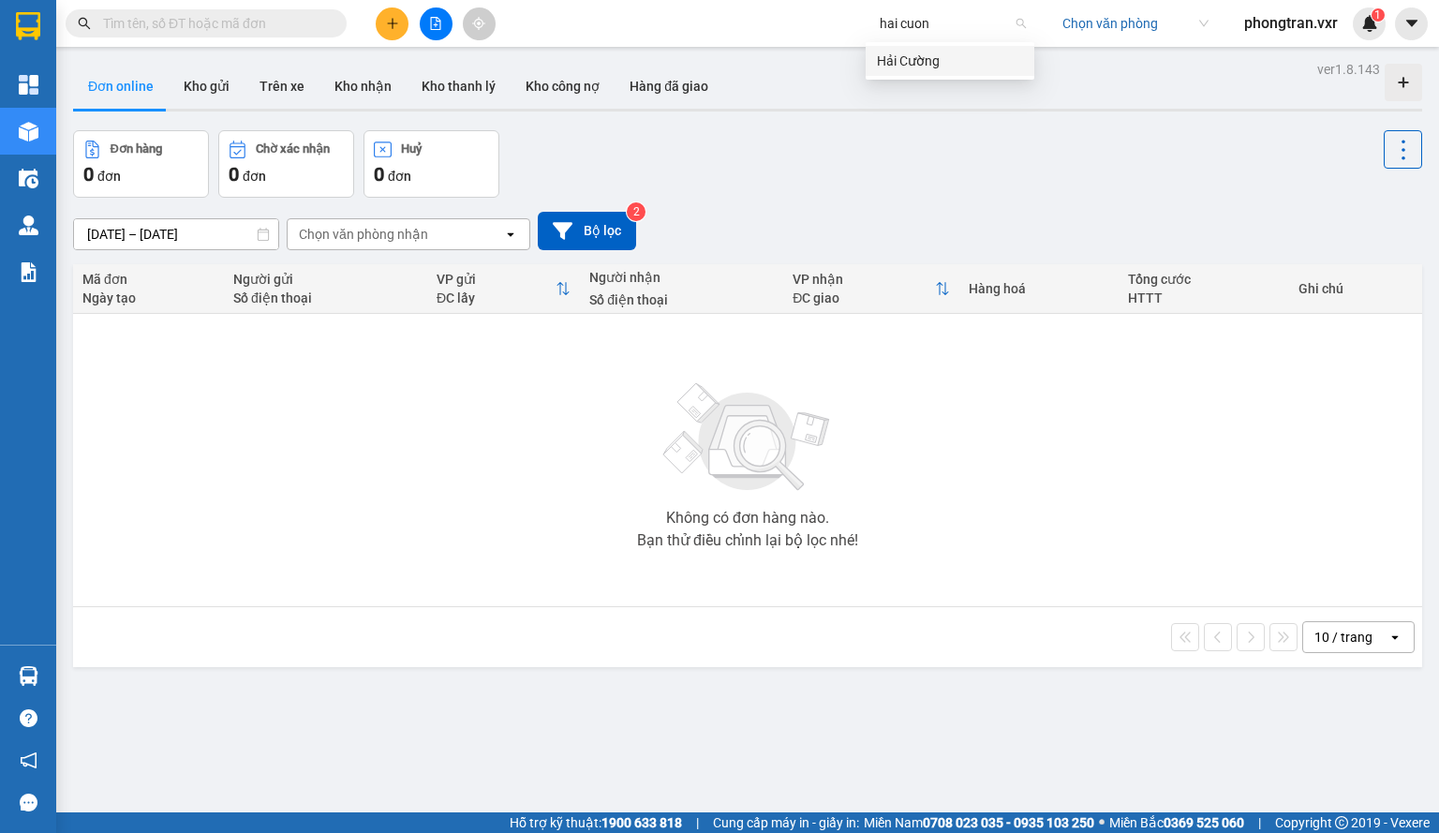
type input "hai cuong"
click at [273, 95] on button "Trên xe" at bounding box center [281, 86] width 75 height 45
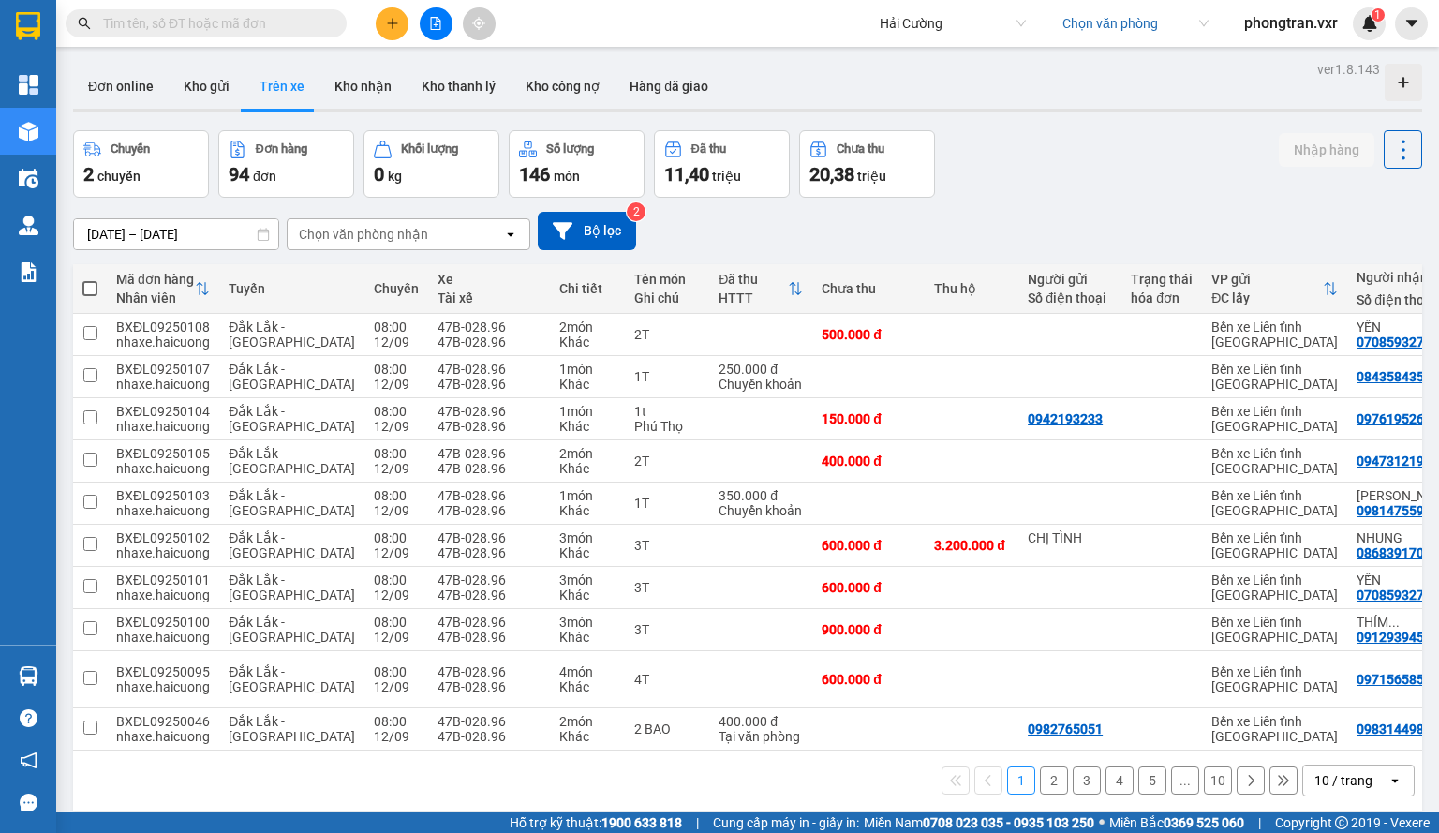
click at [1307, 780] on div "10 / trang" at bounding box center [1345, 780] width 84 height 30
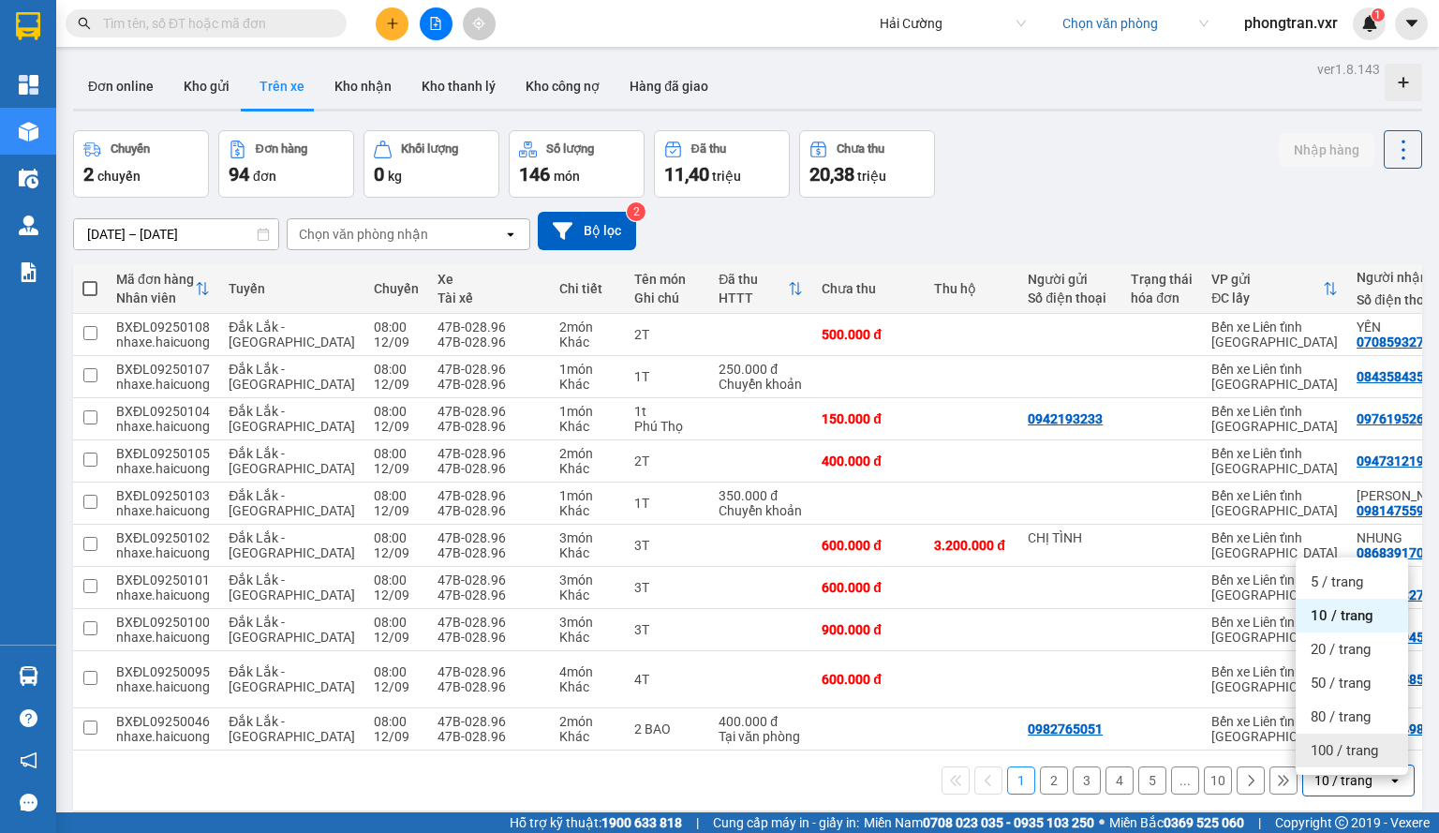
click at [1319, 748] on span "100 / trang" at bounding box center [1343, 750] width 67 height 19
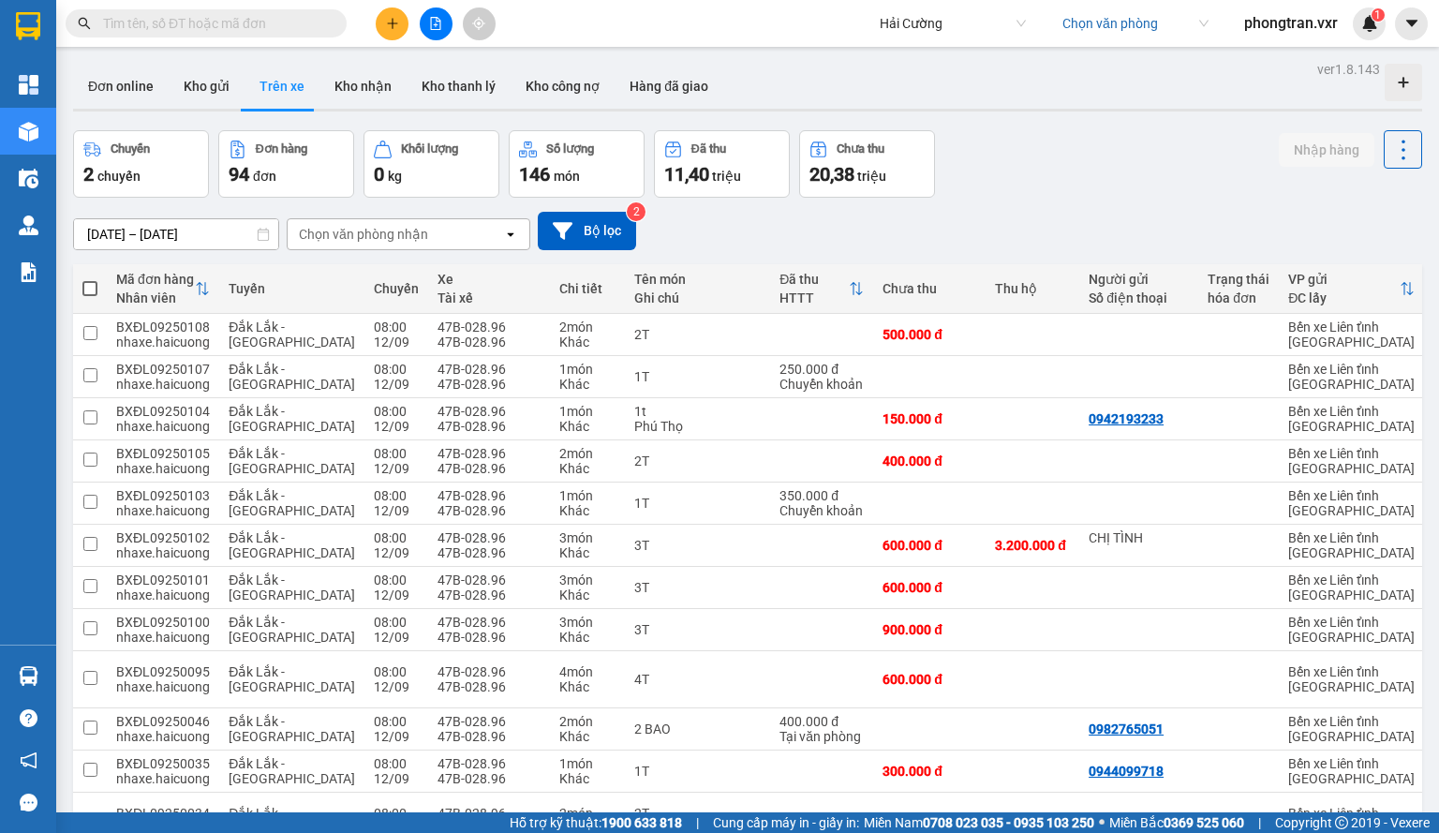
click at [199, 233] on input "09/09/2025 – 11/09/2025" at bounding box center [176, 234] width 204 height 30
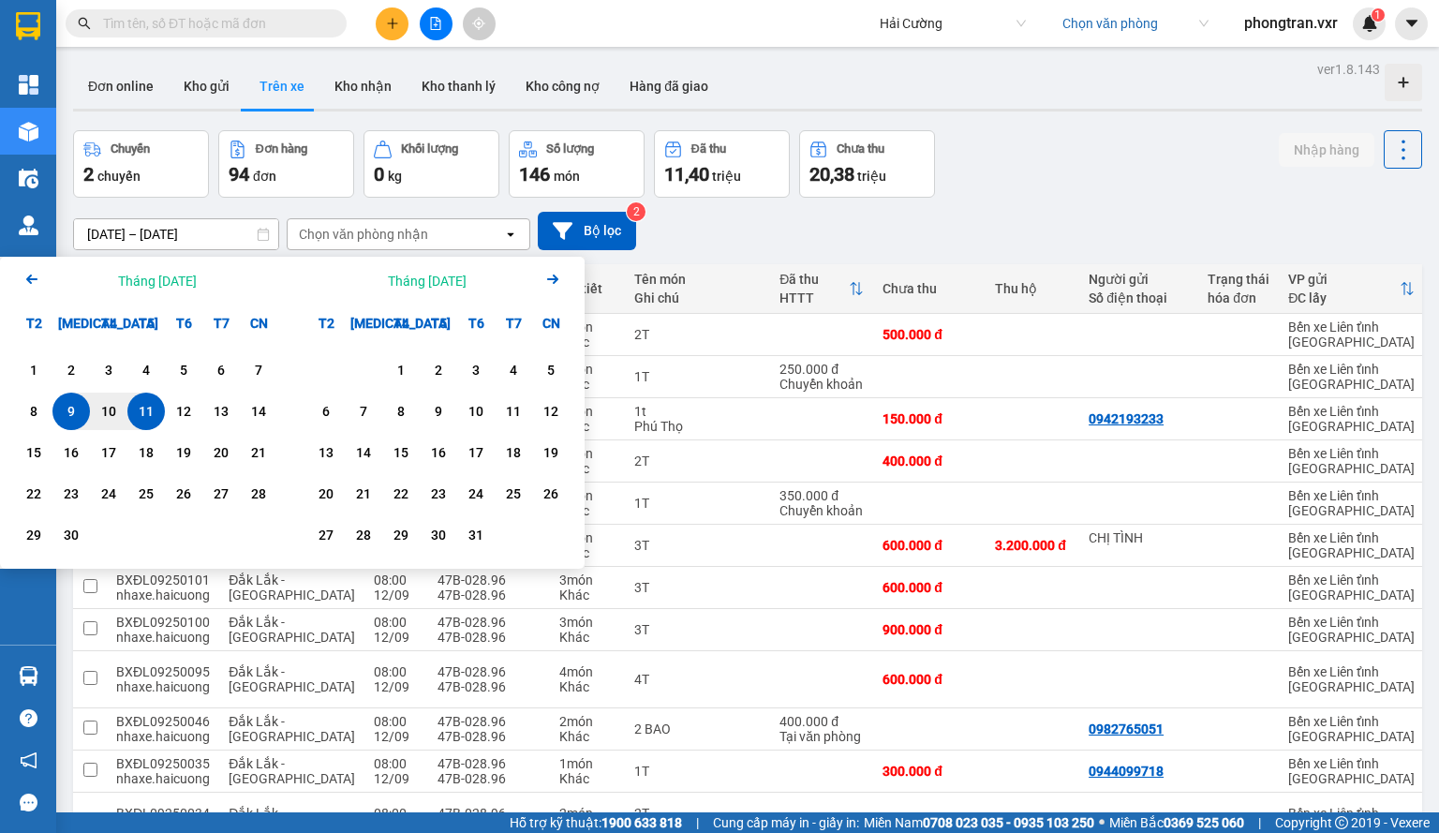
click at [135, 408] on div "11" at bounding box center [146, 411] width 26 height 22
type input "[DATE] – [DATE]"
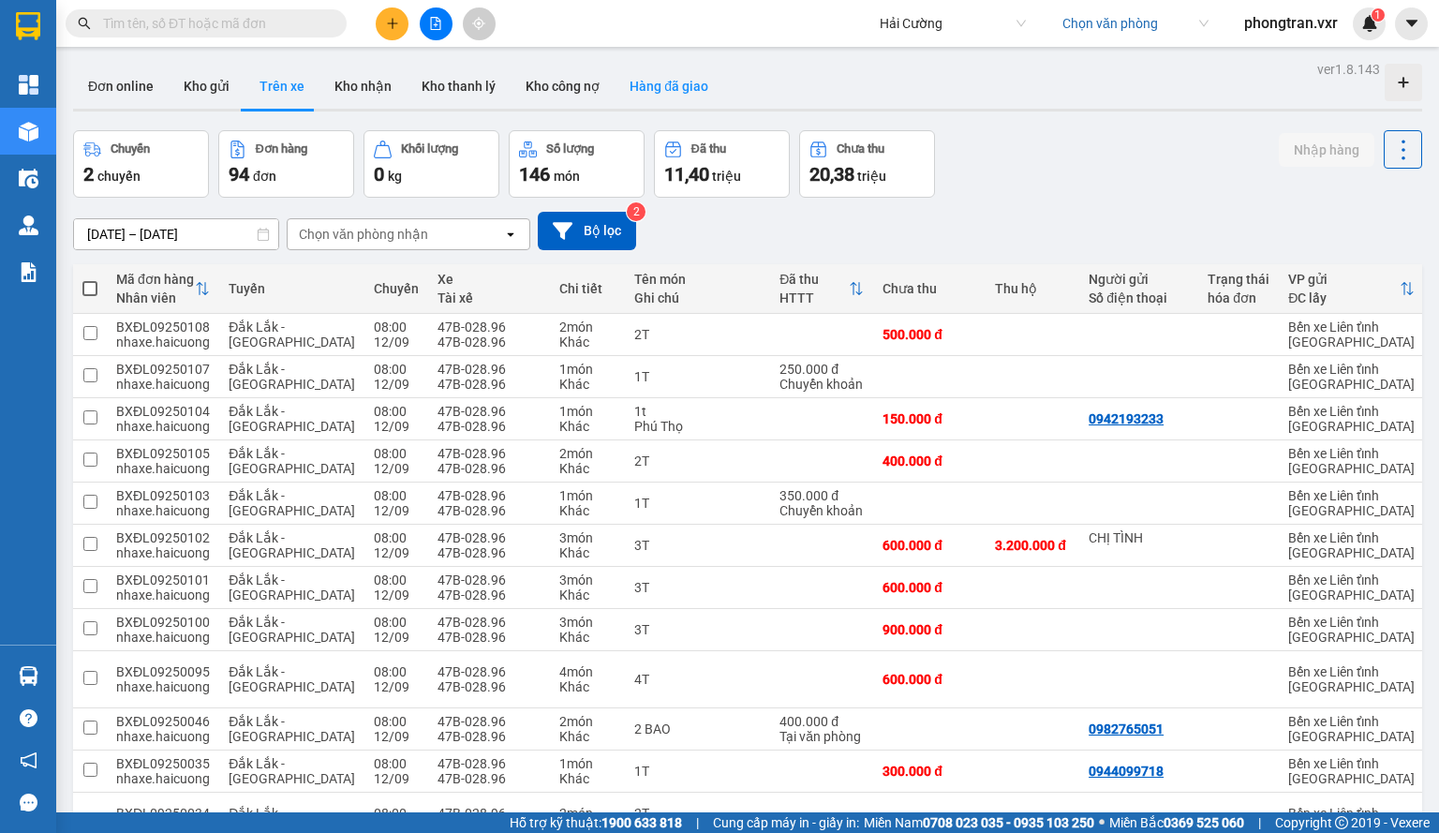
click at [650, 70] on button "Hàng đã giao" at bounding box center [668, 86] width 109 height 45
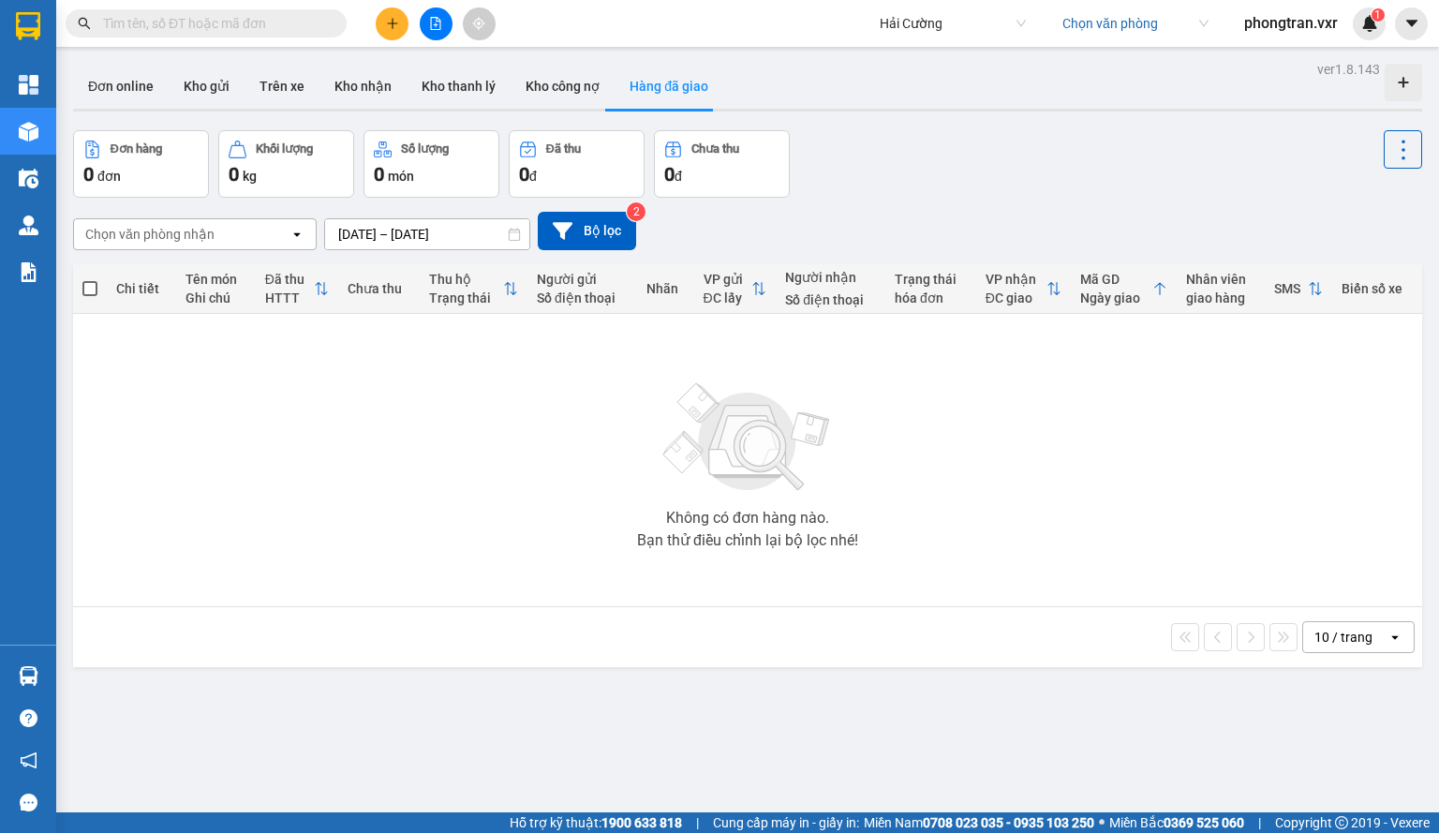
click at [1129, 36] on input "search" at bounding box center [1128, 23] width 133 height 28
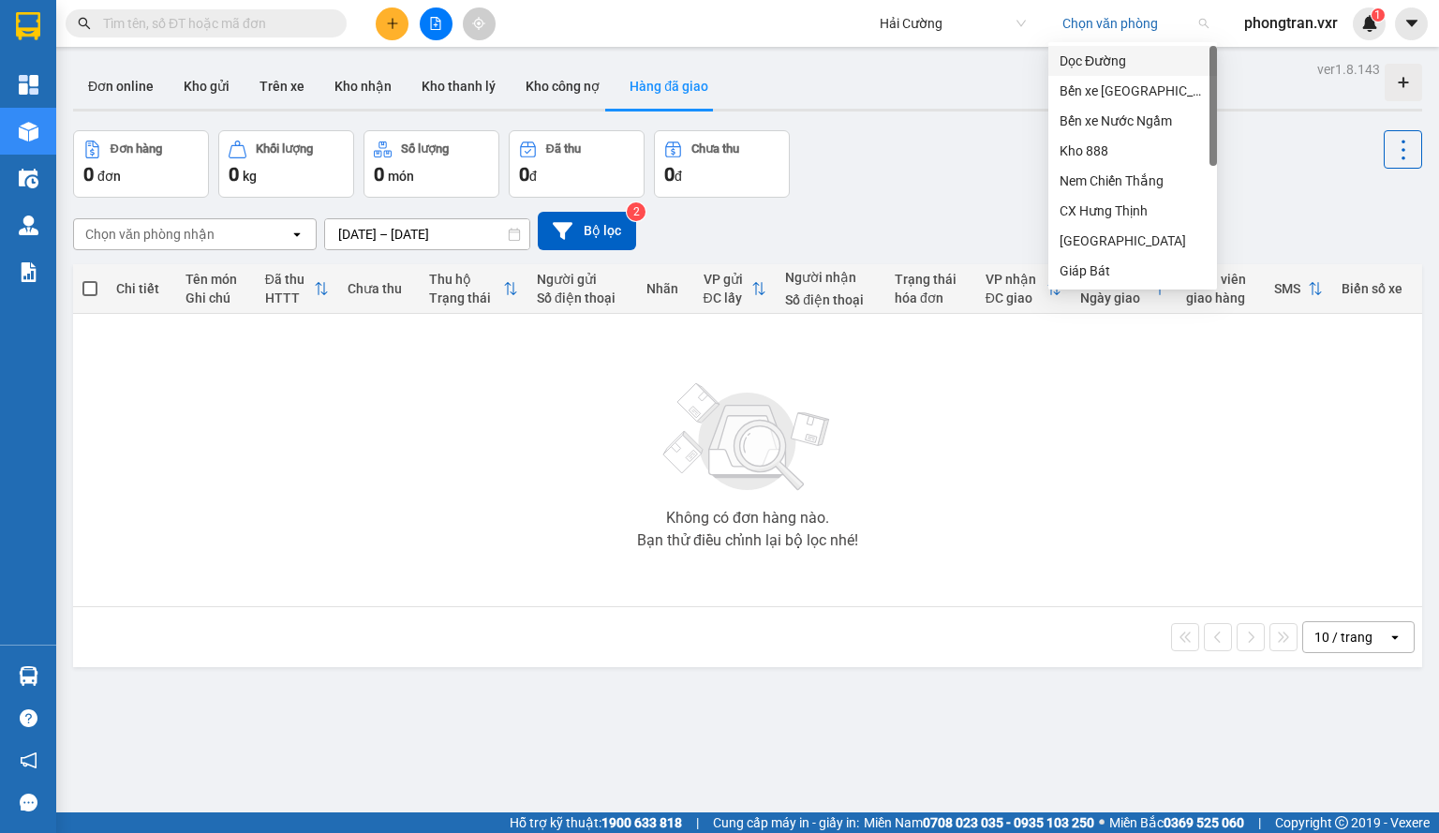
click at [1103, 73] on div "Dọc Đường" at bounding box center [1132, 61] width 169 height 30
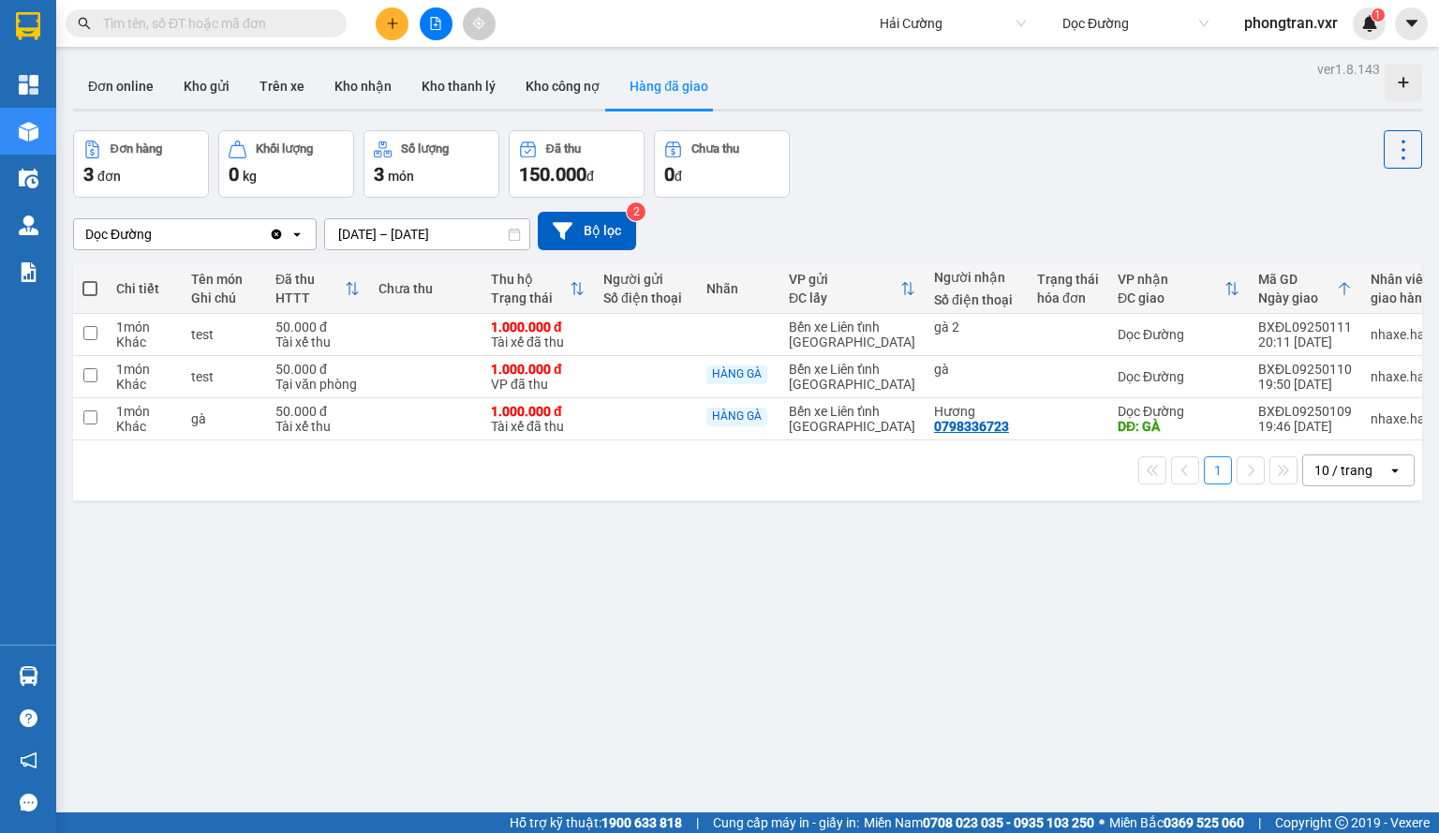
click at [93, 284] on span at bounding box center [89, 288] width 15 height 15
click at [90, 279] on input "checkbox" at bounding box center [90, 279] width 0 height 0
checkbox input "true"
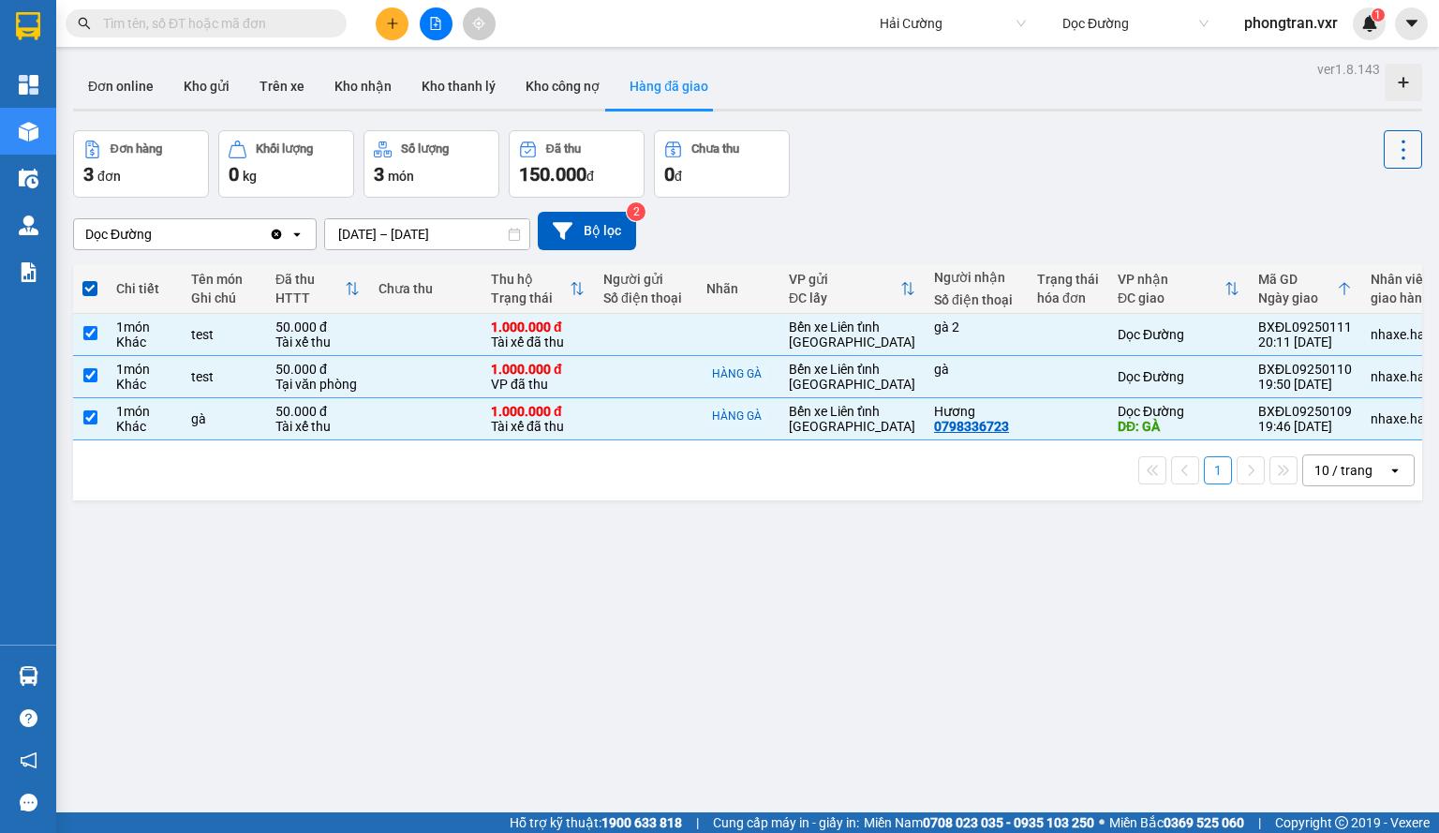
click at [1383, 155] on button at bounding box center [1402, 149] width 38 height 38
click at [1342, 229] on span "Xóa hoàn toàn" at bounding box center [1376, 234] width 86 height 19
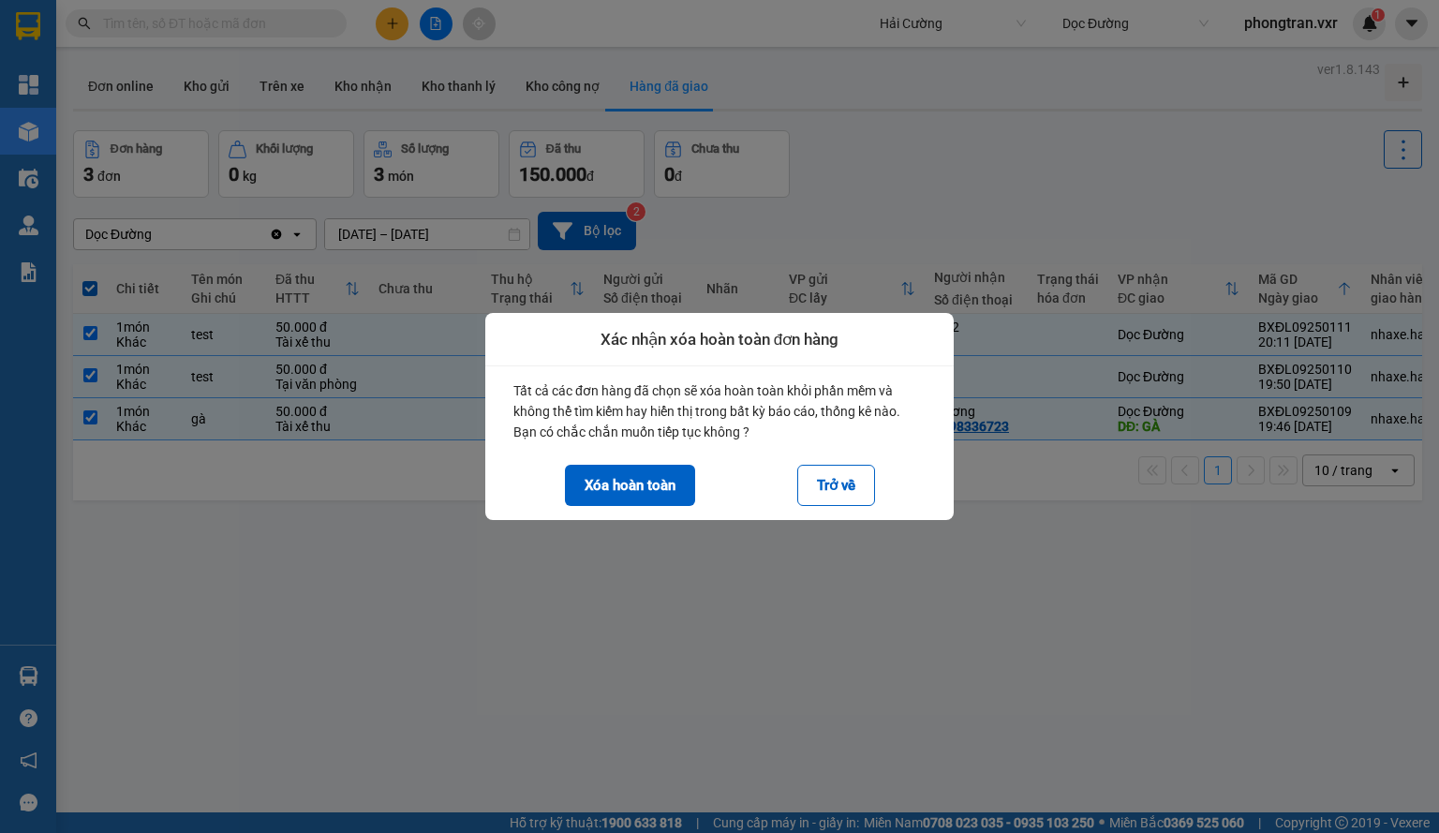
click at [602, 507] on div "Tất cả các đơn hàng đã chọn sẽ xóa hoàn toàn khỏi phần mềm và không thể tìm kiế…" at bounding box center [719, 443] width 468 height 154
click at [603, 496] on button "Xóa hoàn toàn" at bounding box center [630, 485] width 130 height 41
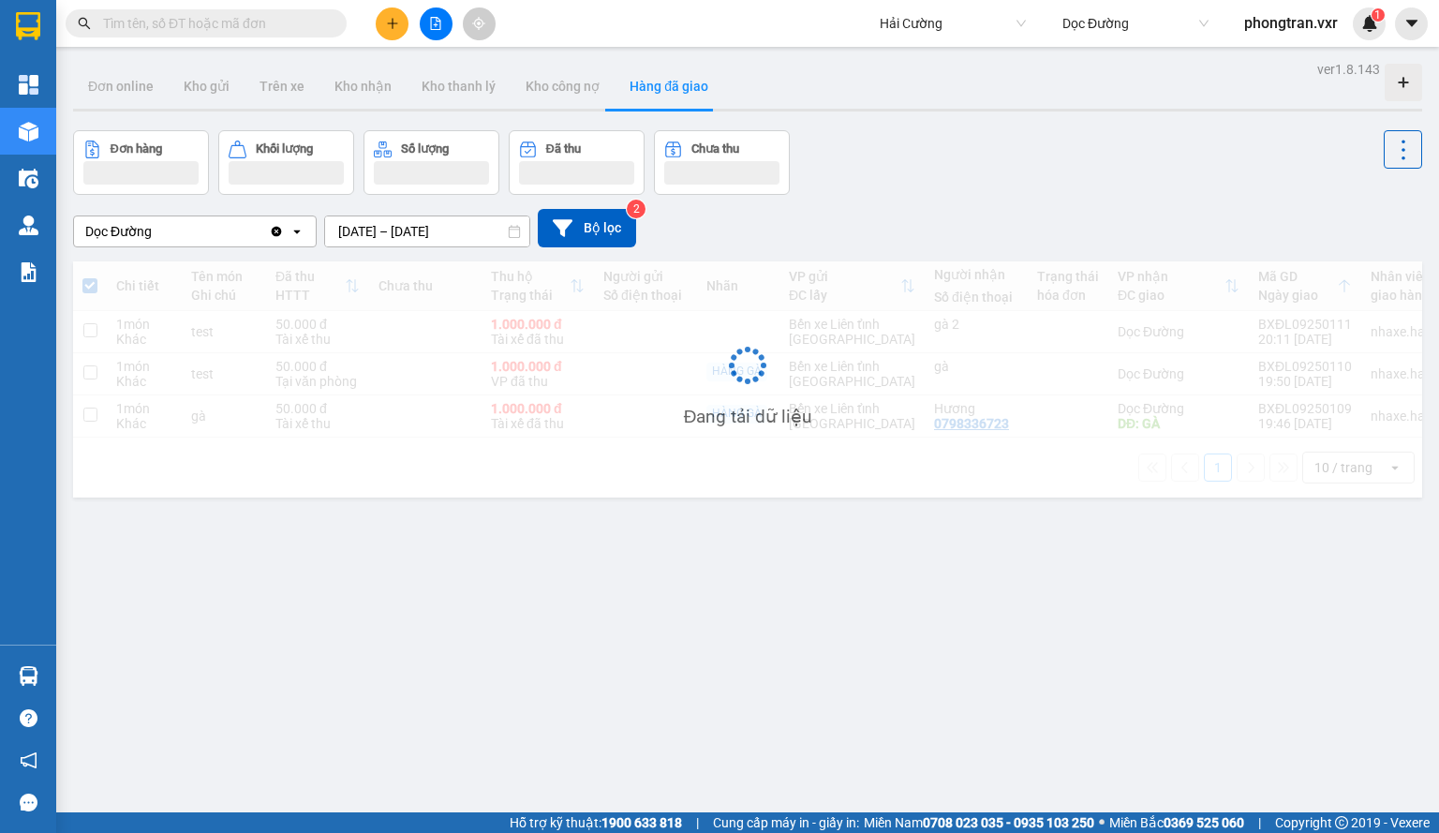
checkbox input "false"
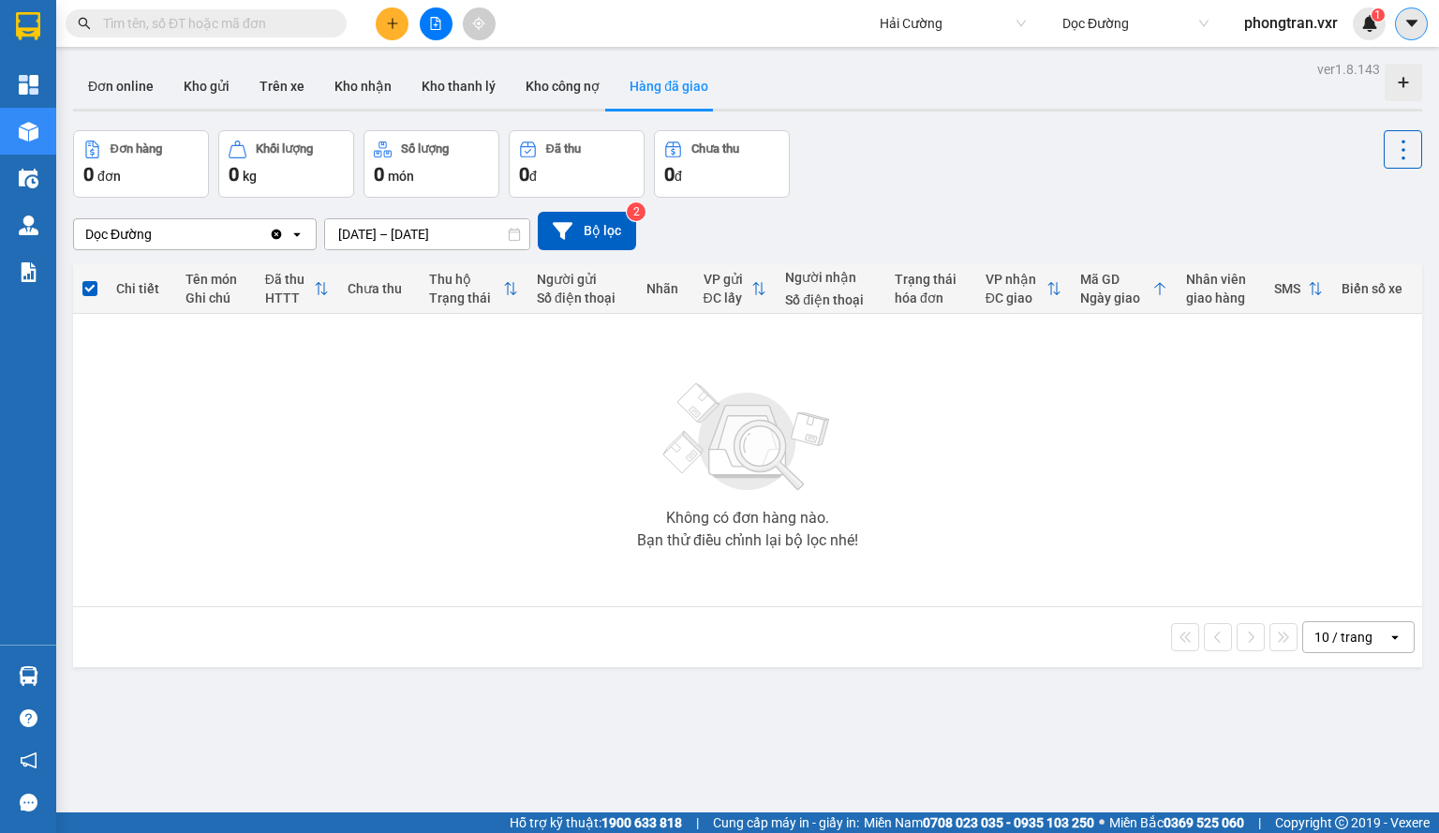
click at [1413, 27] on icon "caret-down" at bounding box center [1411, 23] width 17 height 17
click at [1363, 71] on div "Cấu hình nhà xe" at bounding box center [1361, 70] width 95 height 21
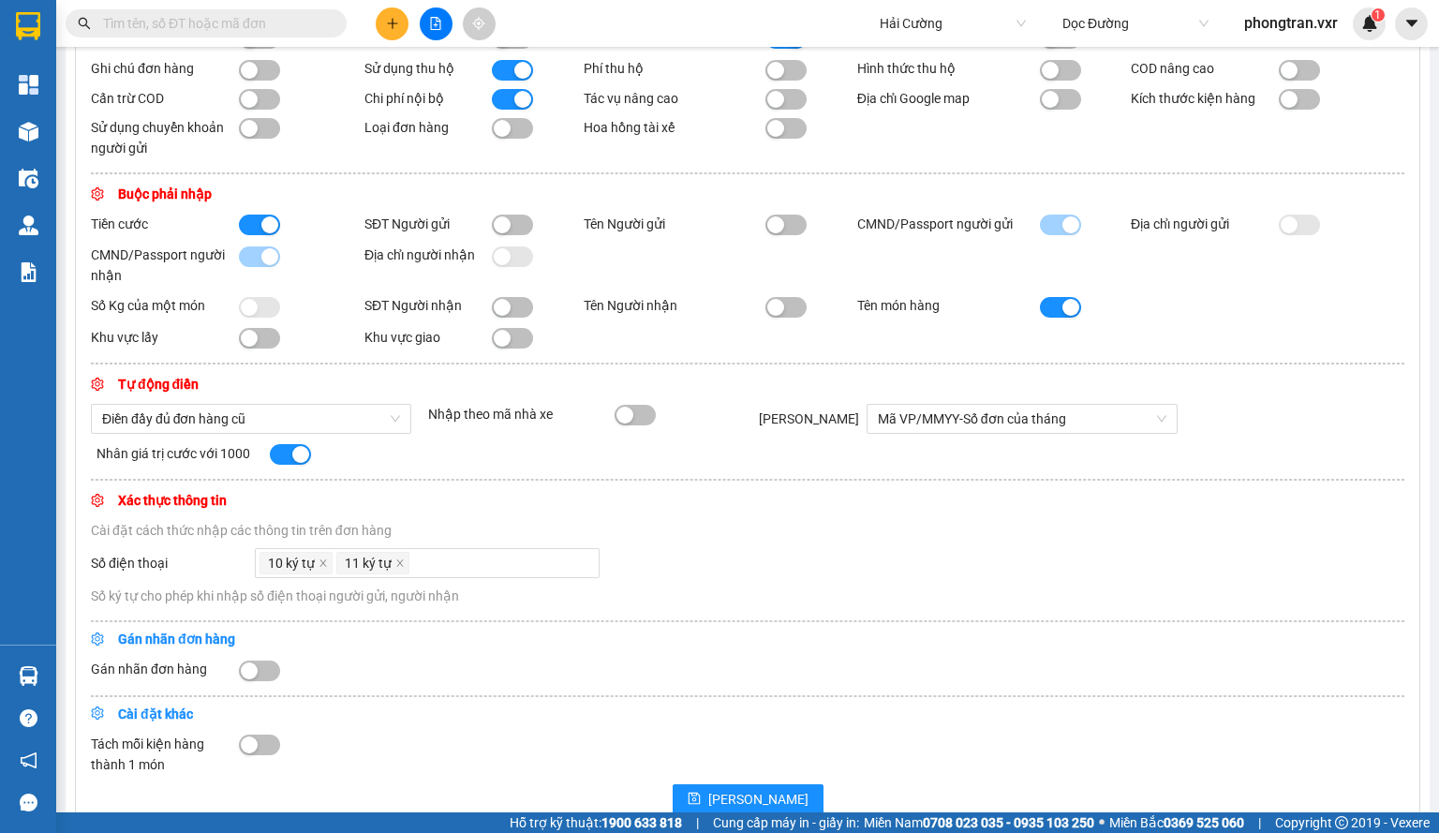
scroll to position [499, 0]
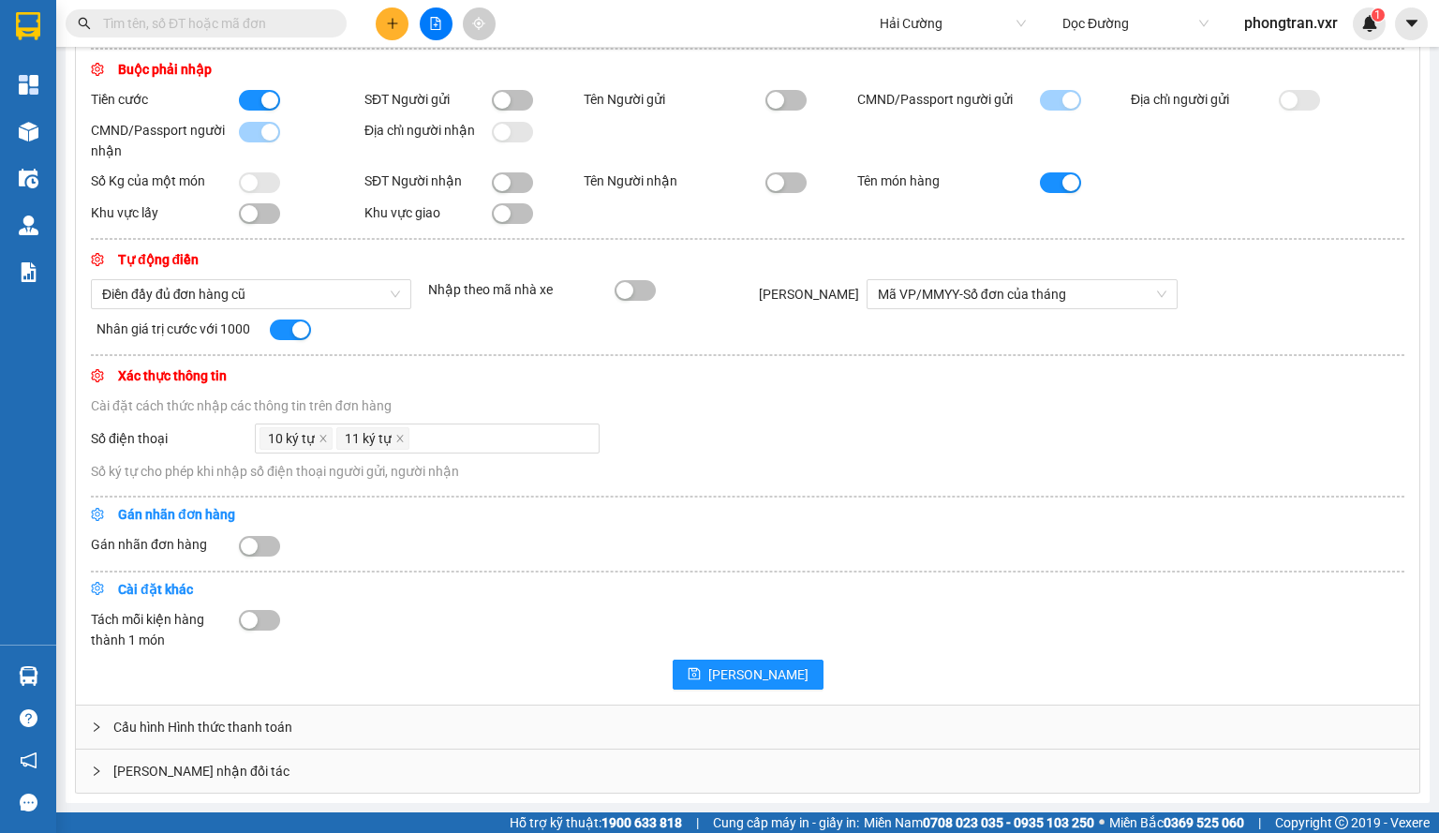
click at [261, 546] on button "button" at bounding box center [259, 546] width 41 height 21
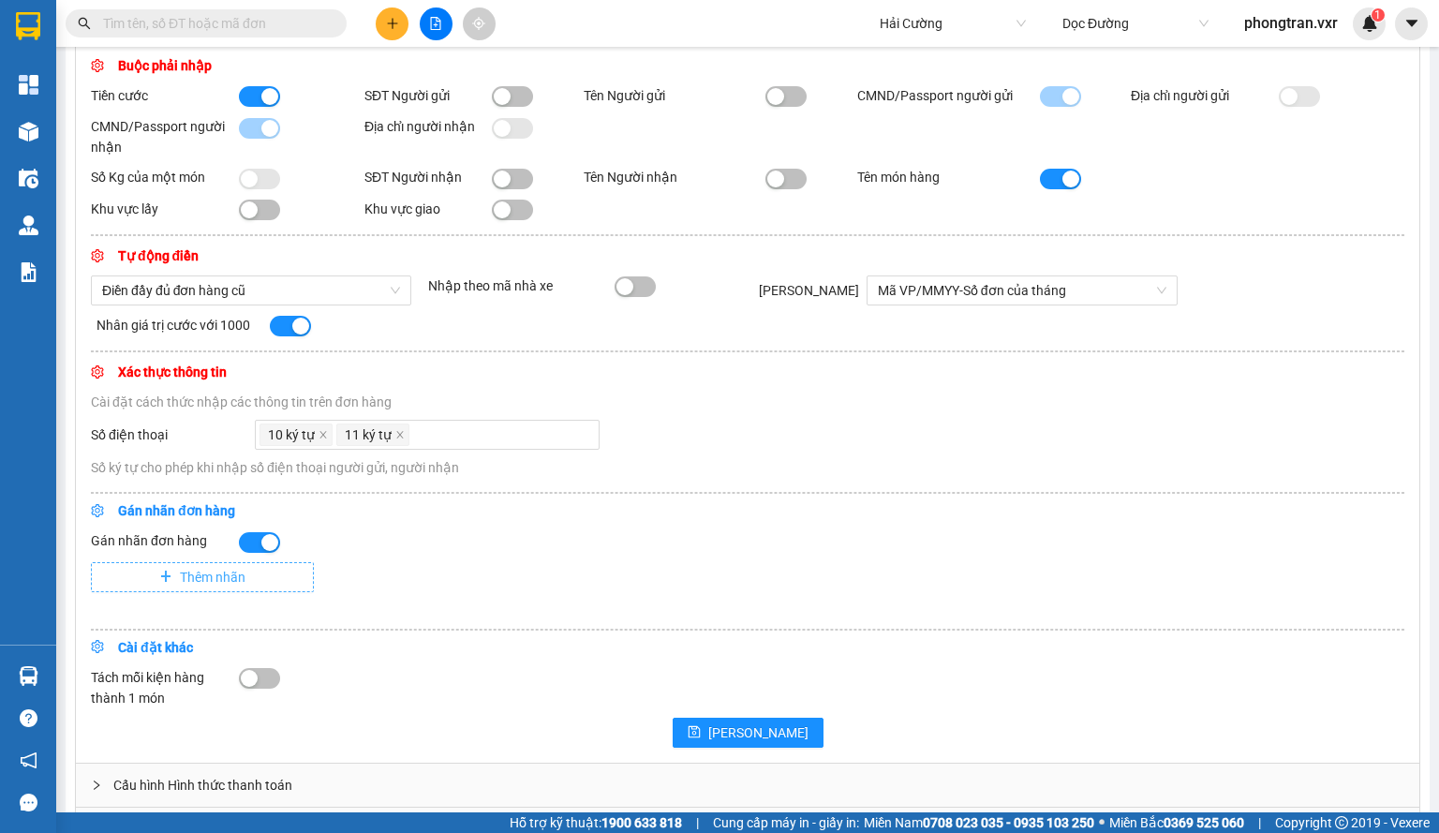
click at [244, 585] on span "Thêm nhãn" at bounding box center [213, 577] width 66 height 21
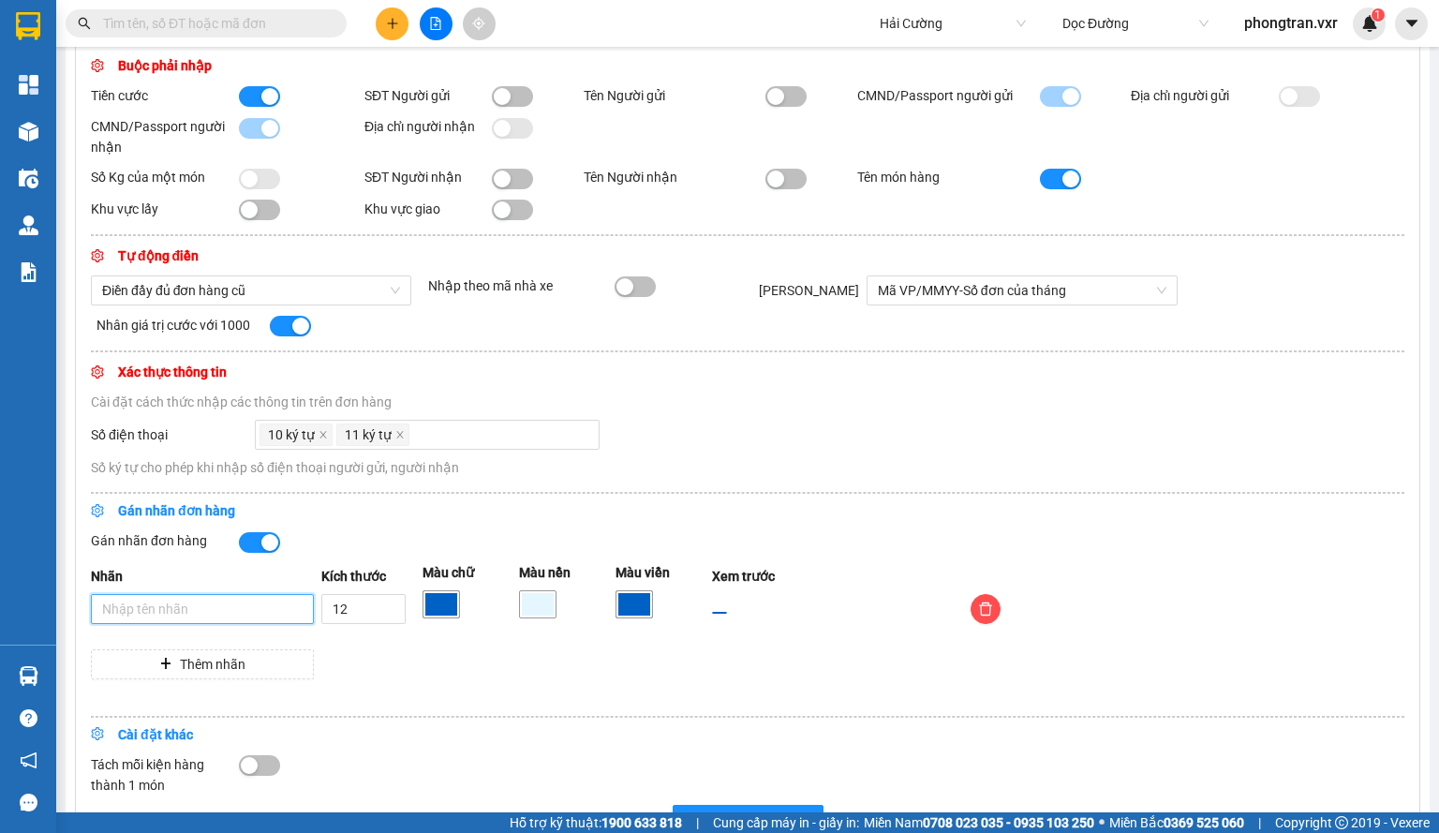
click at [245, 612] on input "Nhãn" at bounding box center [202, 609] width 223 height 30
type input "G"
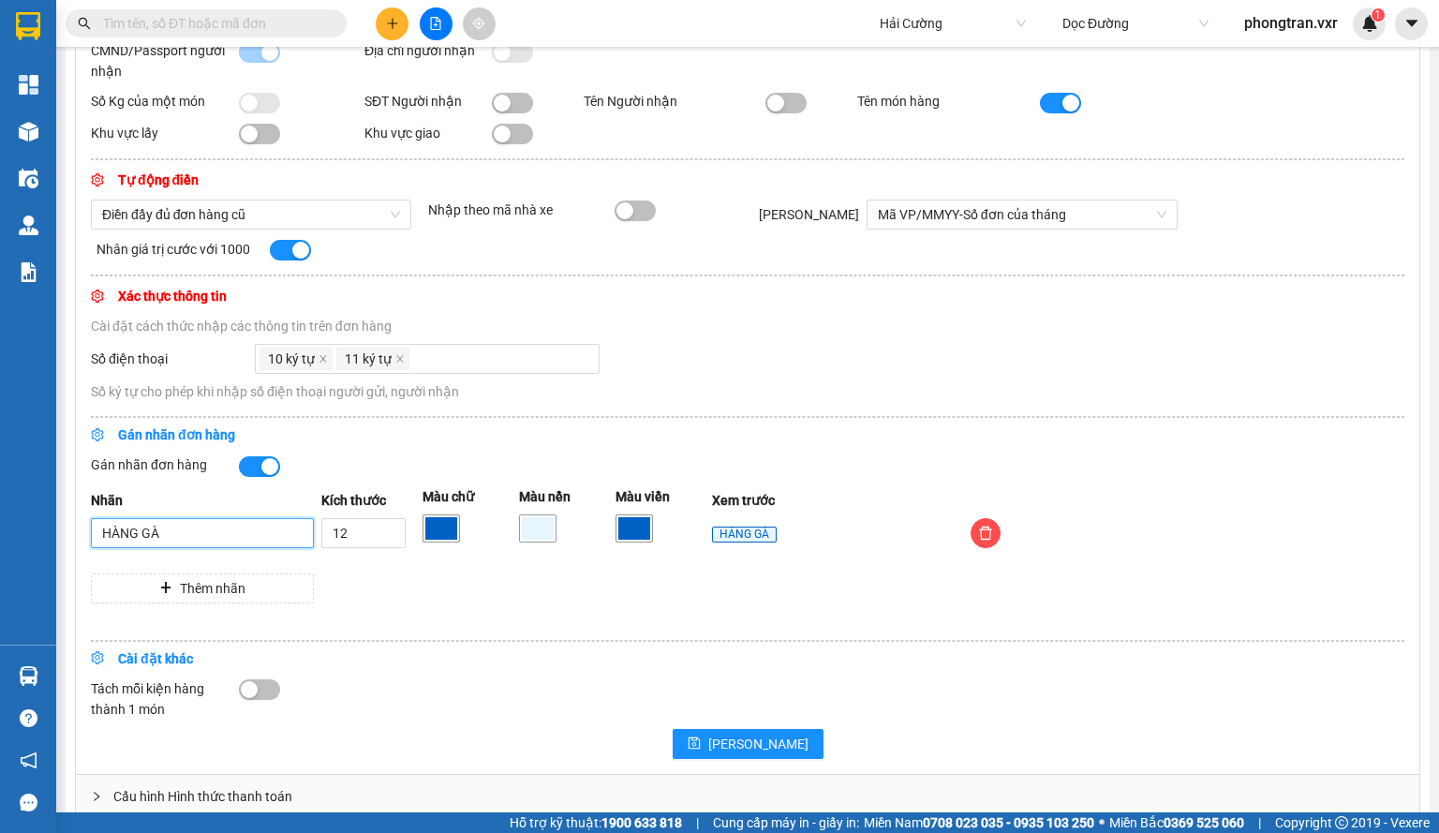
scroll to position [647, 0]
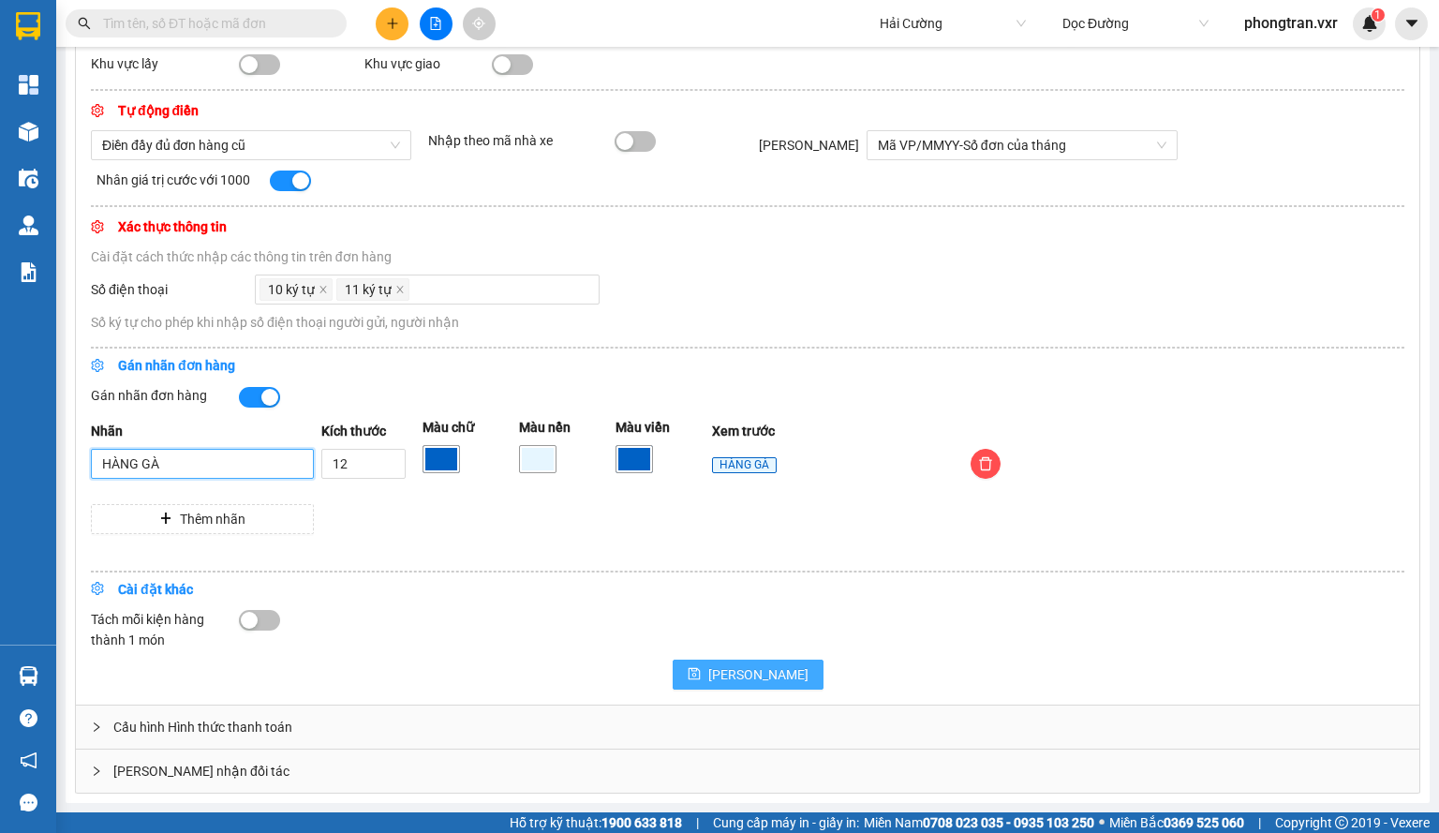
type input "HÀNG GÀ"
click at [761, 673] on span "[PERSON_NAME]" at bounding box center [758, 674] width 100 height 21
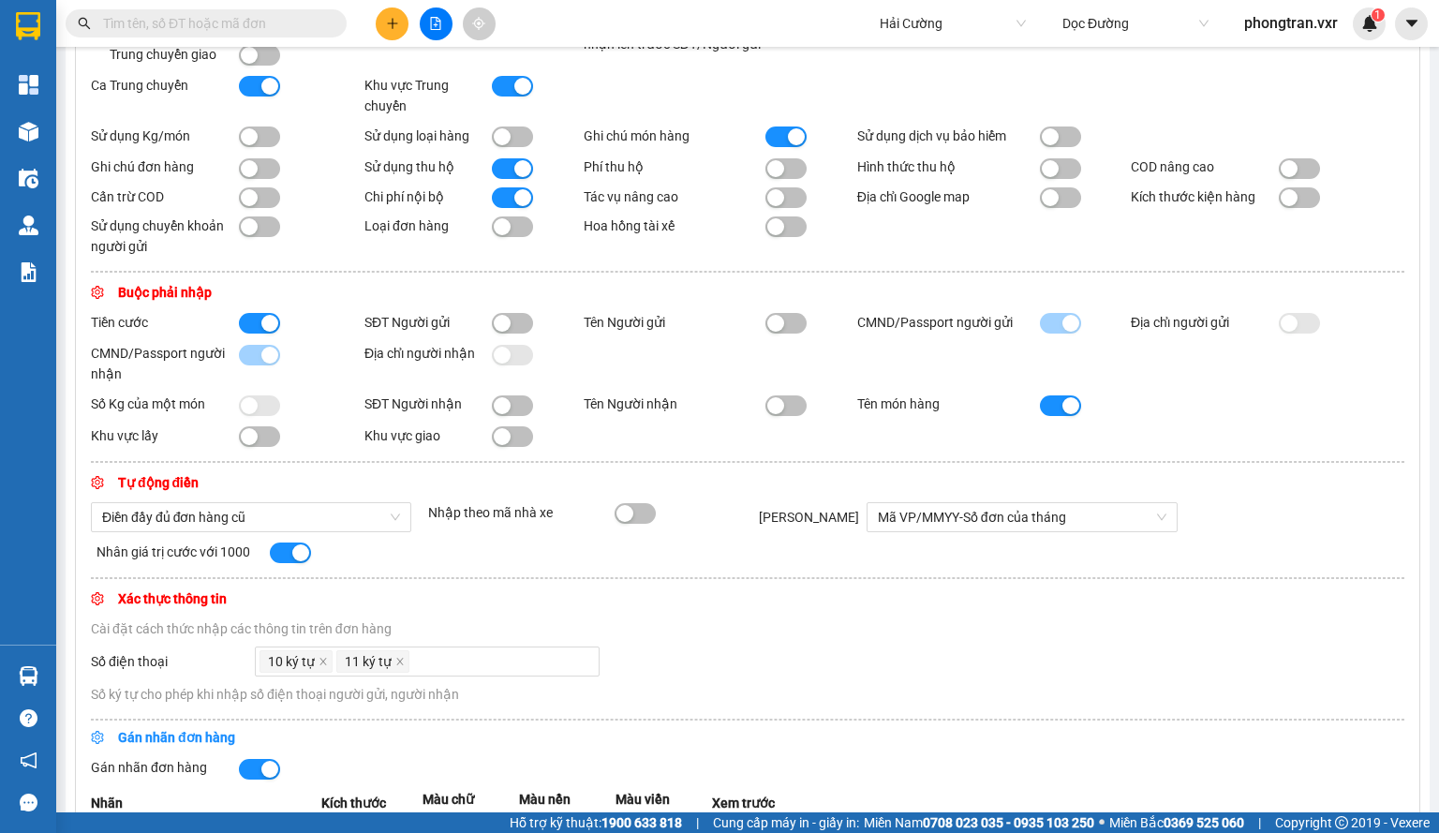
scroll to position [0, 0]
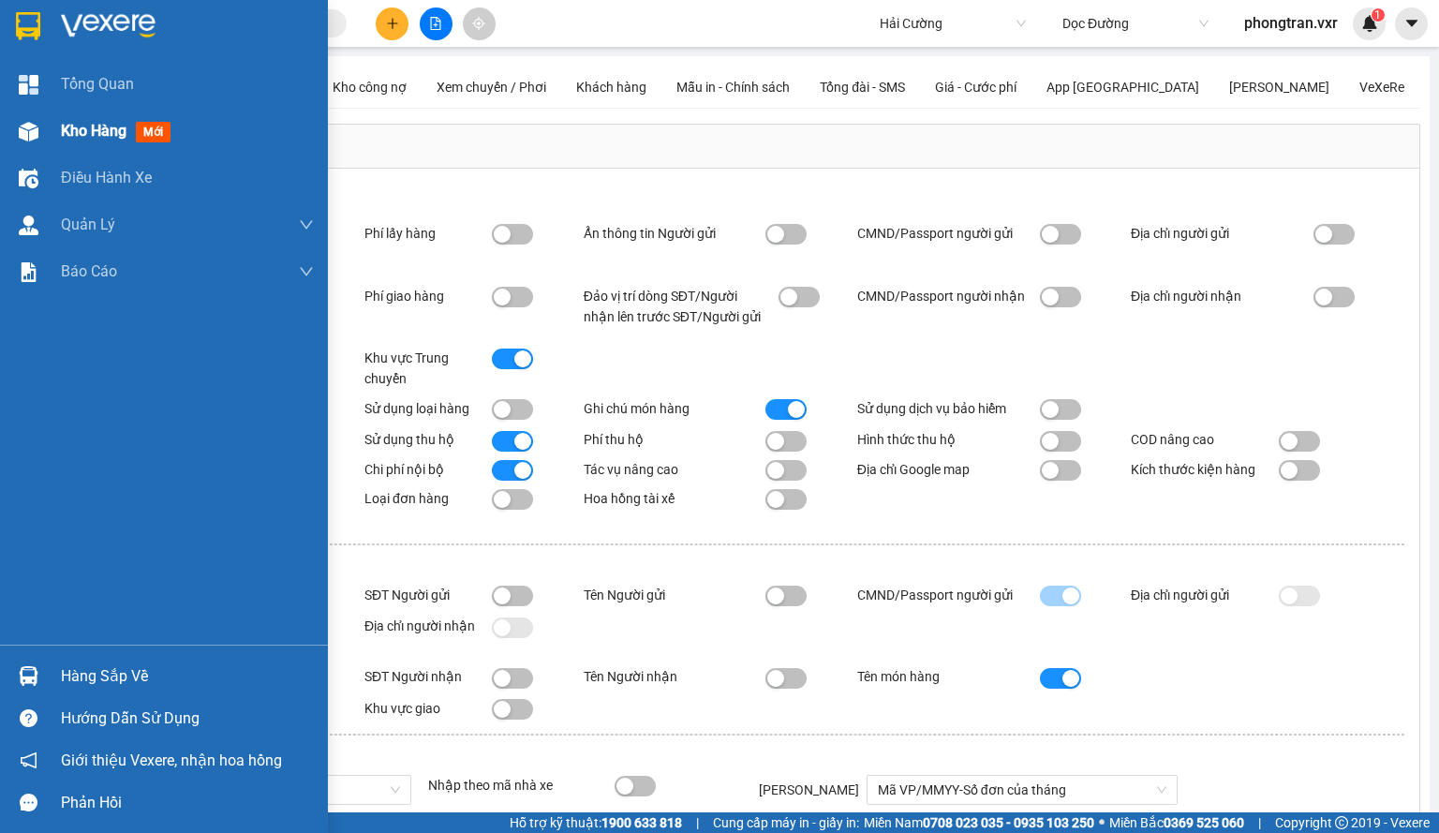
click at [13, 136] on div at bounding box center [28, 131] width 33 height 33
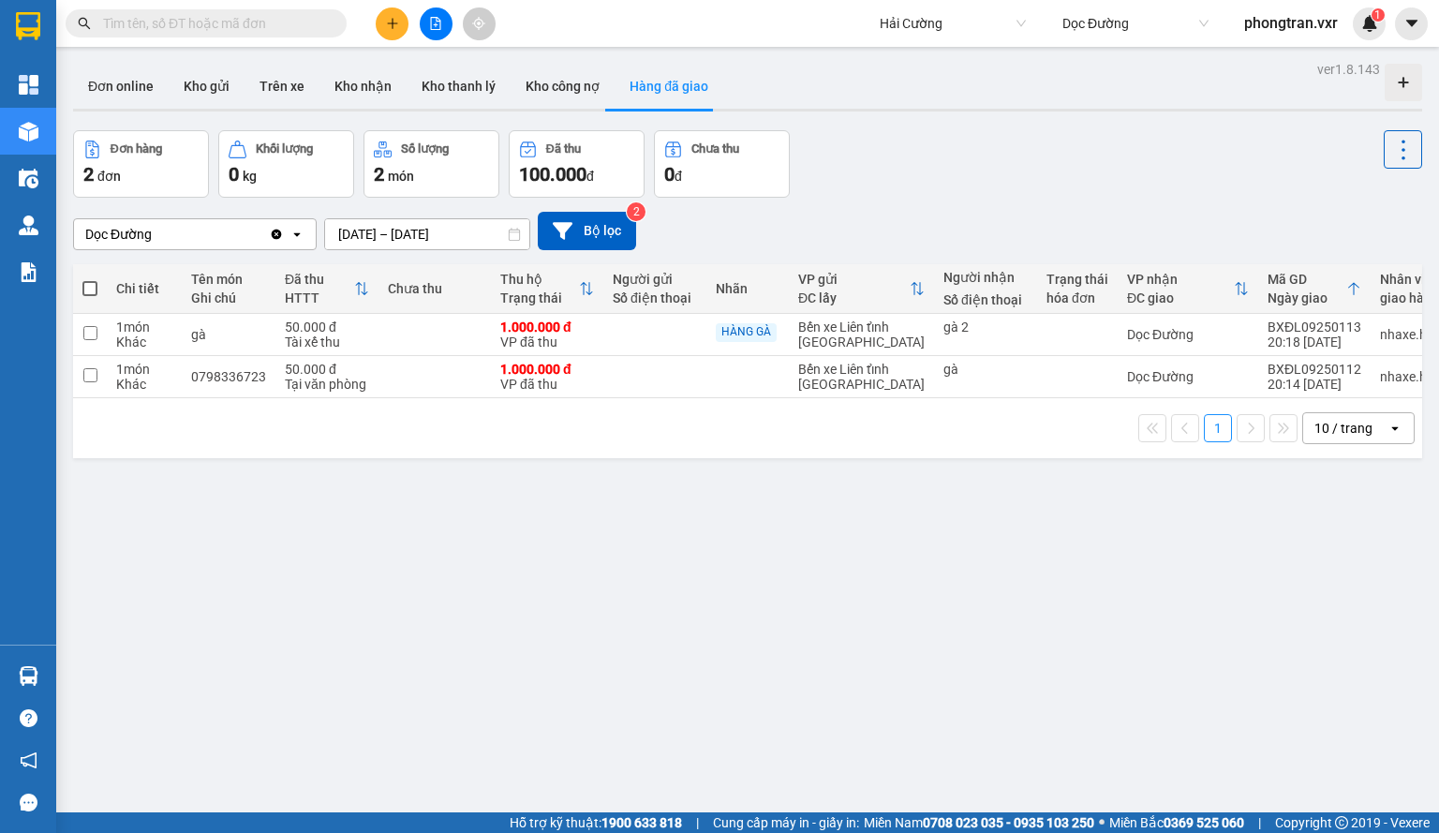
click at [97, 288] on th at bounding box center [90, 289] width 34 height 50
click at [86, 286] on span at bounding box center [89, 288] width 15 height 15
click at [90, 279] on input "checkbox" at bounding box center [90, 279] width 0 height 0
checkbox input "true"
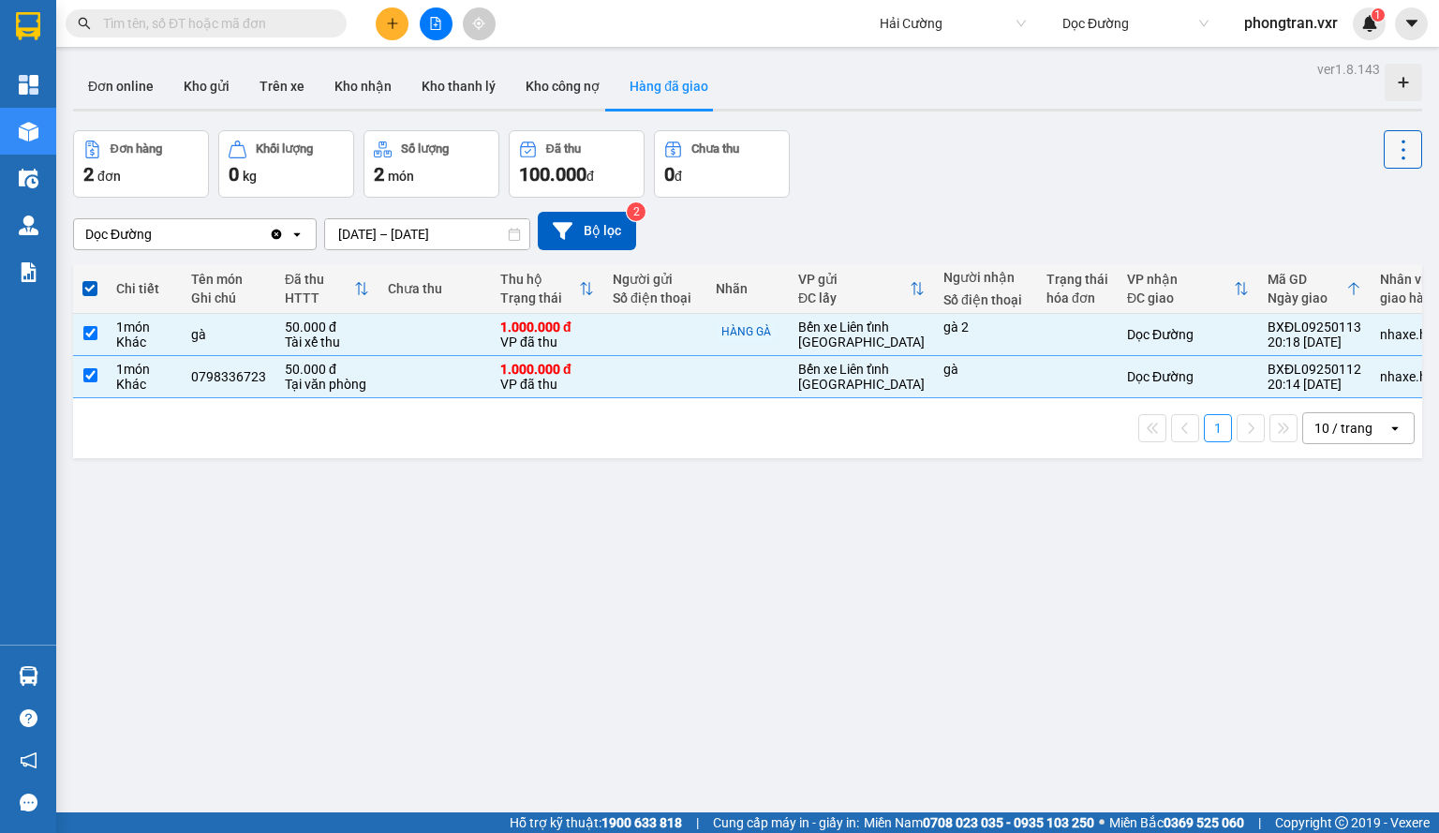
click at [1404, 158] on icon at bounding box center [1403, 150] width 26 height 26
click at [1336, 248] on li "Xóa hoàn toàn" at bounding box center [1357, 234] width 154 height 34
click at [1401, 145] on icon at bounding box center [1403, 150] width 26 height 26
click at [1341, 232] on span "Xóa hoàn toàn" at bounding box center [1376, 234] width 86 height 19
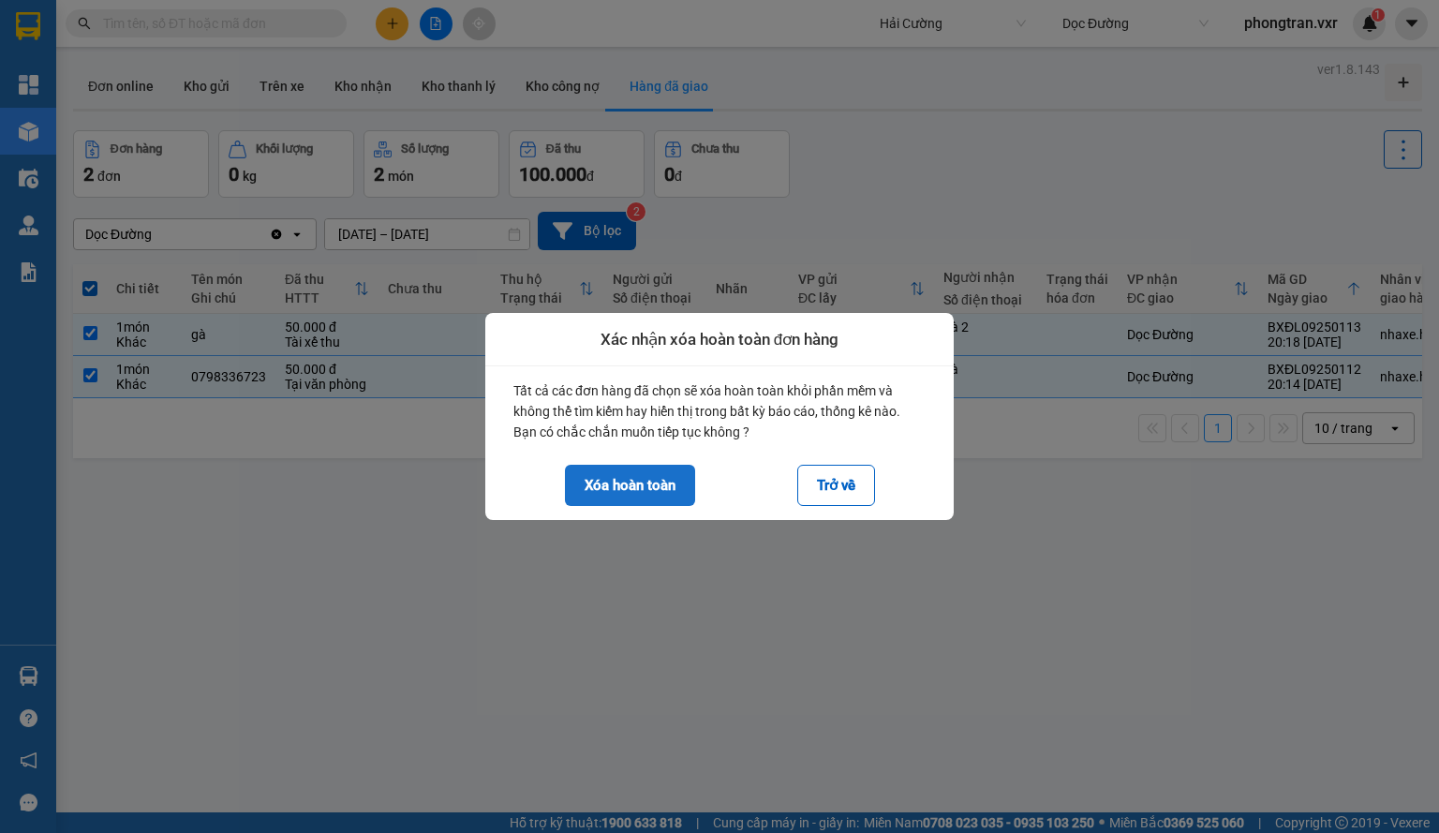
click at [631, 493] on button "Xóa hoàn toàn" at bounding box center [630, 485] width 130 height 41
checkbox input "false"
